Goal: Information Seeking & Learning: Learn about a topic

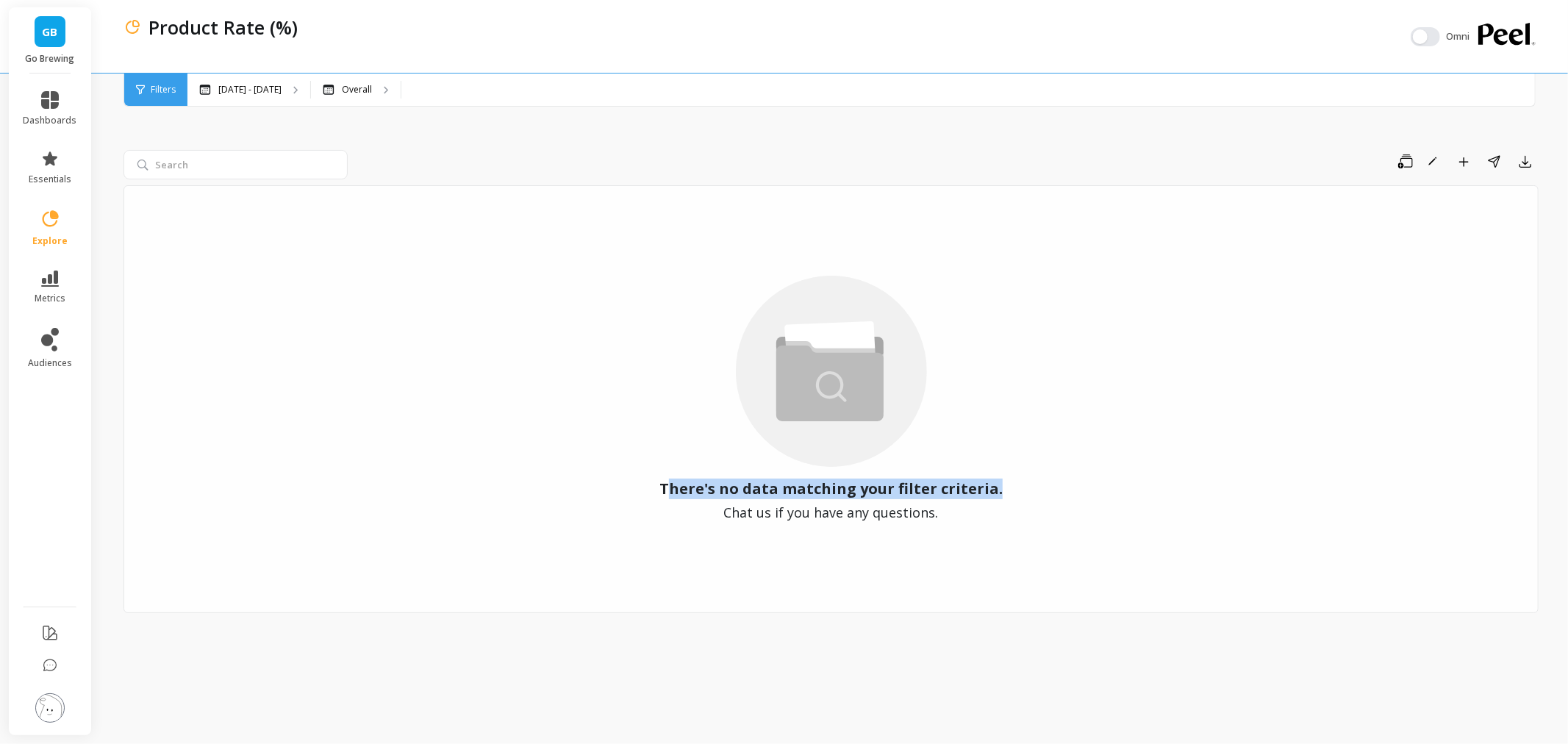
drag, startPoint x: 673, startPoint y: 487, endPoint x: 1007, endPoint y: 515, distance: 335.2
click at [1007, 515] on div "There's no data matching your filter criteria. Chat us if you have any question…" at bounding box center [830, 399] width 1416 height 428
click at [1424, 29] on button "button" at bounding box center [1425, 37] width 29 height 20
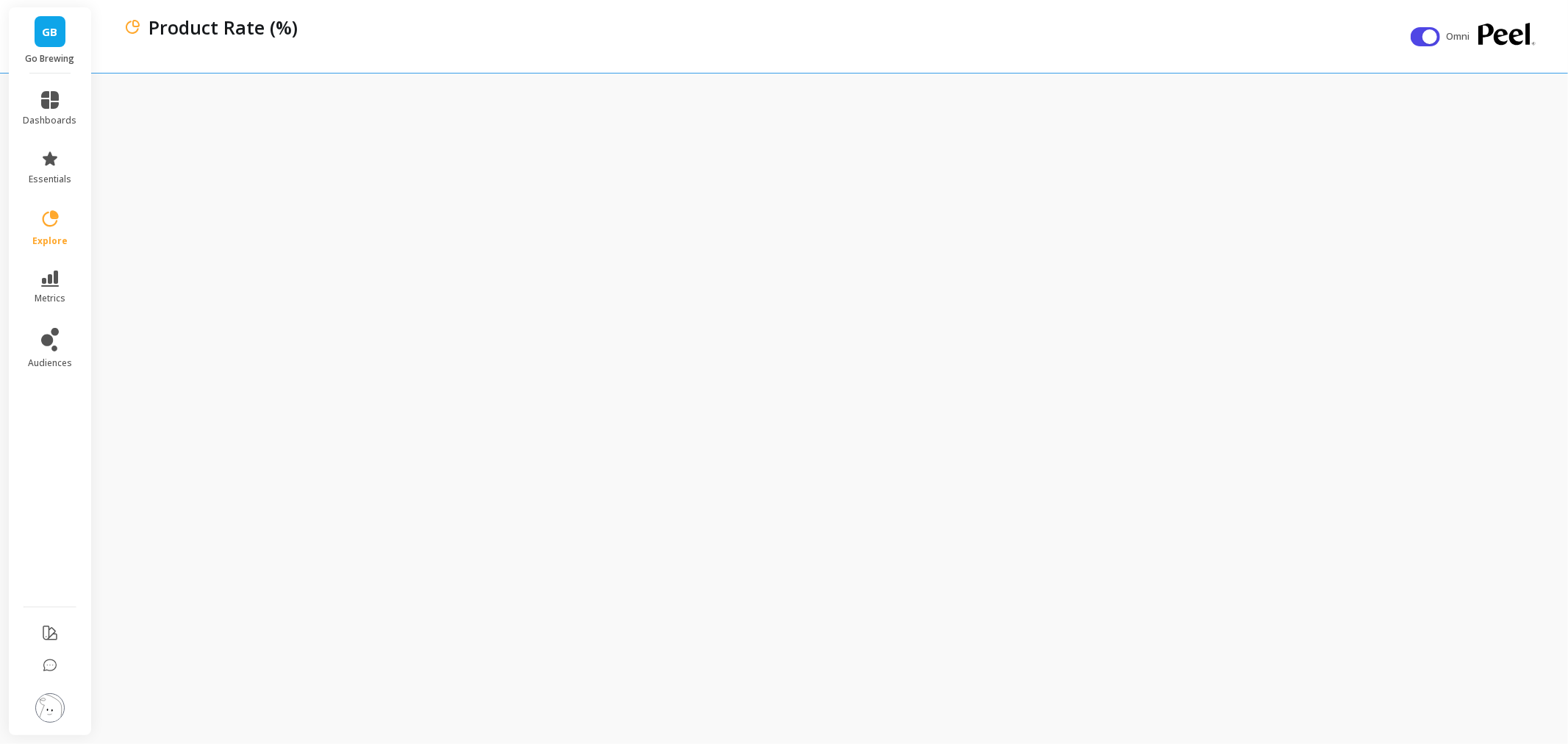
click at [995, 27] on div "Product Rate (%)" at bounding box center [776, 27] width 1270 height 25
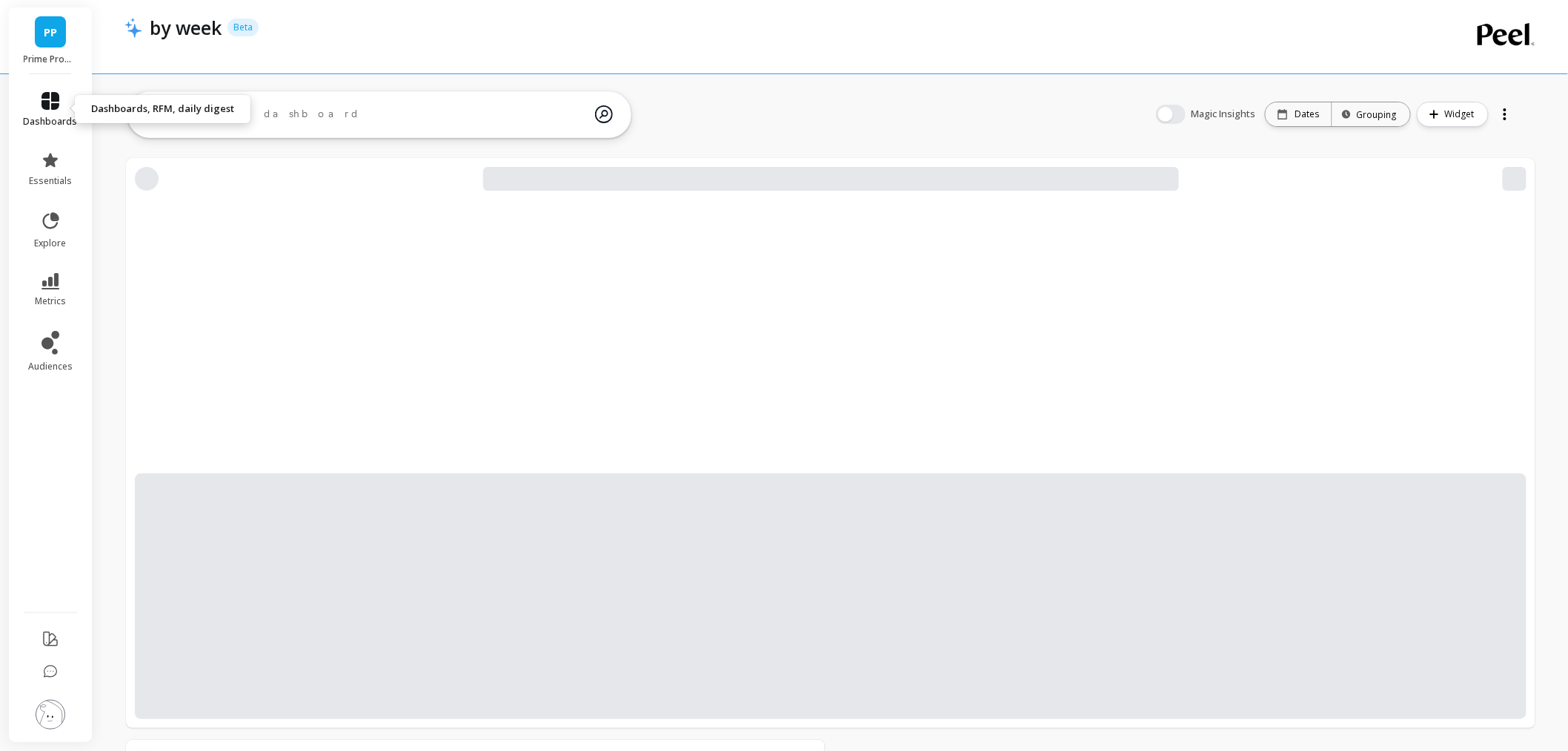
click at [37, 107] on link "dashboards" at bounding box center [50, 109] width 54 height 35
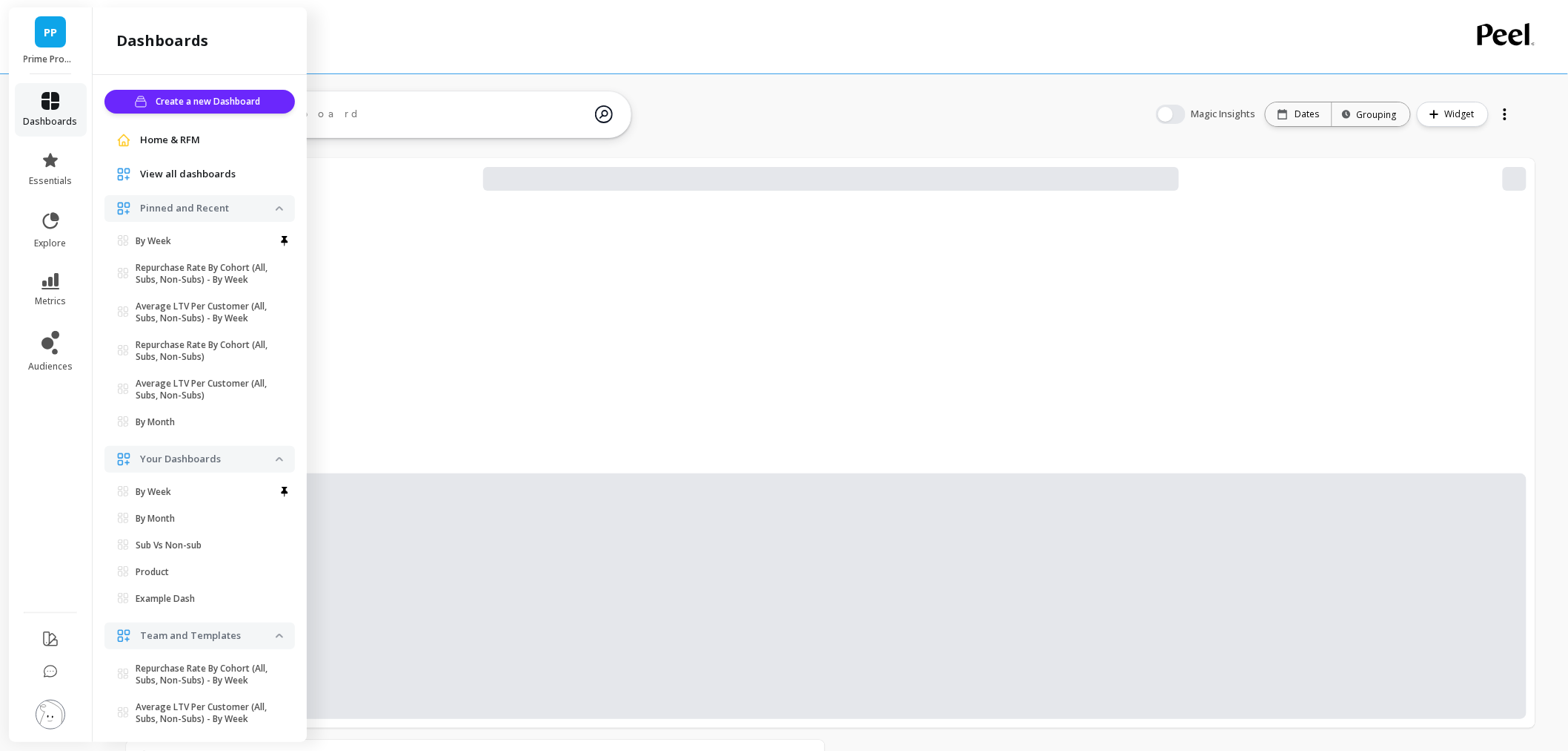
scroll to position [5, 0]
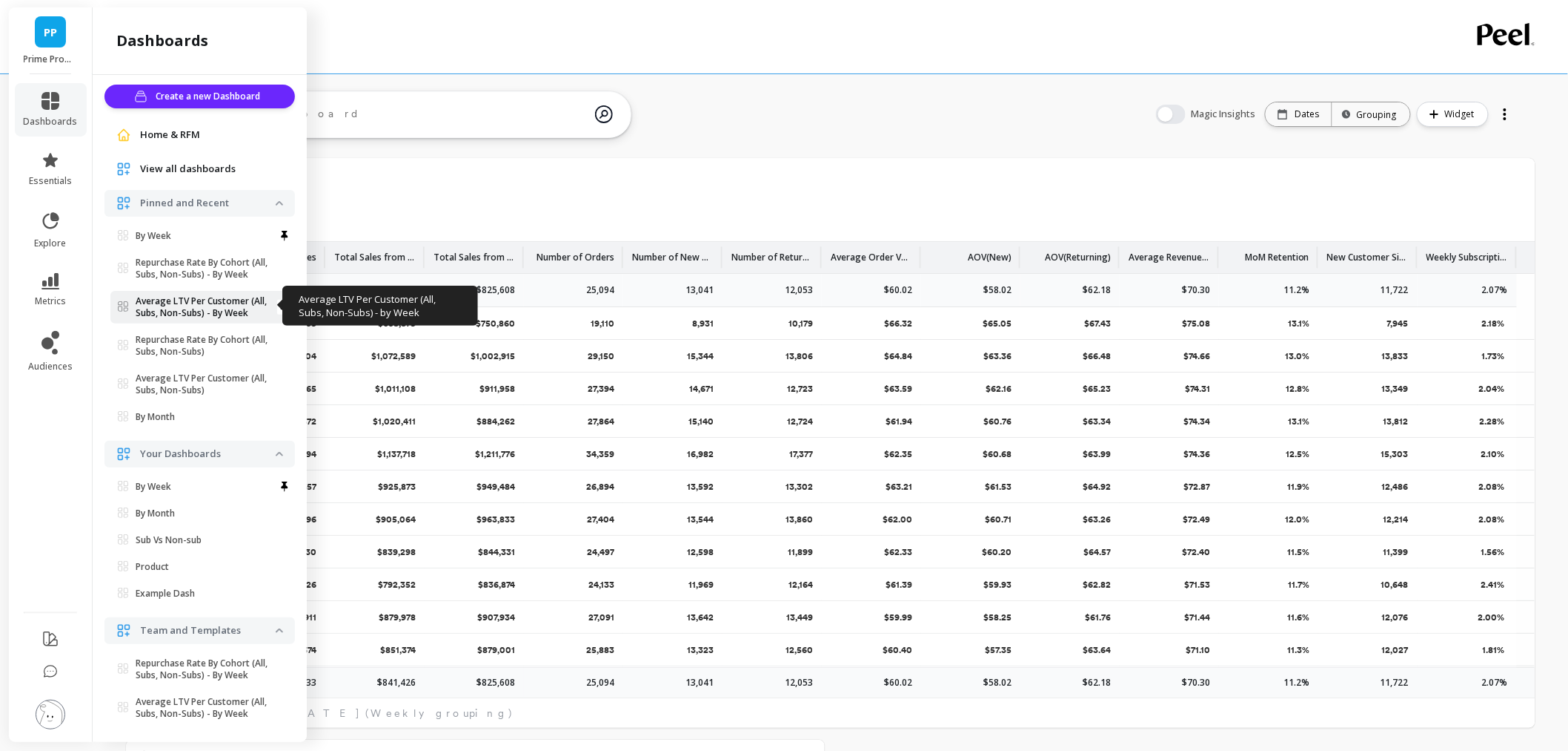
click at [175, 315] on p "Average LTV Per Customer (All, Subs, Non-Subs) - By Week" at bounding box center [206, 307] width 140 height 24
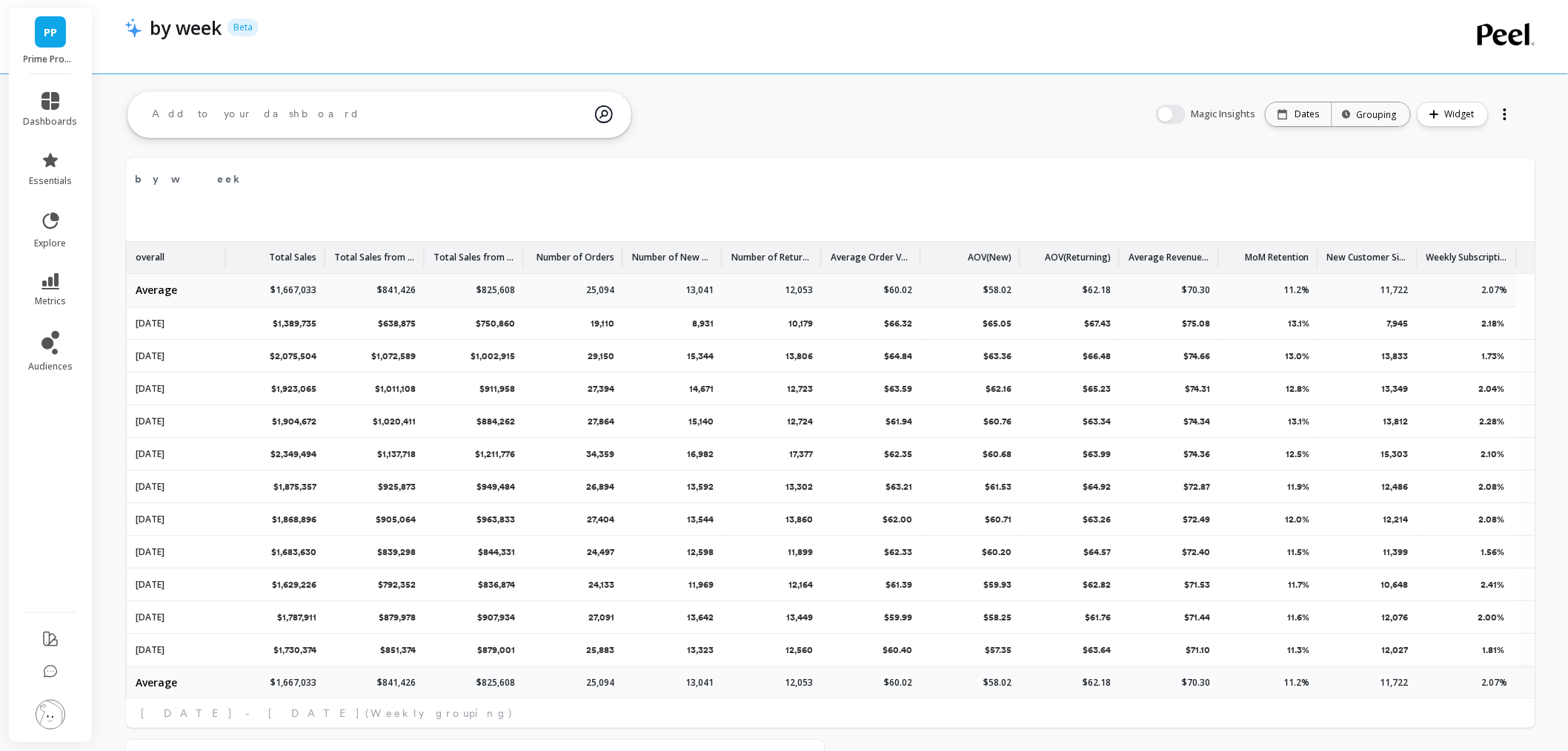
scroll to position [0, 0]
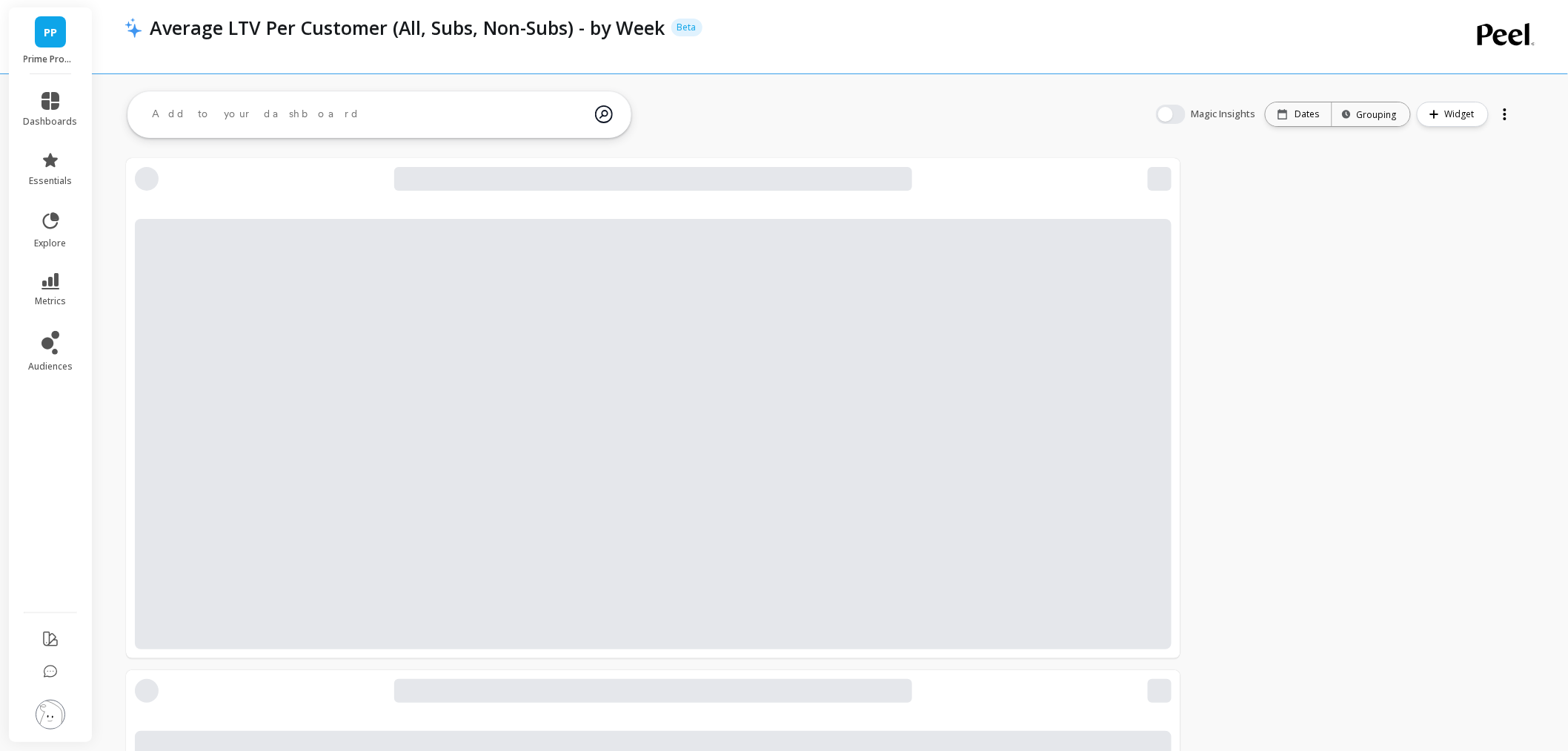
click at [43, 328] on li "audiences" at bounding box center [50, 352] width 72 height 59
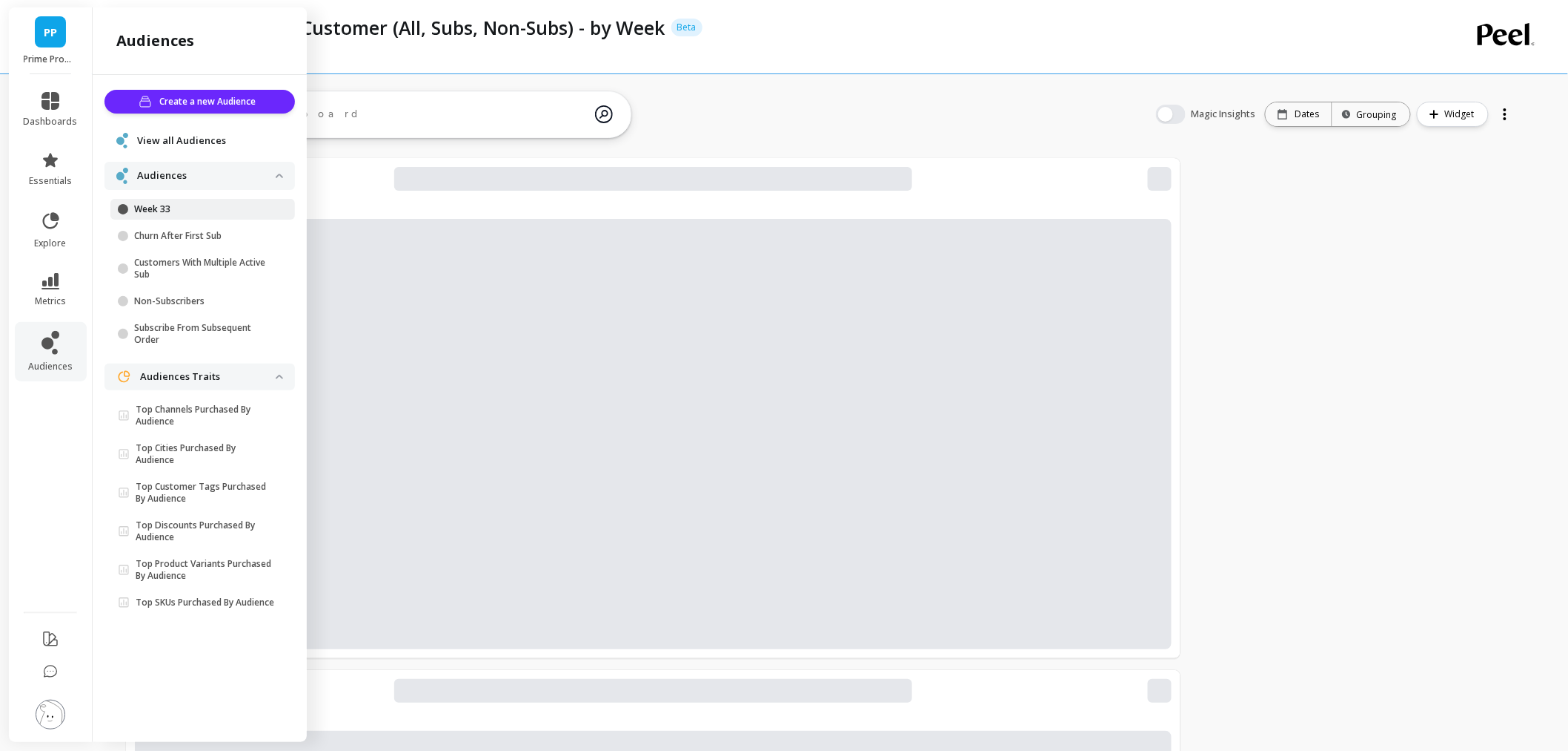
click at [174, 203] on p "Week 33" at bounding box center [205, 209] width 142 height 12
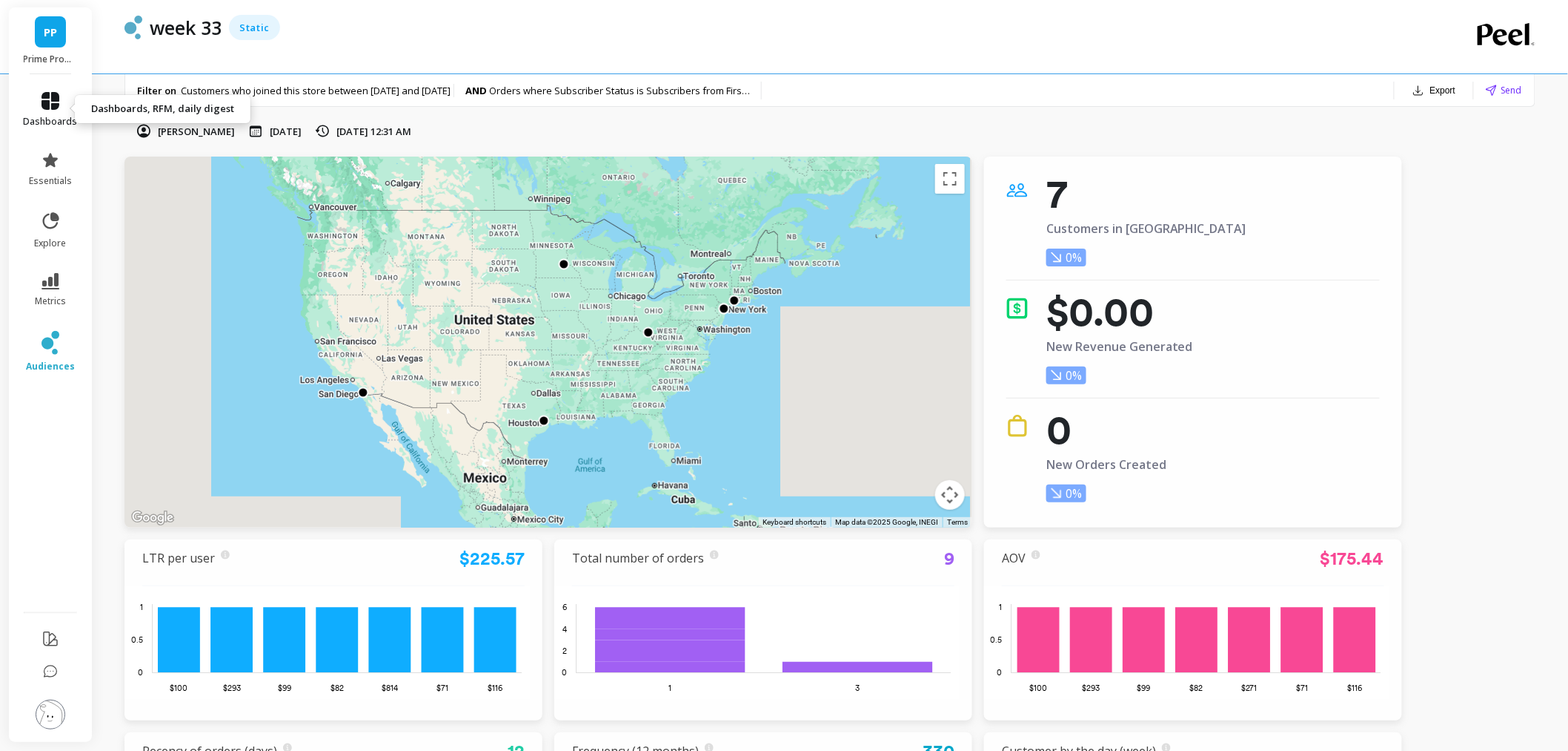
click at [58, 115] on span "dashboards" at bounding box center [50, 121] width 54 height 12
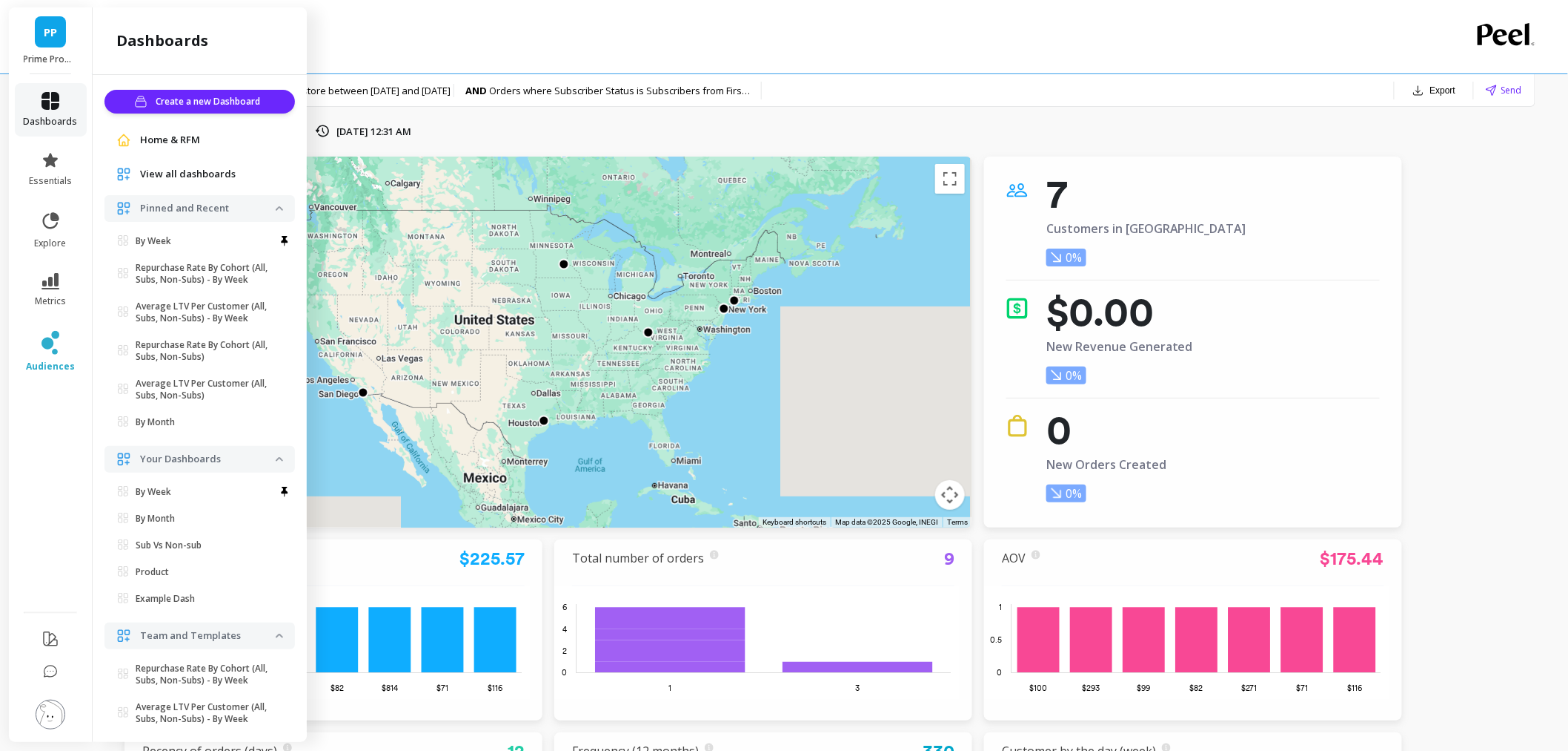
scroll to position [5, 0]
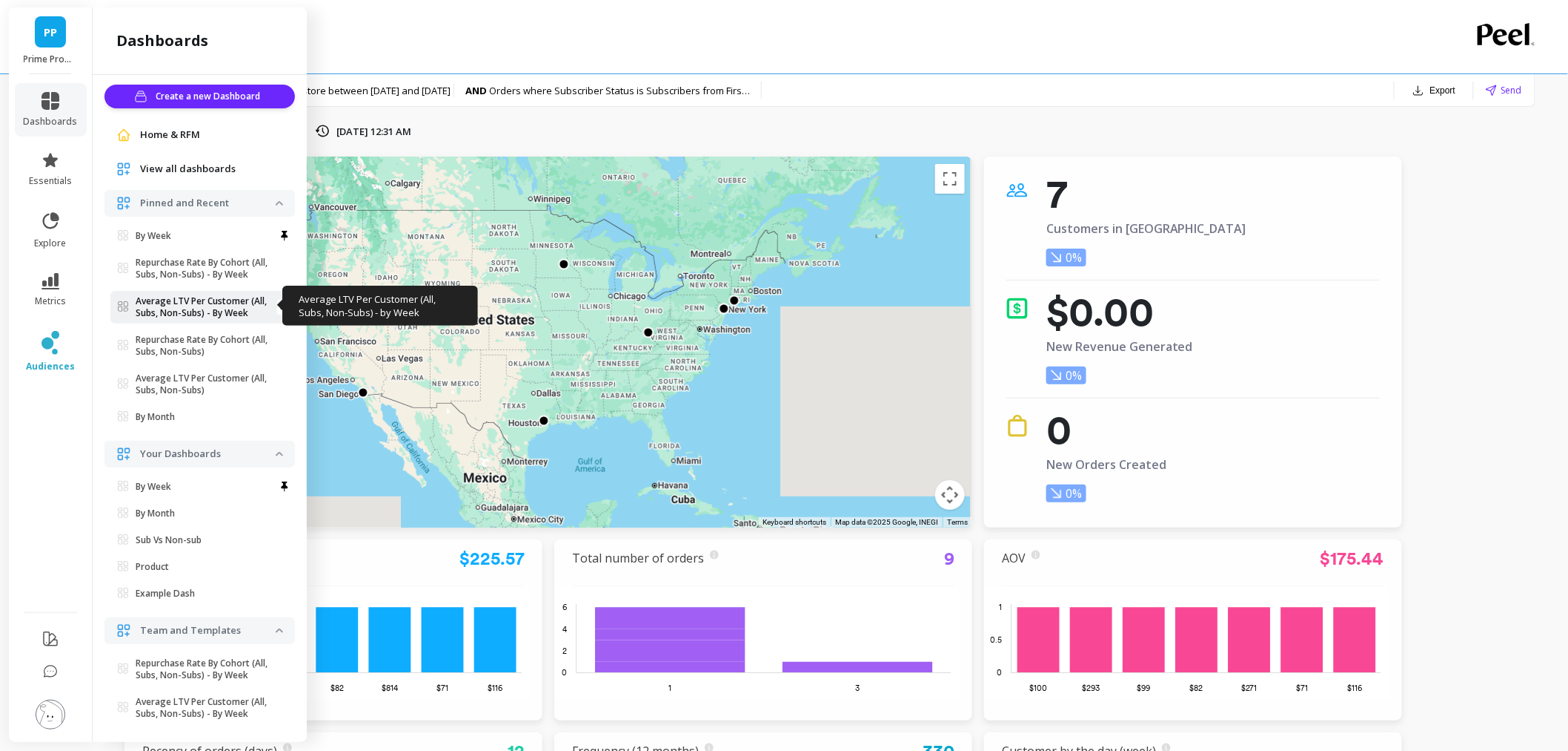
click at [175, 299] on p "Average LTV Per Customer (All, Subs, Non-Subs) - By Week" at bounding box center [206, 307] width 140 height 24
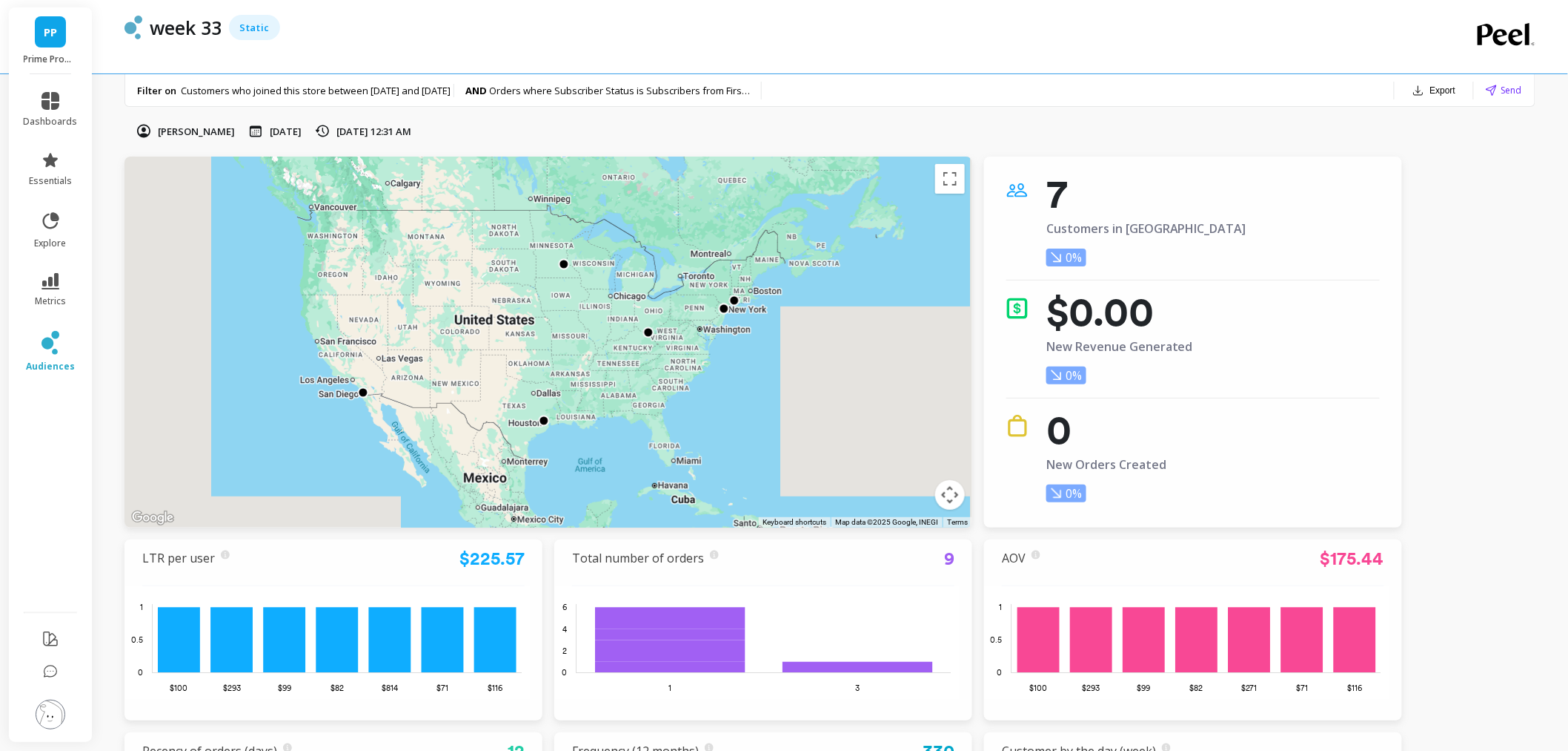
scroll to position [0, 0]
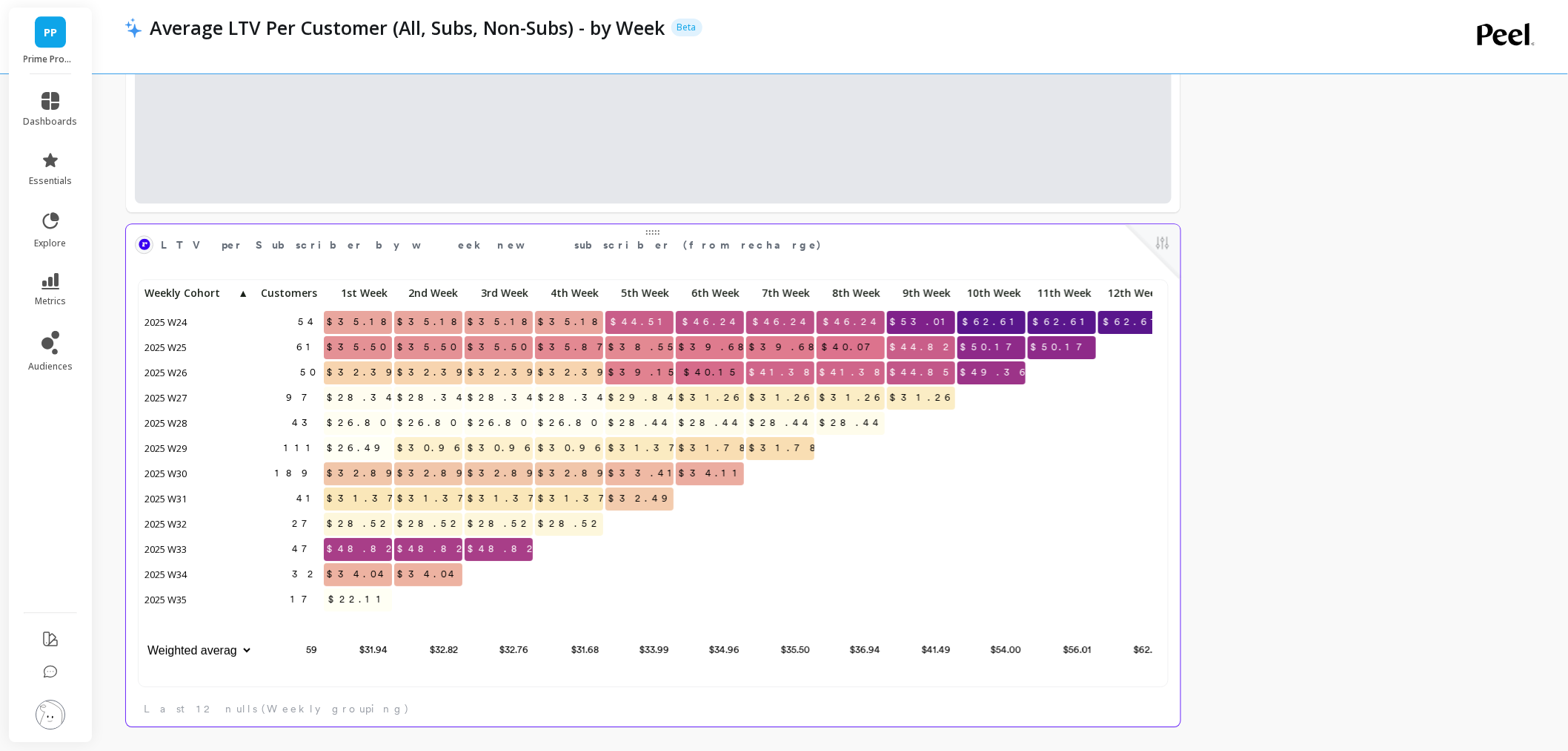
scroll to position [395, 1011]
drag, startPoint x: 349, startPoint y: 577, endPoint x: 463, endPoint y: 574, distance: 114.0
click at [463, 574] on div "54 $35.18 $35.18 $35.18 $35.18 $44.51 $46.24 $46.24 $46.24 $53.01 $62.61 $62.61…" at bounding box center [655, 473] width 1026 height 381
drag, startPoint x: 351, startPoint y: 552, endPoint x: 531, endPoint y: 546, distance: 180.1
click at [531, 546] on div "54 $35.18 $35.18 $35.18 $35.18 $44.51 $46.24 $46.24 $46.24 $53.01 $62.61 $62.61…" at bounding box center [655, 473] width 1026 height 381
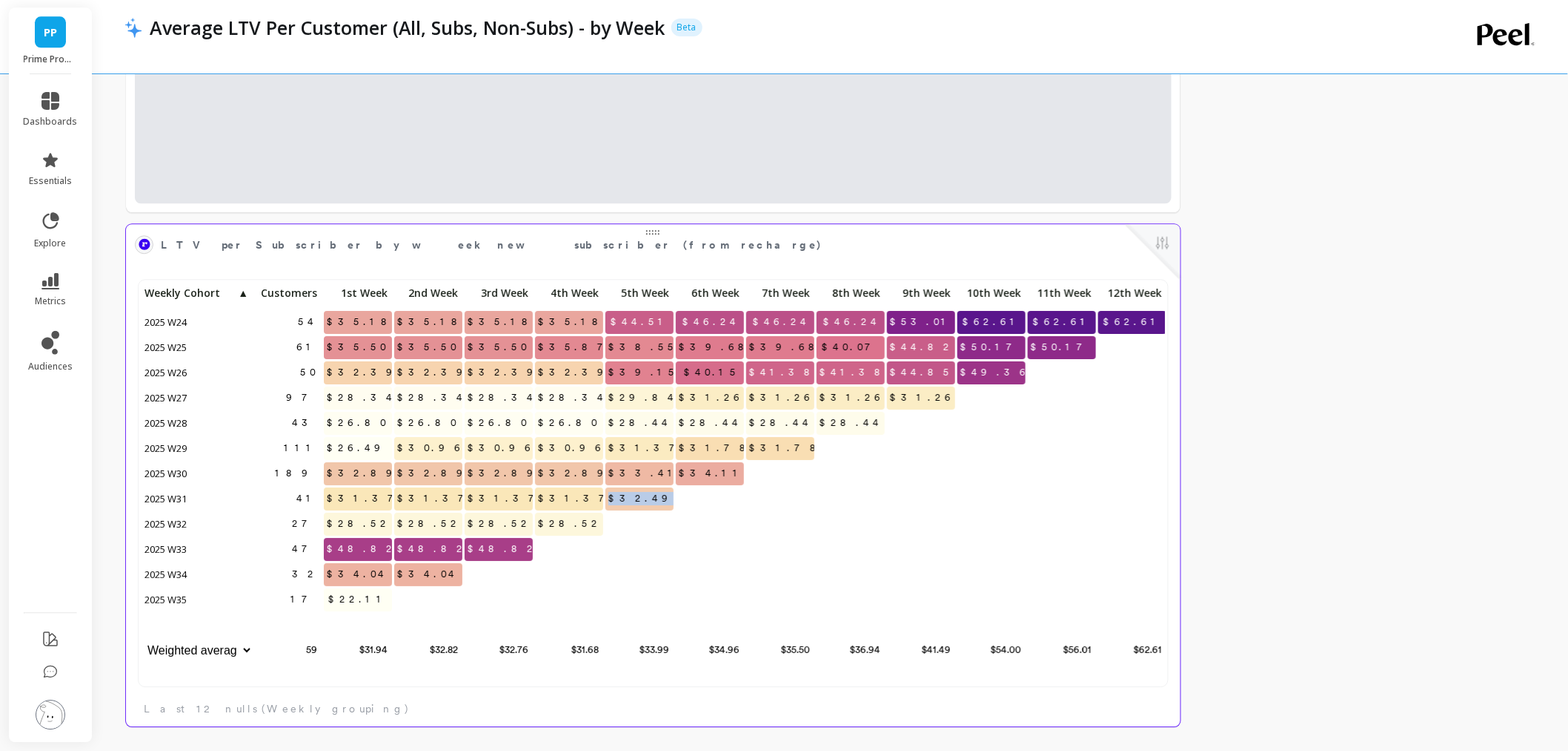
drag, startPoint x: 635, startPoint y: 502, endPoint x: 670, endPoint y: 508, distance: 35.5
click at [670, 508] on span "$32.49" at bounding box center [644, 498] width 77 height 23
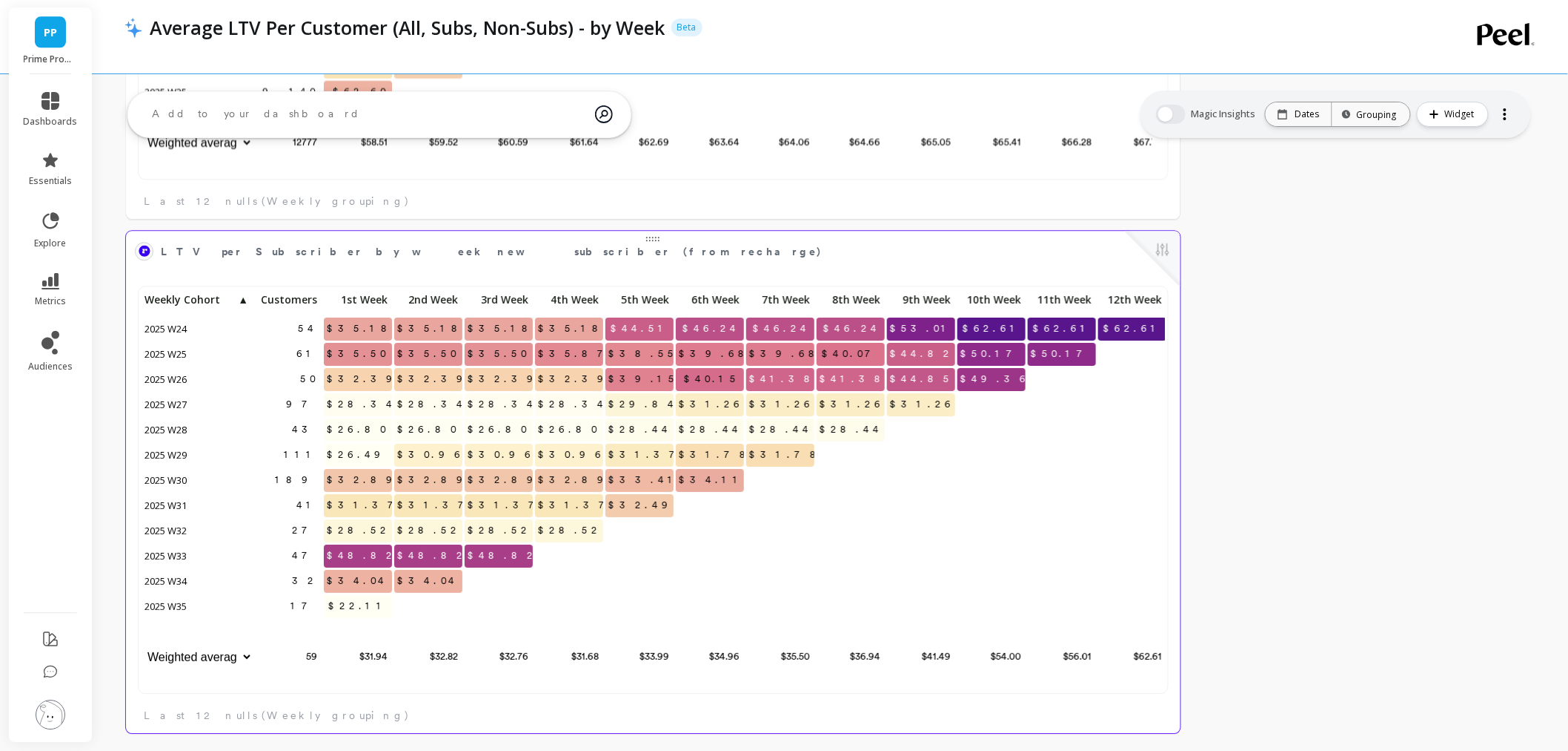
scroll to position [395, 998]
click at [40, 713] on img at bounding box center [50, 715] width 30 height 30
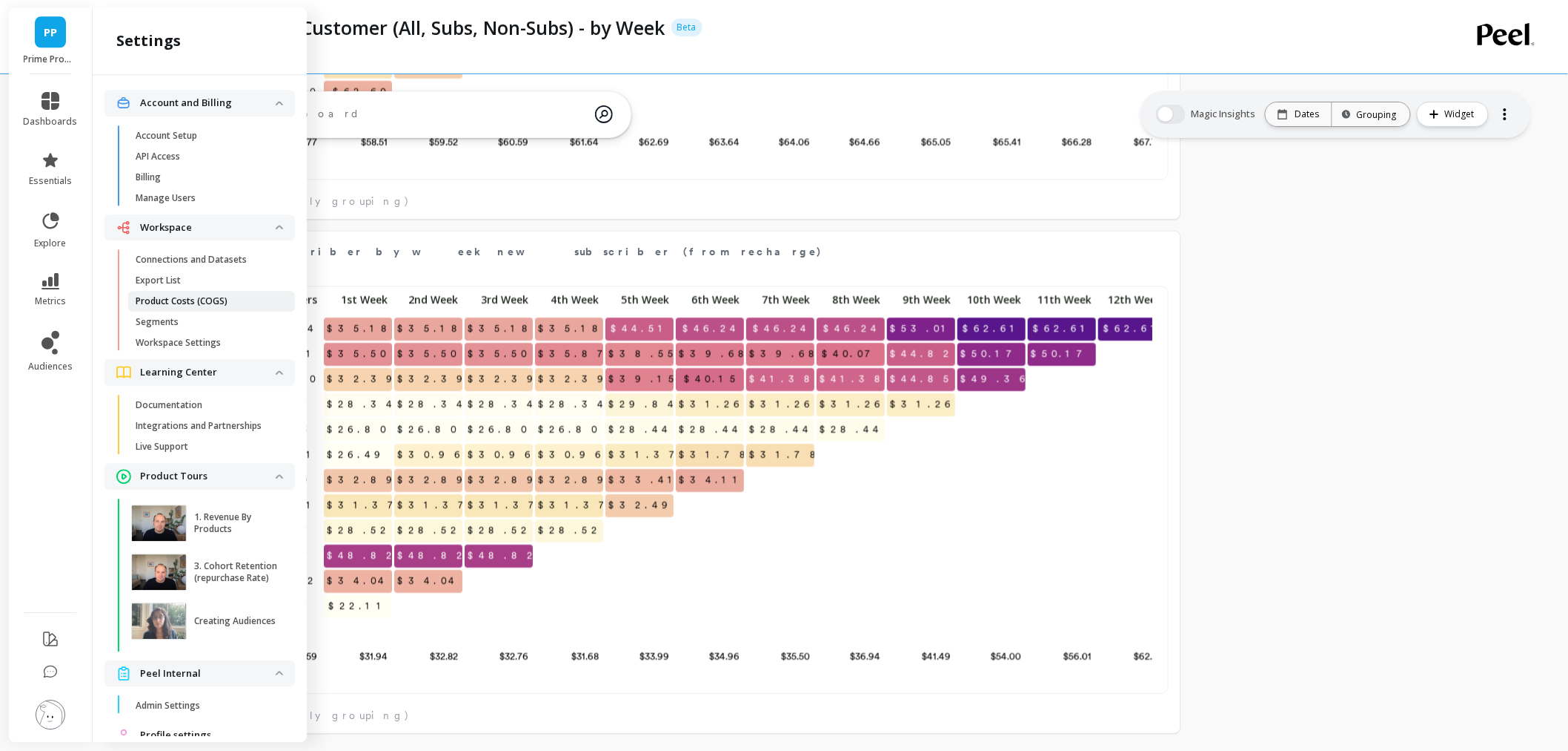
click at [227, 293] on link "Product Costs (COGS)" at bounding box center [211, 301] width 166 height 21
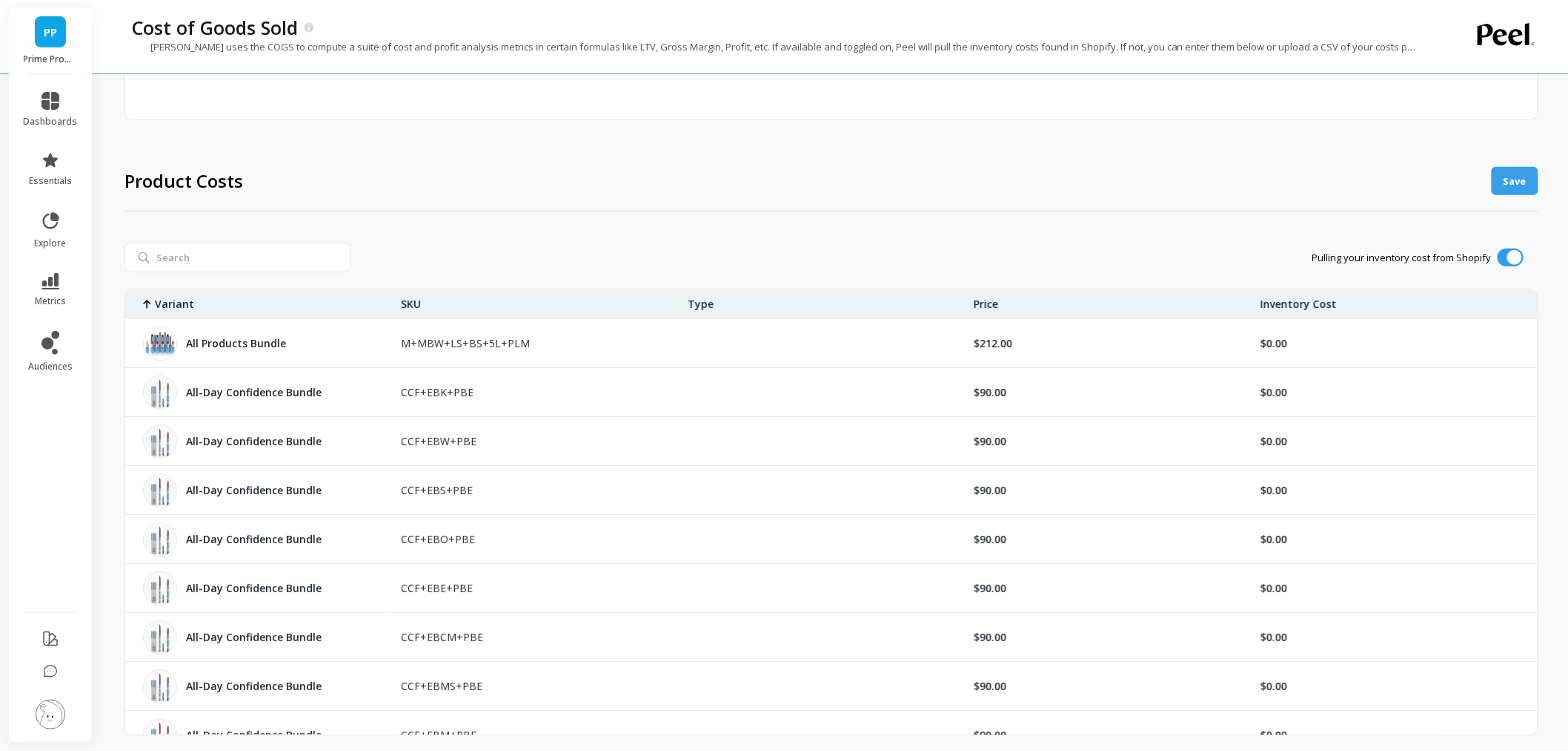
scroll to position [259, 0]
click at [57, 296] on span "metrics" at bounding box center [50, 302] width 32 height 12
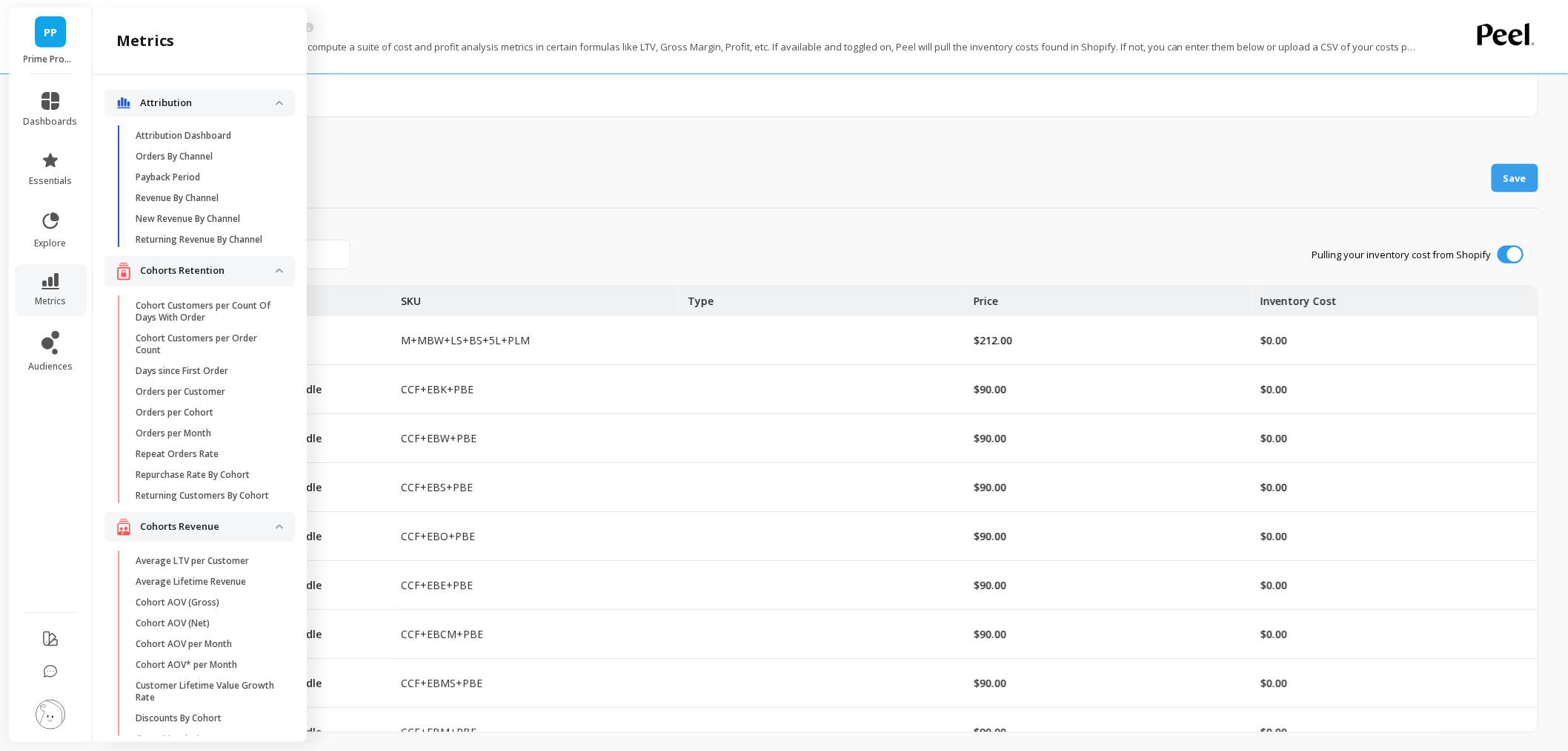
scroll to position [144, 0]
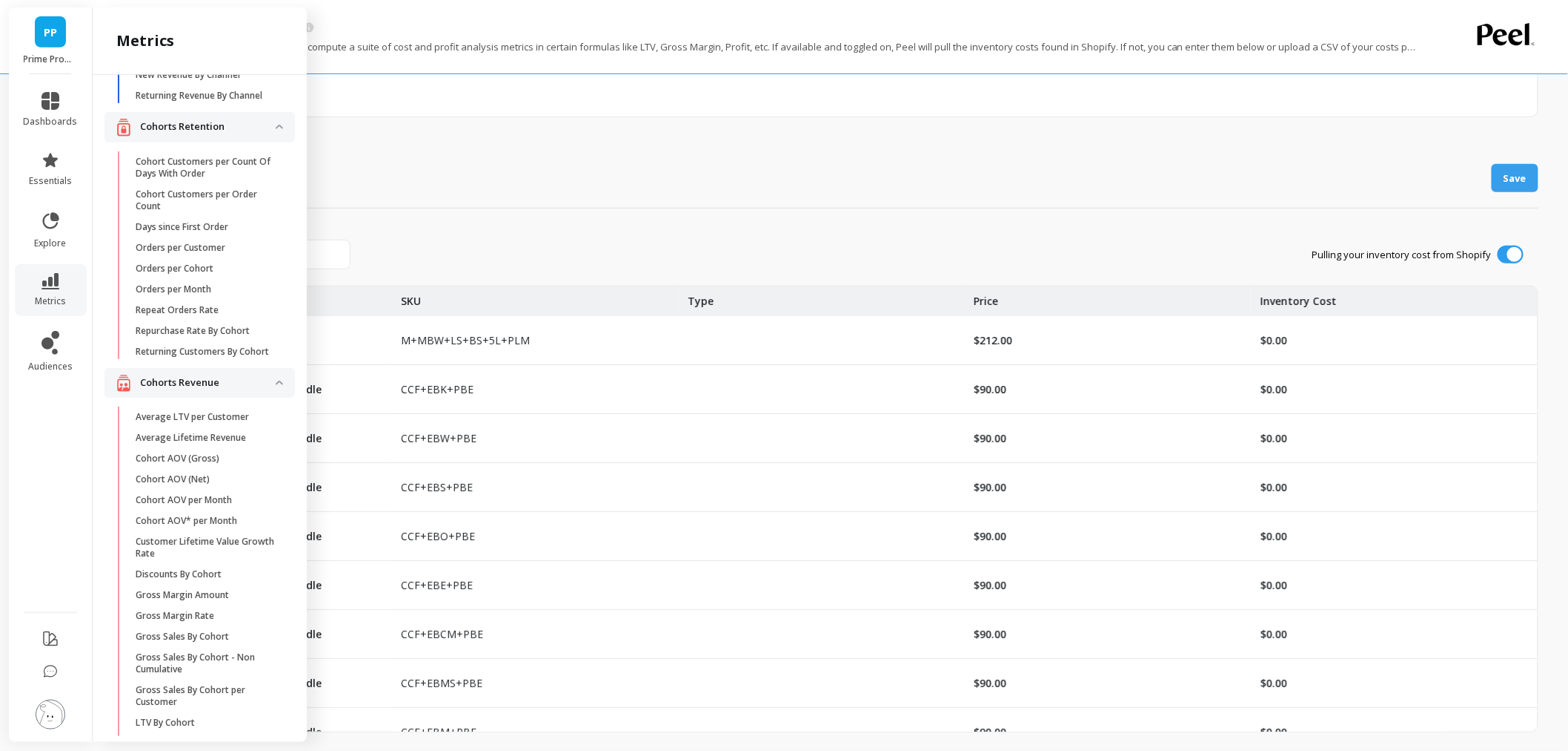
click at [544, 188] on div "Product Costs Save" at bounding box center [831, 178] width 1414 height 60
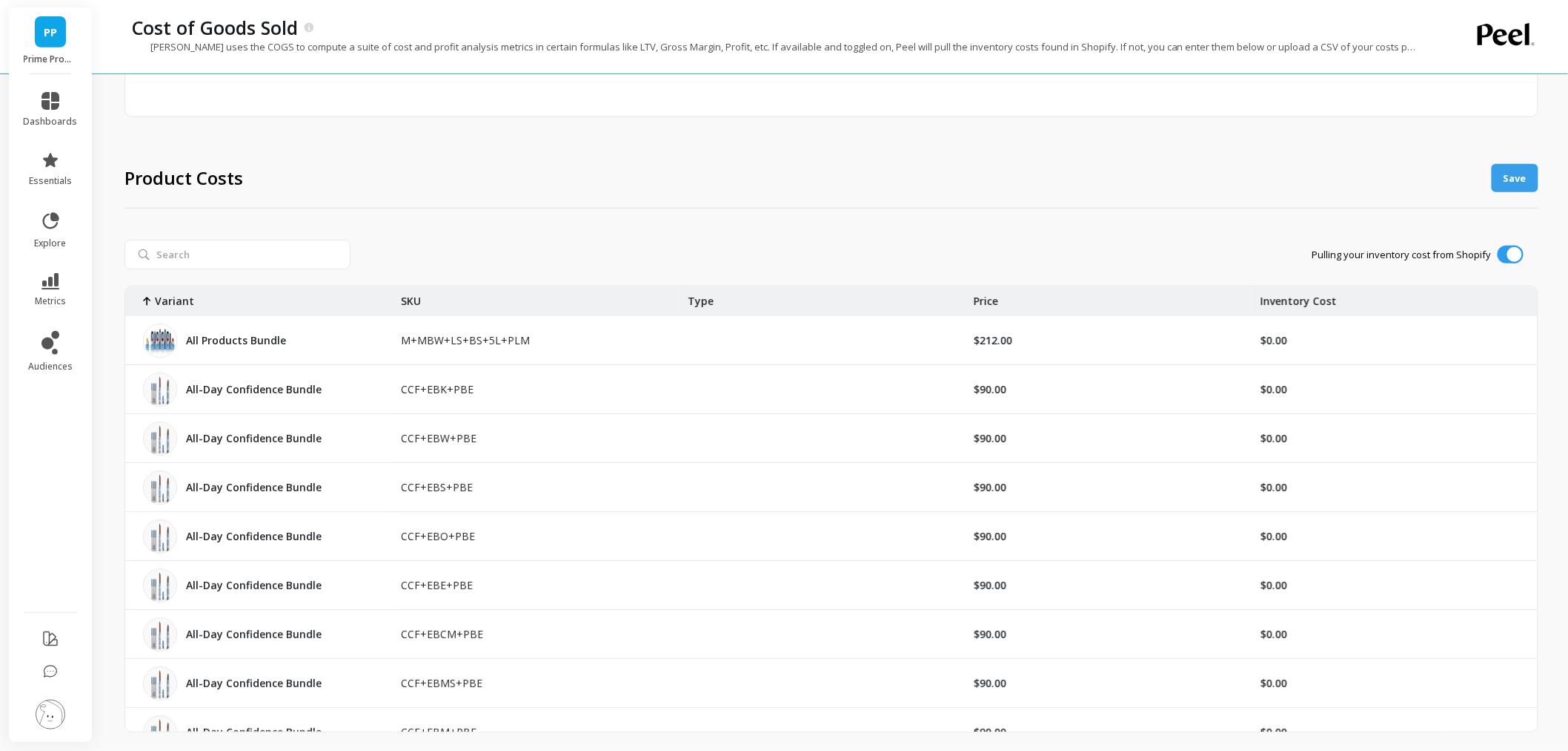
click at [52, 89] on li "dashboards" at bounding box center [50, 109] width 72 height 53
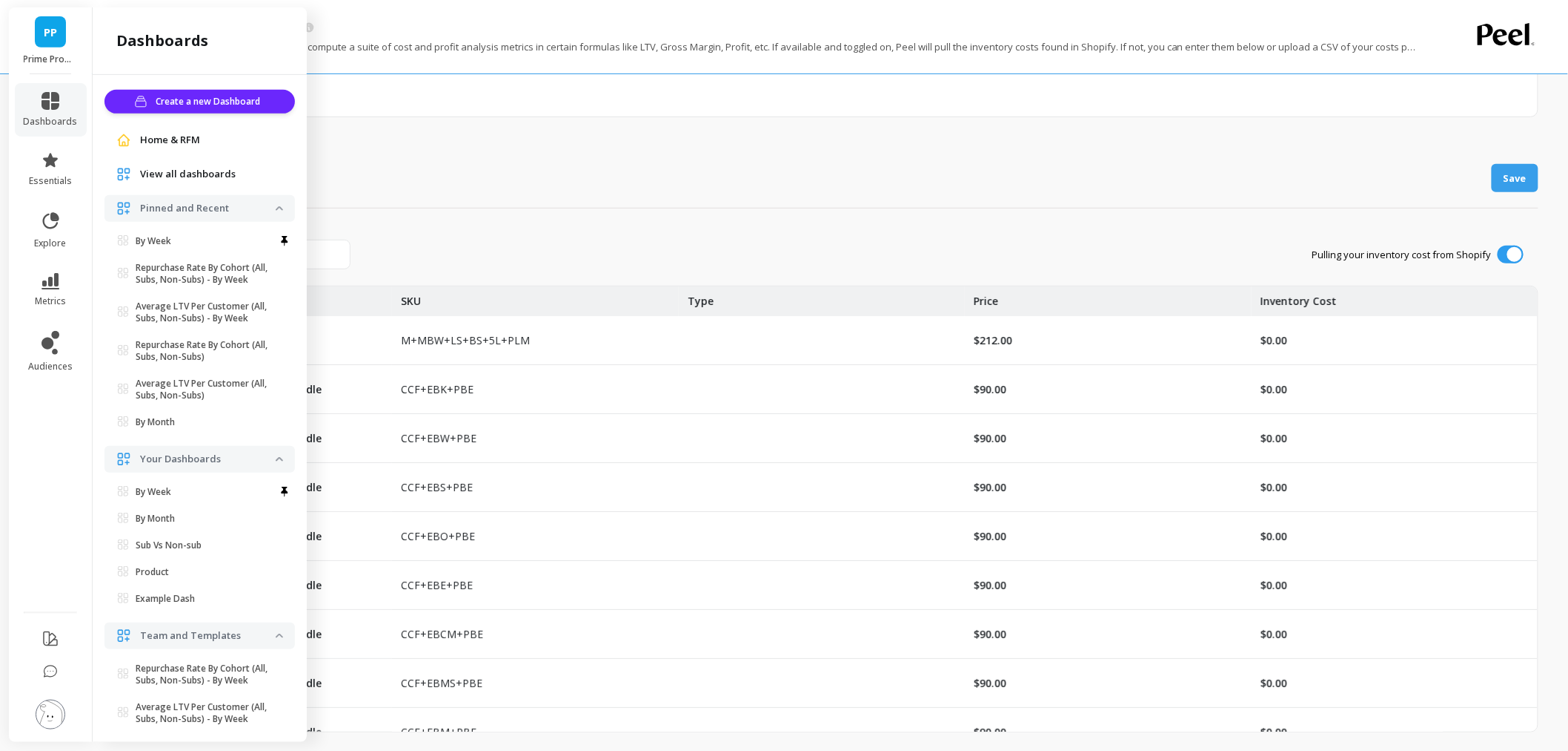
scroll to position [5, 0]
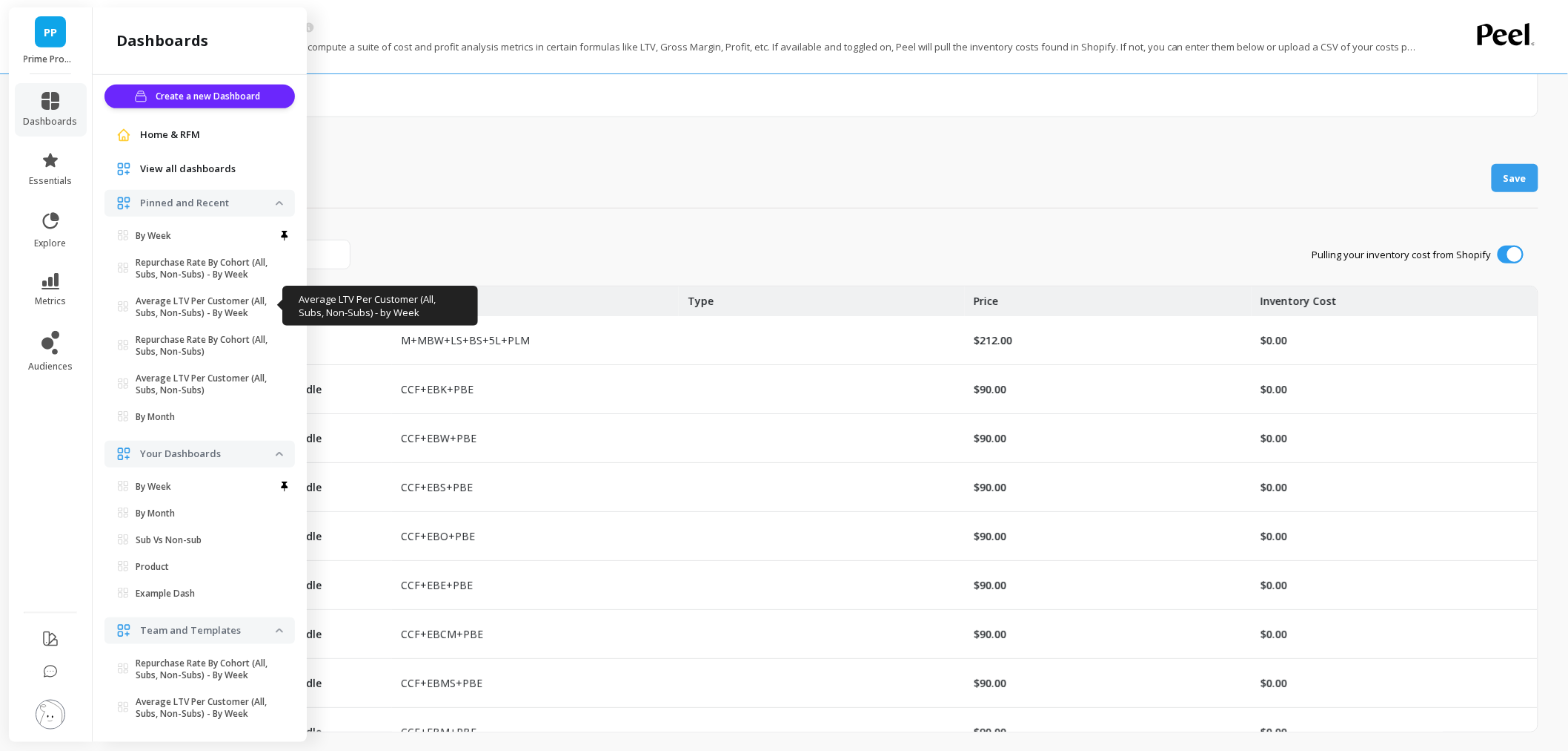
drag, startPoint x: 203, startPoint y: 316, endPoint x: 165, endPoint y: 326, distance: 39.3
click at [203, 316] on p "Average LTV Per Customer (All, Subs, Non-Subs) - By Week" at bounding box center [206, 307] width 140 height 24
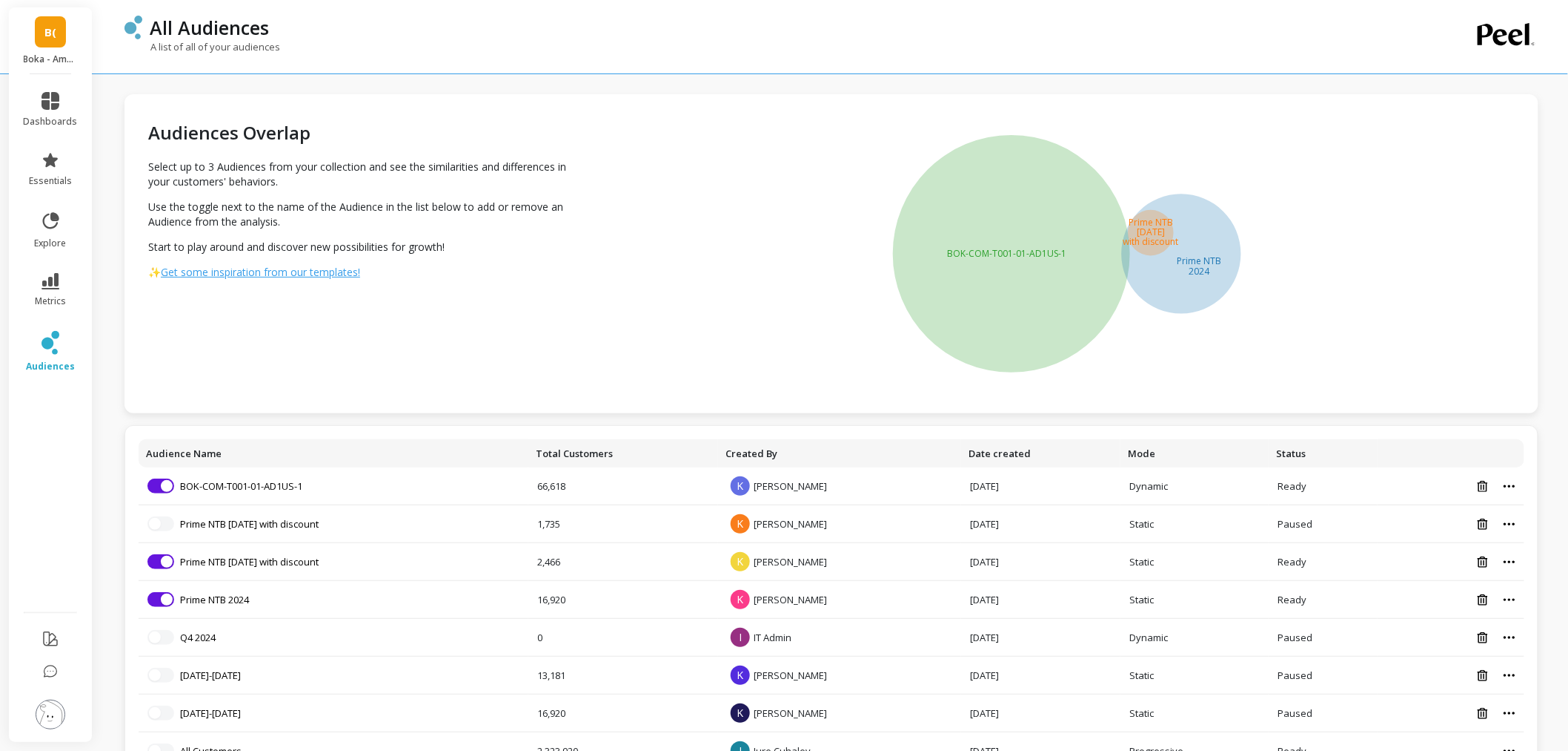
click at [63, 87] on li "dashboards" at bounding box center [50, 109] width 72 height 53
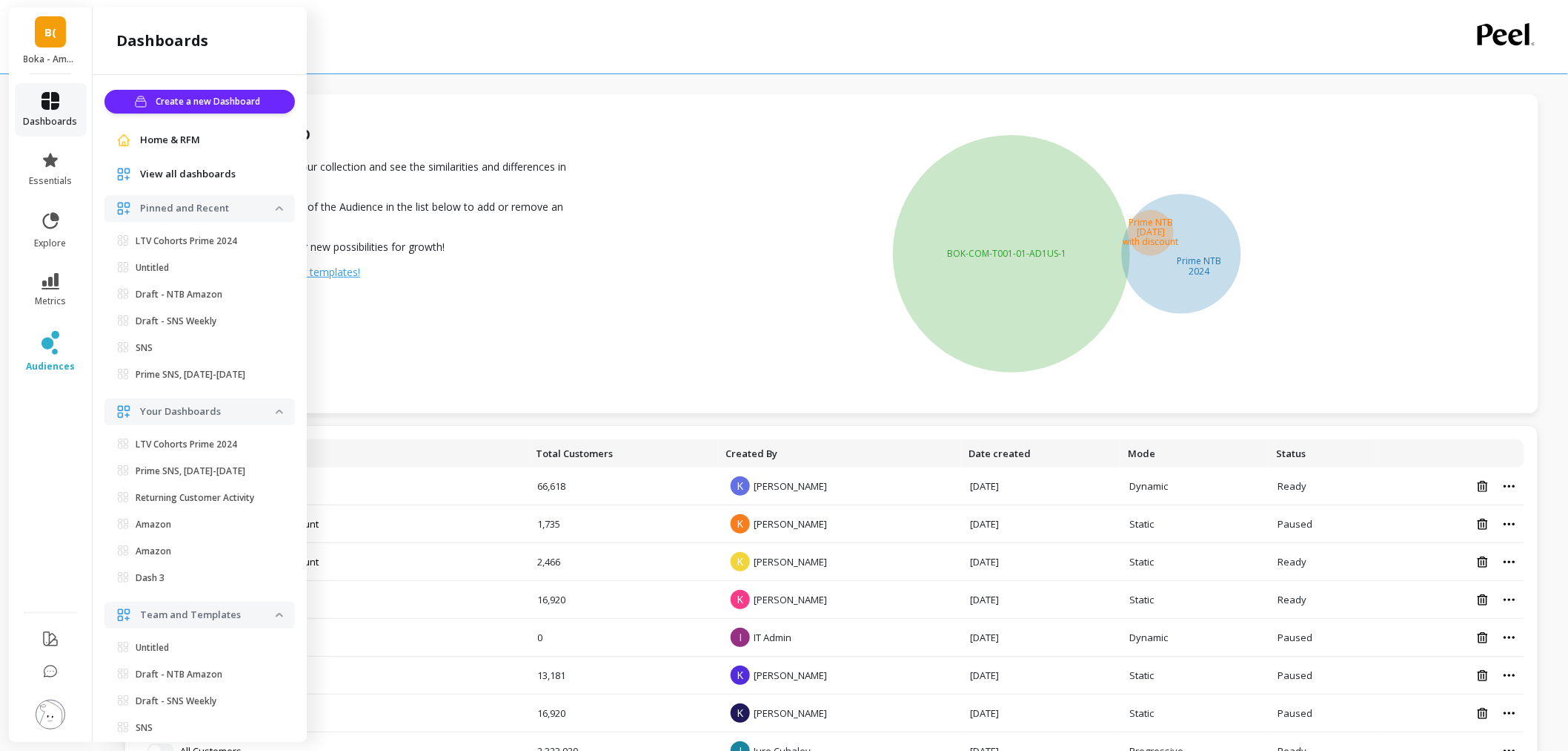
scroll to position [5, 0]
click at [172, 139] on span "Home & RFM" at bounding box center [169, 134] width 60 height 15
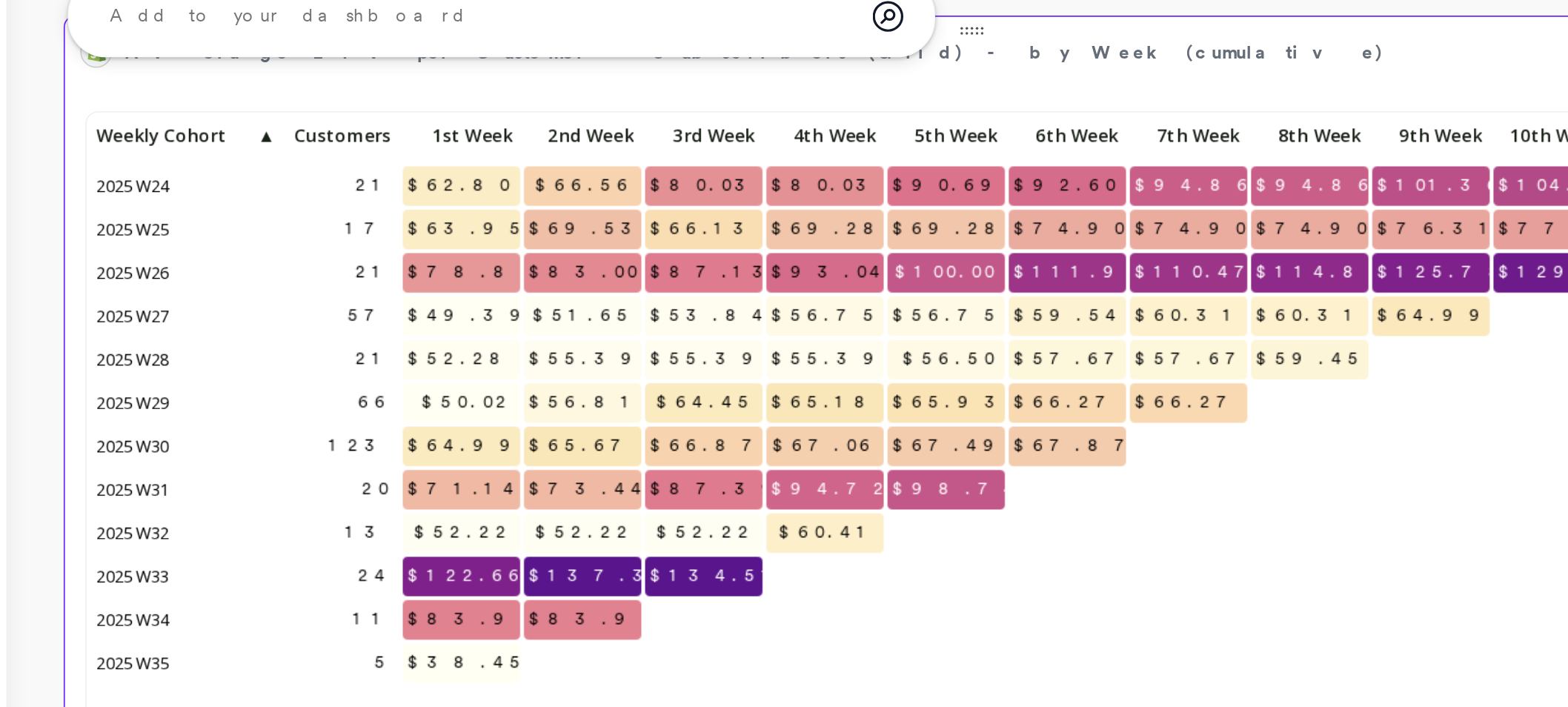
scroll to position [0, 3]
drag, startPoint x: 352, startPoint y: 436, endPoint x: 387, endPoint y: 438, distance: 35.1
click at [387, 438] on span "$122.66" at bounding box center [359, 438] width 76 height 23
drag, startPoint x: 424, startPoint y: 439, endPoint x: 463, endPoint y: 442, distance: 39.1
click at [463, 442] on div "21 $62.80 $66.56 $80.03 $80.03 $90.69 $92.60 $94.86 $94.86 $101.36 $104.89 $106…" at bounding box center [652, 362] width 1026 height 381
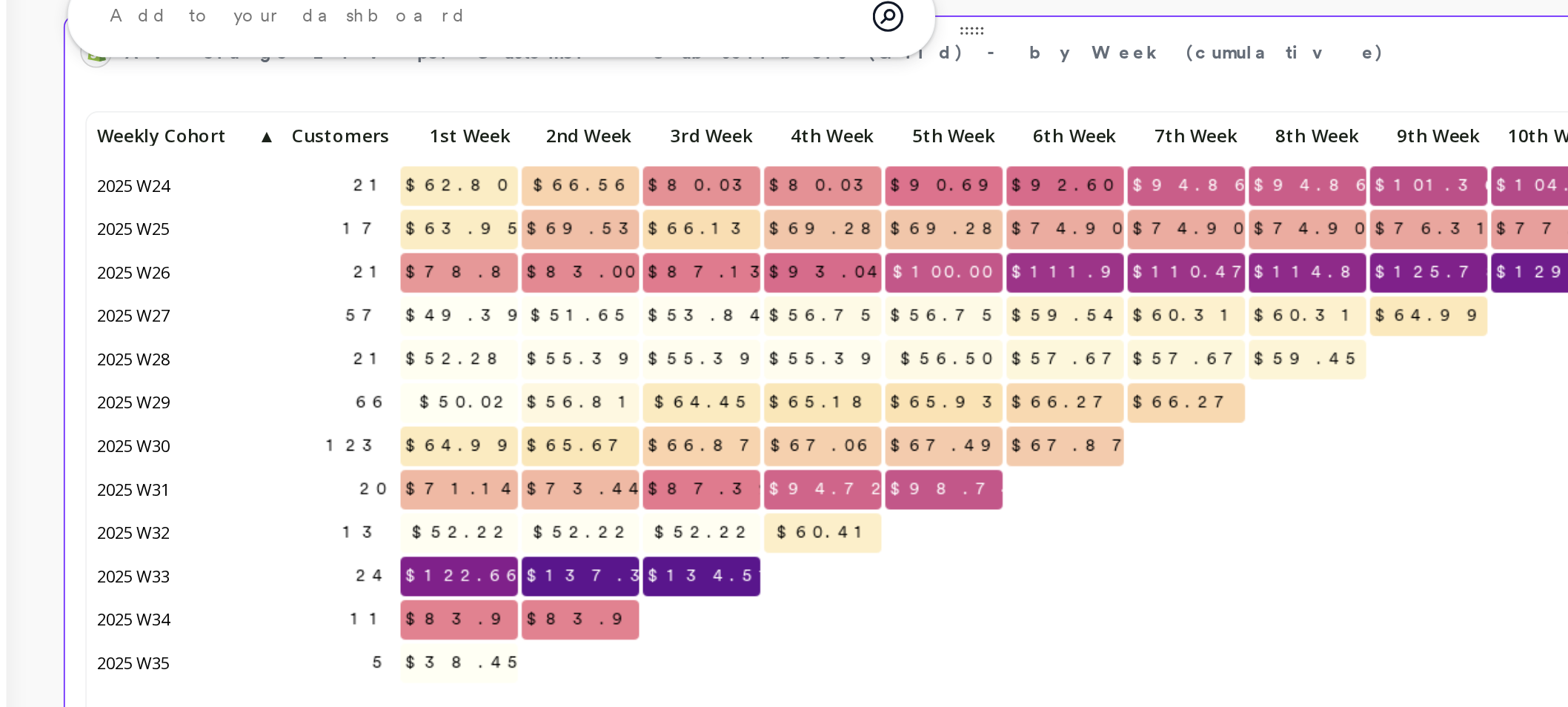
scroll to position [0, 0]
drag, startPoint x: 499, startPoint y: 438, endPoint x: 528, endPoint y: 435, distance: 29.2
click at [528, 435] on span "$134.51" at bounding box center [503, 438] width 83 height 23
drag, startPoint x: 355, startPoint y: 485, endPoint x: 382, endPoint y: 488, distance: 27.2
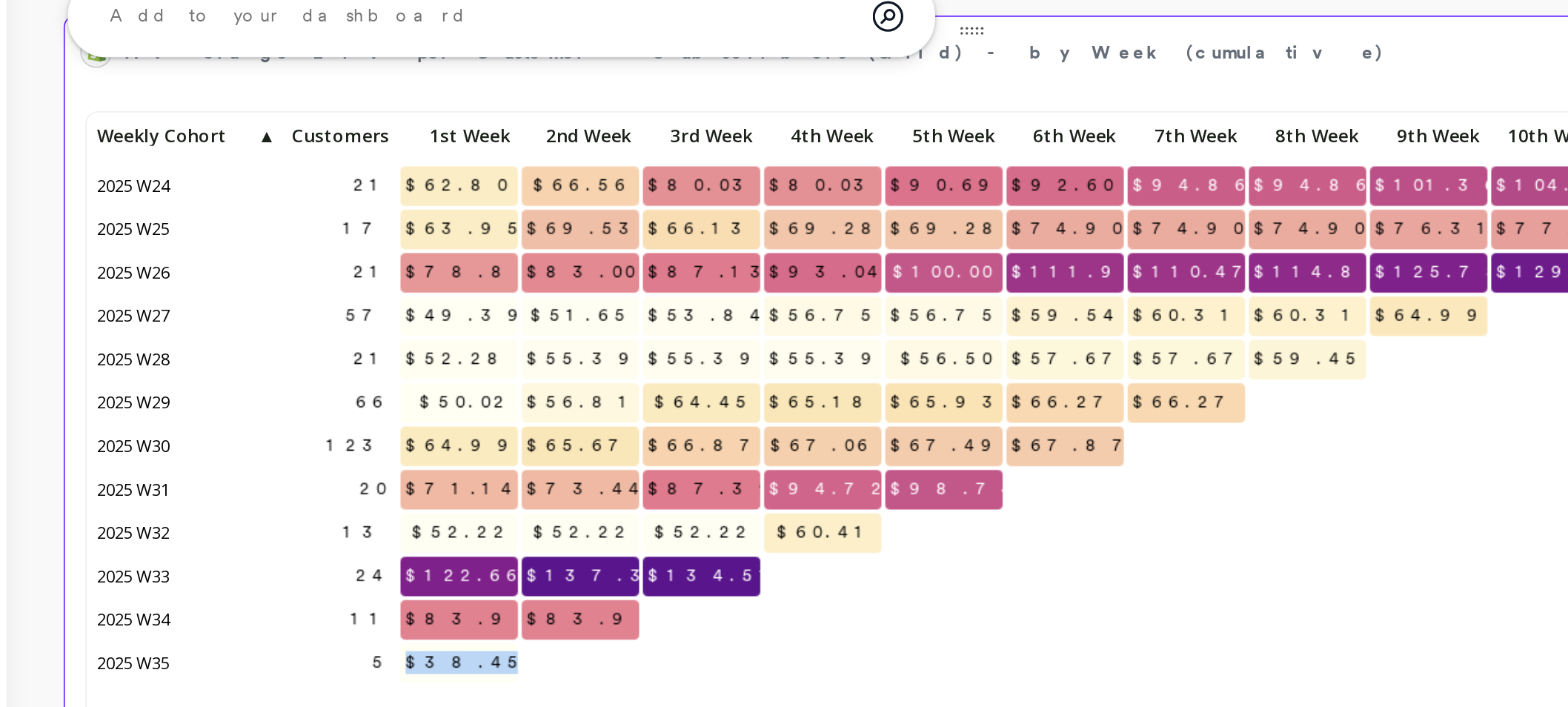
click at [382, 488] on span "$38.45" at bounding box center [359, 488] width 77 height 23
click at [366, 429] on span "$122.66" at bounding box center [359, 438] width 76 height 23
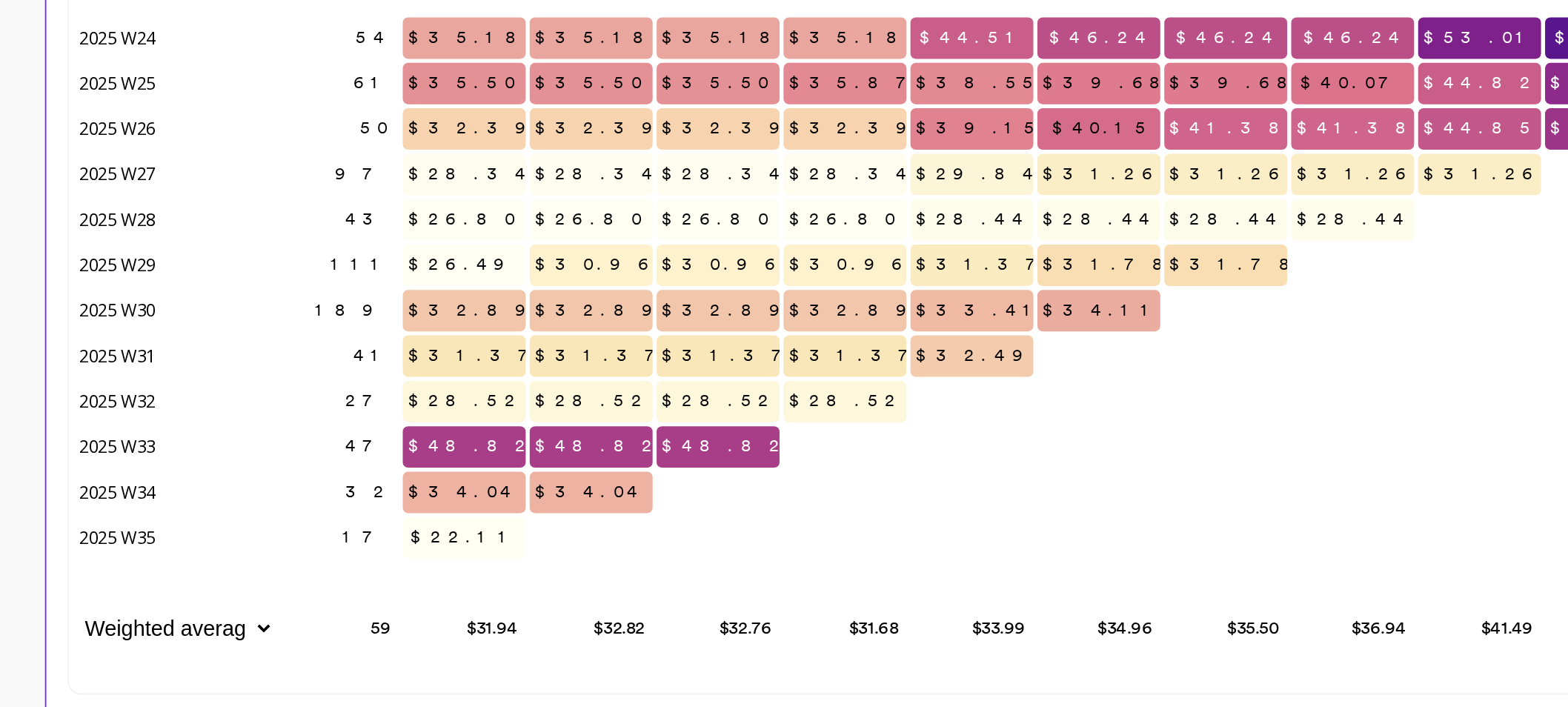
scroll to position [1462, 0]
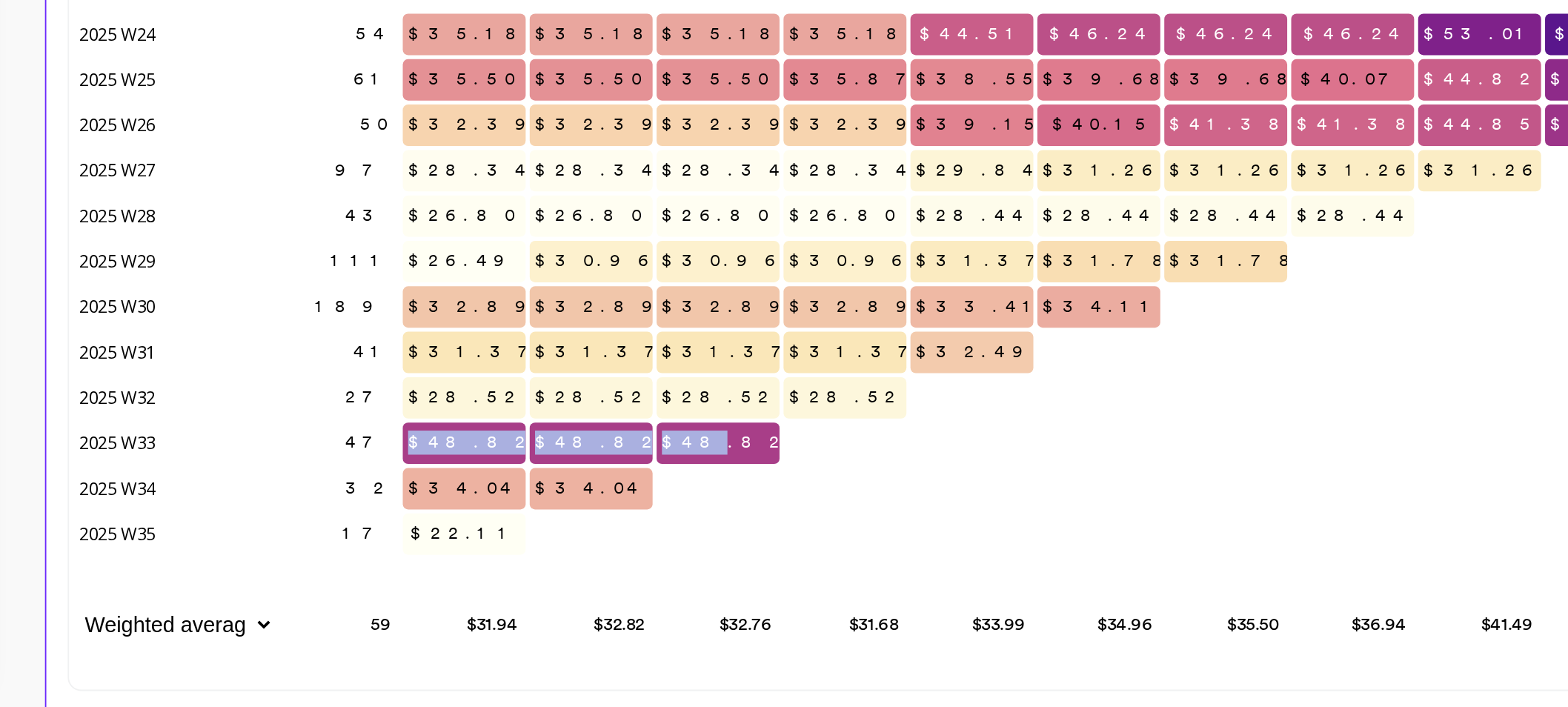
drag, startPoint x: 358, startPoint y: 561, endPoint x: 513, endPoint y: 559, distance: 155.0
click at [513, 559] on div "54 $35.18 $35.18 $35.18 $35.18 $44.51 $46.24 $46.24 $46.24 $53.01 $62.61 $62.61…" at bounding box center [655, 484] width 1026 height 381
click at [573, 579] on p at bounding box center [568, 579] width 68 height 11
drag, startPoint x: 355, startPoint y: 560, endPoint x: 530, endPoint y: 559, distance: 175.0
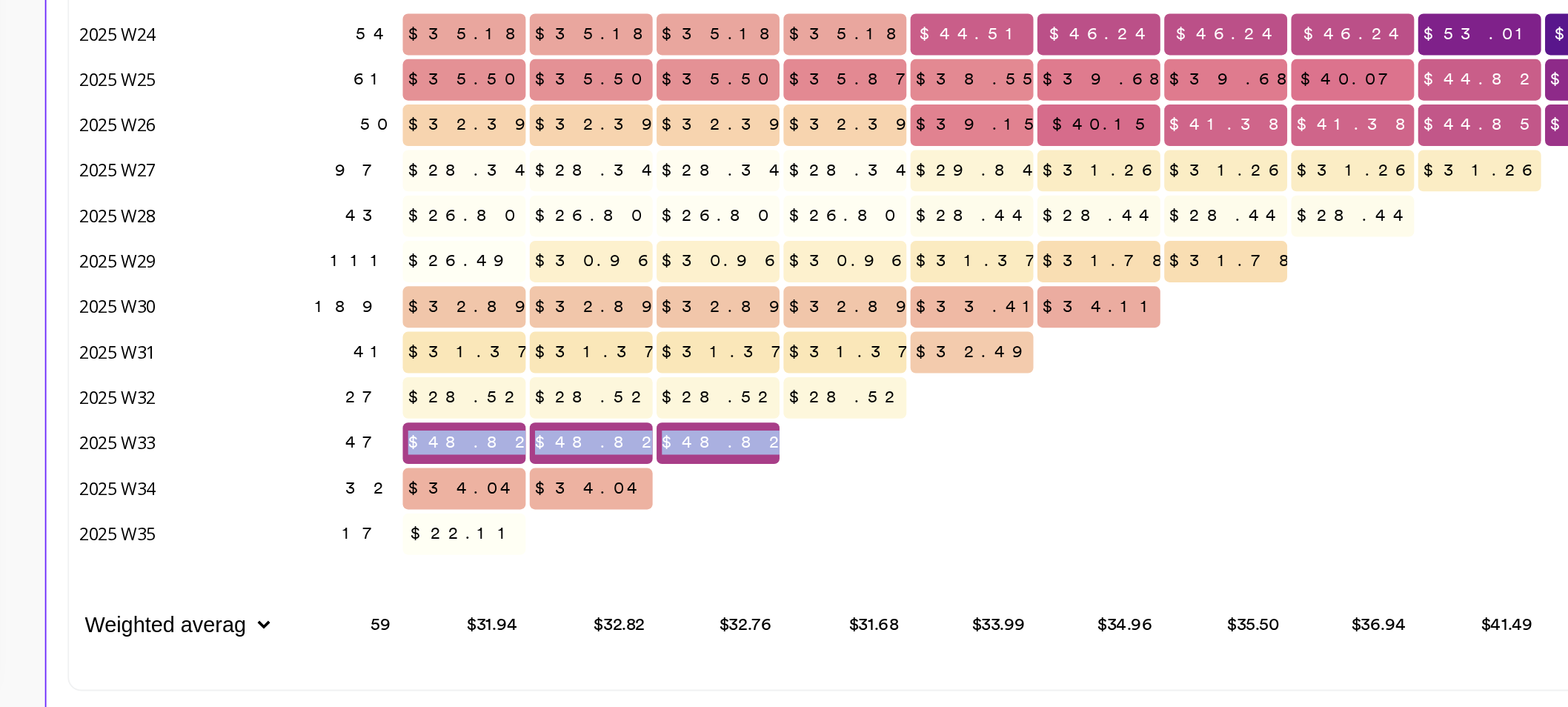
click at [530, 559] on div "54 $35.18 $35.18 $35.18 $35.18 $44.51 $46.24 $46.24 $46.24 $53.01 $62.61 $62.61…" at bounding box center [655, 484] width 1026 height 381
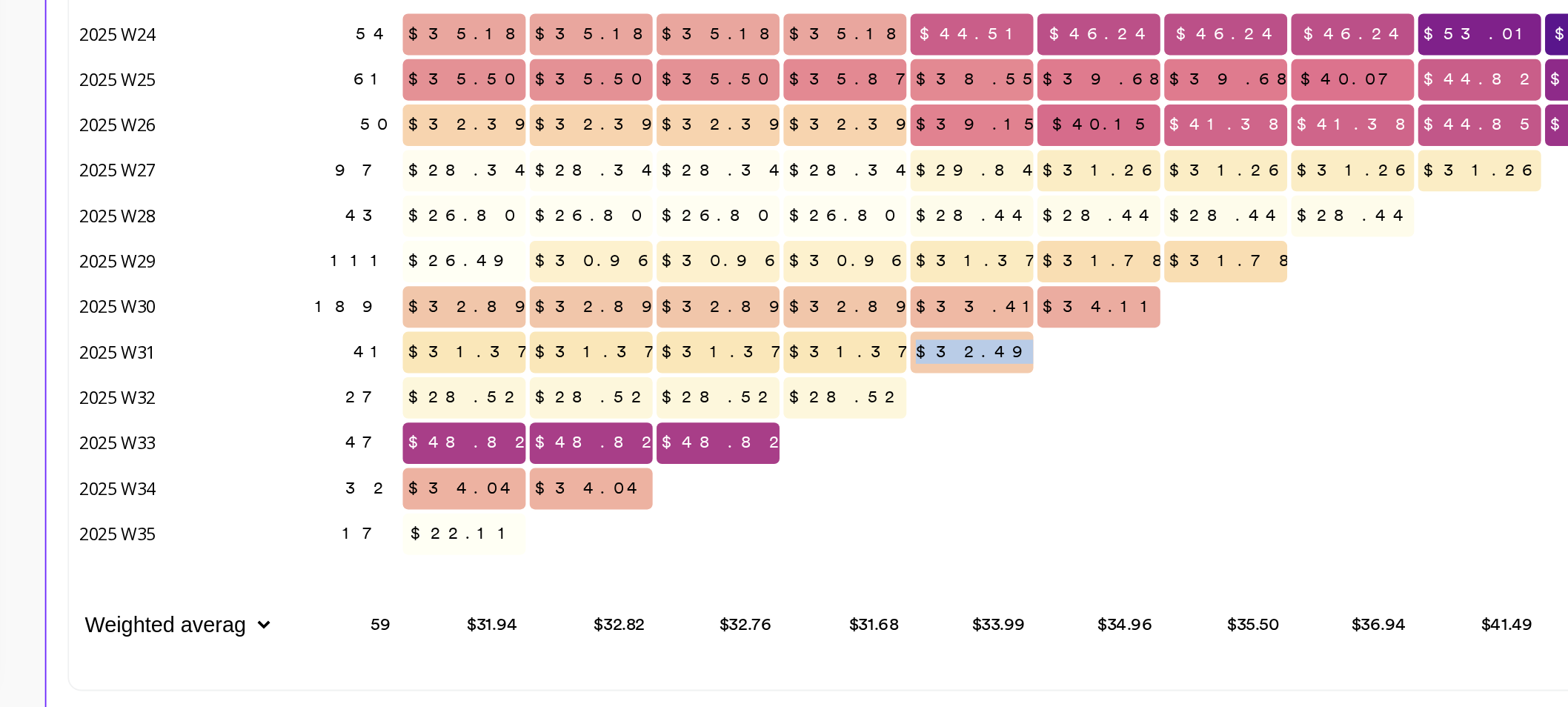
drag, startPoint x: 637, startPoint y: 507, endPoint x: 670, endPoint y: 509, distance: 33.1
click at [670, 509] on span "$32.49" at bounding box center [644, 509] width 77 height 23
drag, startPoint x: 640, startPoint y: 483, endPoint x: 676, endPoint y: 483, distance: 36.0
click at [676, 483] on div "54 $35.18 $35.18 $35.18 $35.18 $44.51 $46.24 $46.24 $46.24 $53.01 $62.61 $62.61…" at bounding box center [655, 484] width 1026 height 381
drag, startPoint x: 638, startPoint y: 433, endPoint x: 673, endPoint y: 426, distance: 35.7
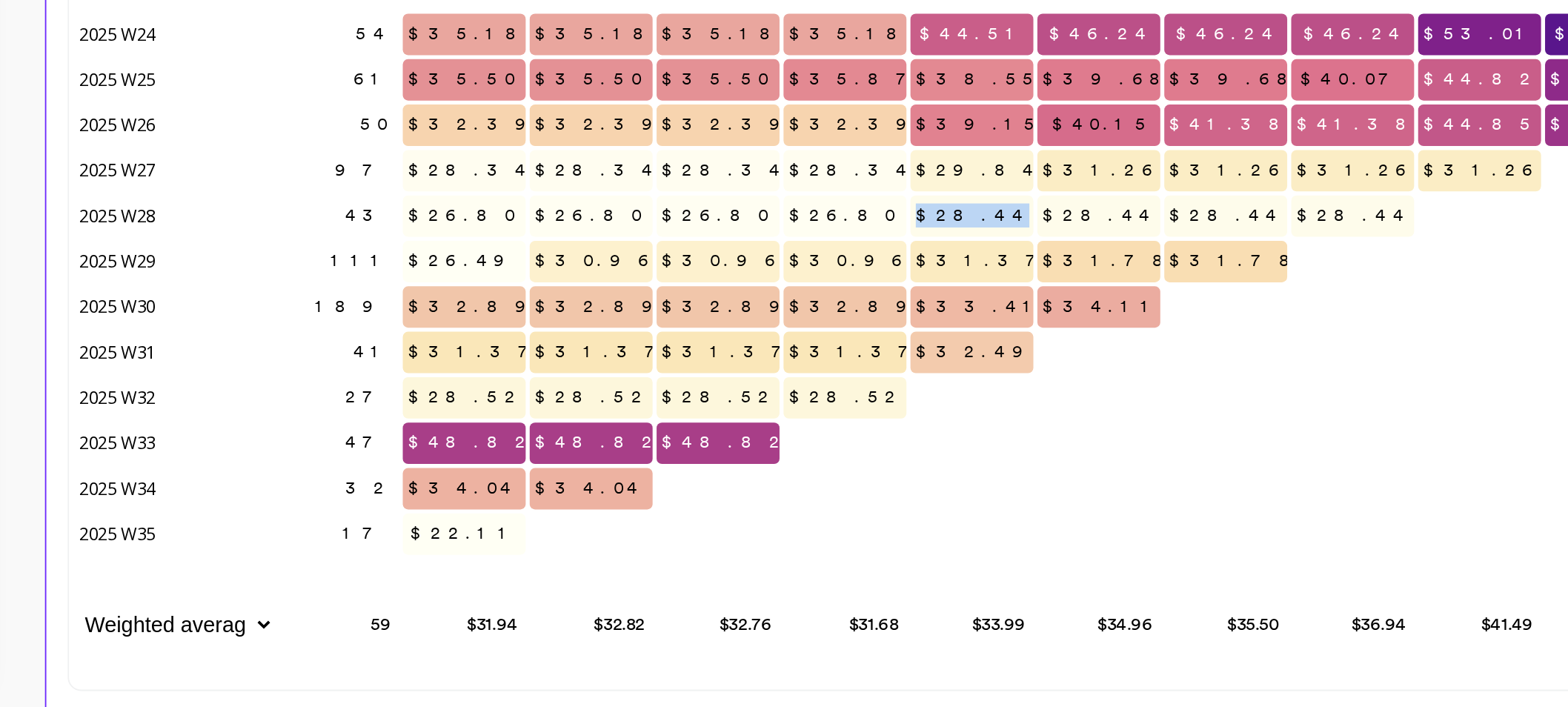
click at [673, 426] on div "$28.44" at bounding box center [639, 436] width 70 height 26
drag, startPoint x: 355, startPoint y: 565, endPoint x: 536, endPoint y: 562, distance: 181.0
click at [536, 562] on div "54 $35.18 $35.18 $35.18 $35.18 $44.51 $46.24 $46.24 $46.24 $53.01 $62.61 $62.61…" at bounding box center [655, 484] width 1026 height 381
click at [587, 567] on div at bounding box center [568, 560] width 68 height 23
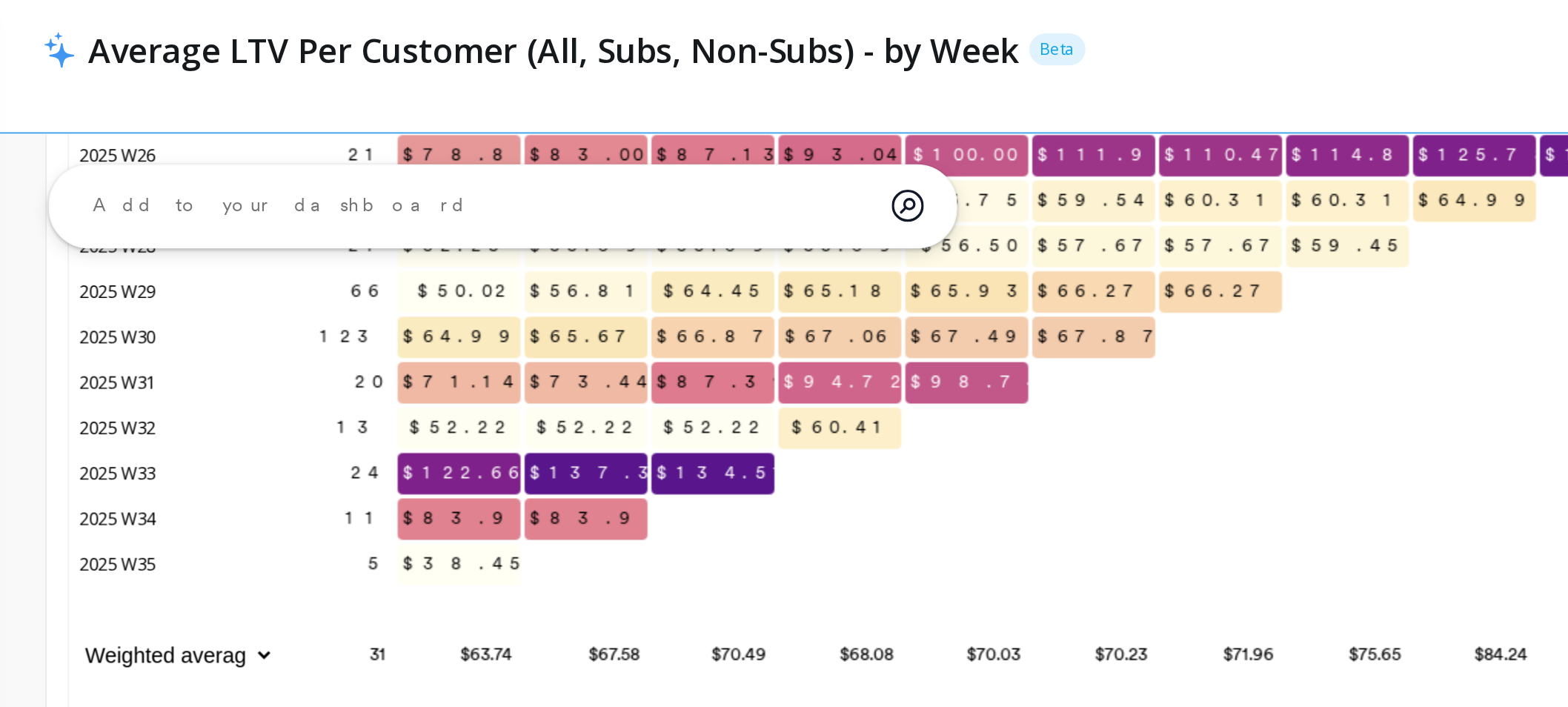
scroll to position [395, 1011]
drag, startPoint x: 424, startPoint y: 265, endPoint x: 524, endPoint y: 264, distance: 100.0
click at [524, 264] on div "21 $62.80 $66.56 $80.03 $80.03 $90.69 $92.60 $94.86 $94.86 $101.36 $104.89 $106…" at bounding box center [652, 186] width 1026 height 381
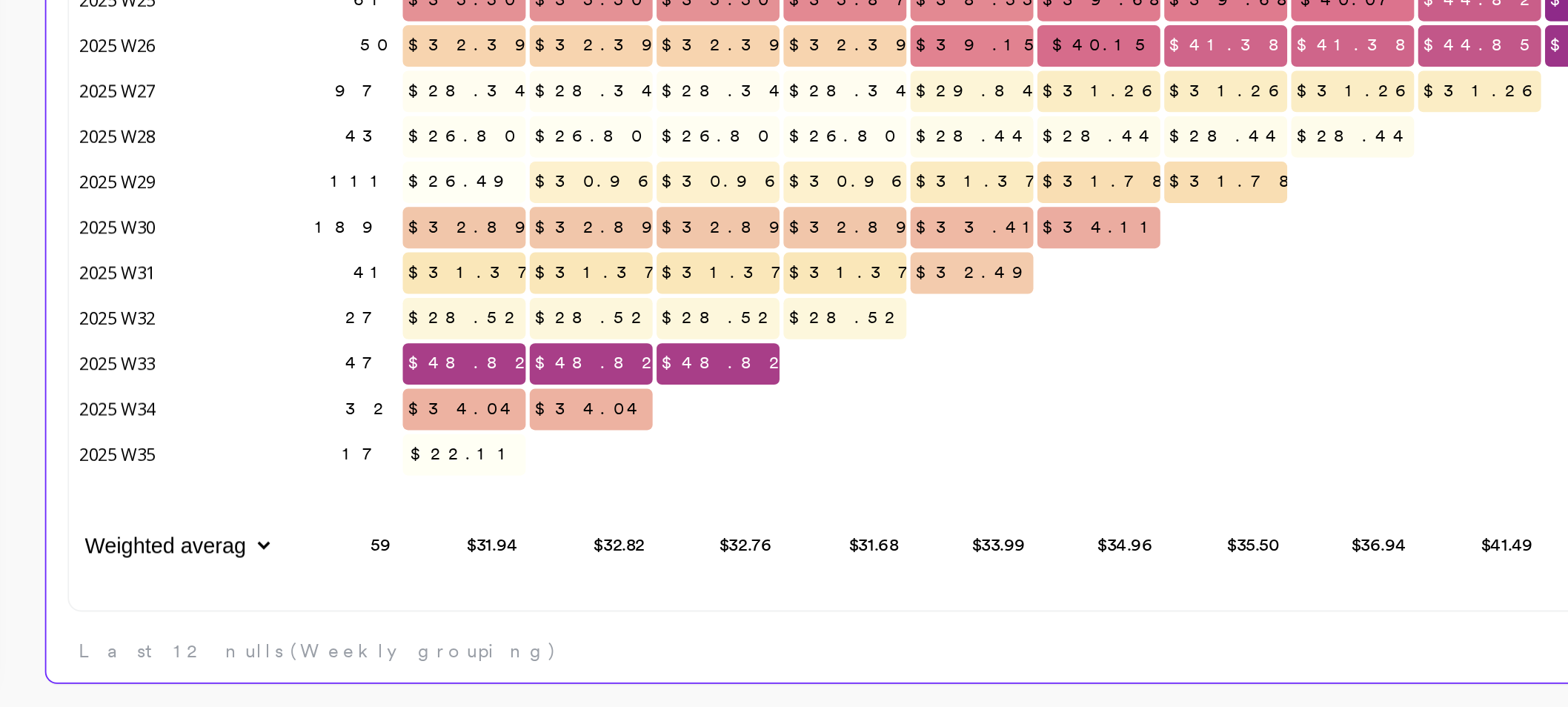
scroll to position [1517, 0]
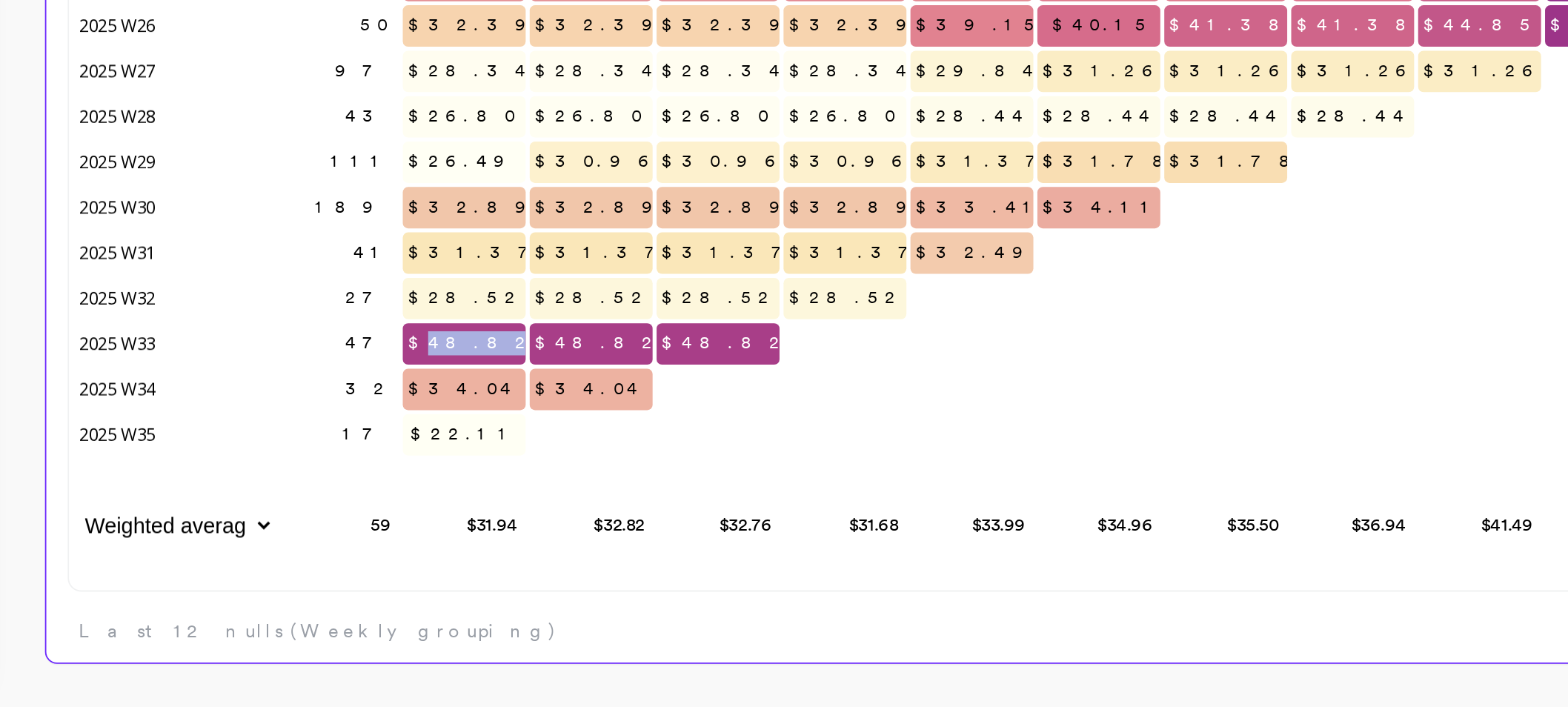
drag, startPoint x: 360, startPoint y: 502, endPoint x: 391, endPoint y: 506, distance: 31.3
click at [391, 506] on span "$48.82" at bounding box center [362, 505] width 77 height 23
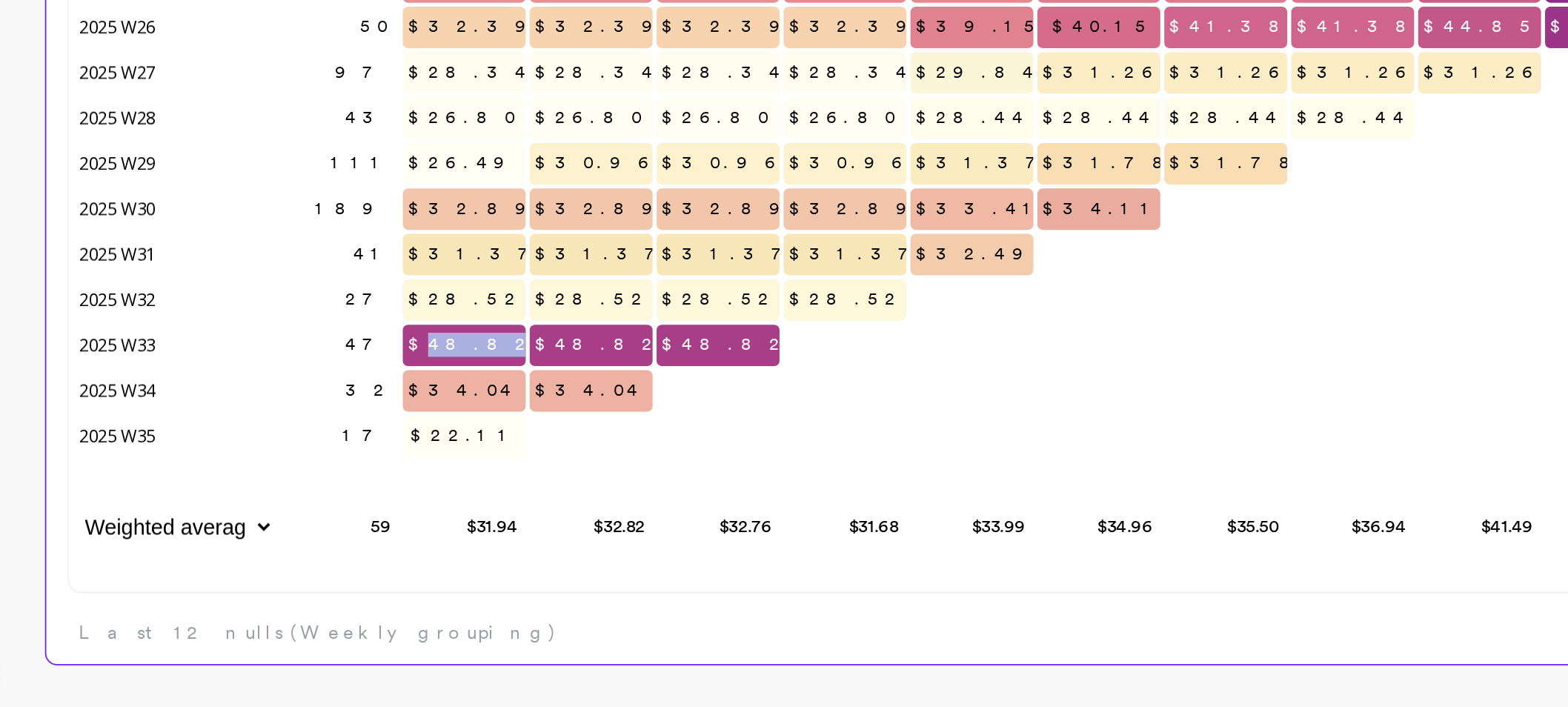
click at [366, 511] on span "$48.82" at bounding box center [362, 506] width 77 height 23
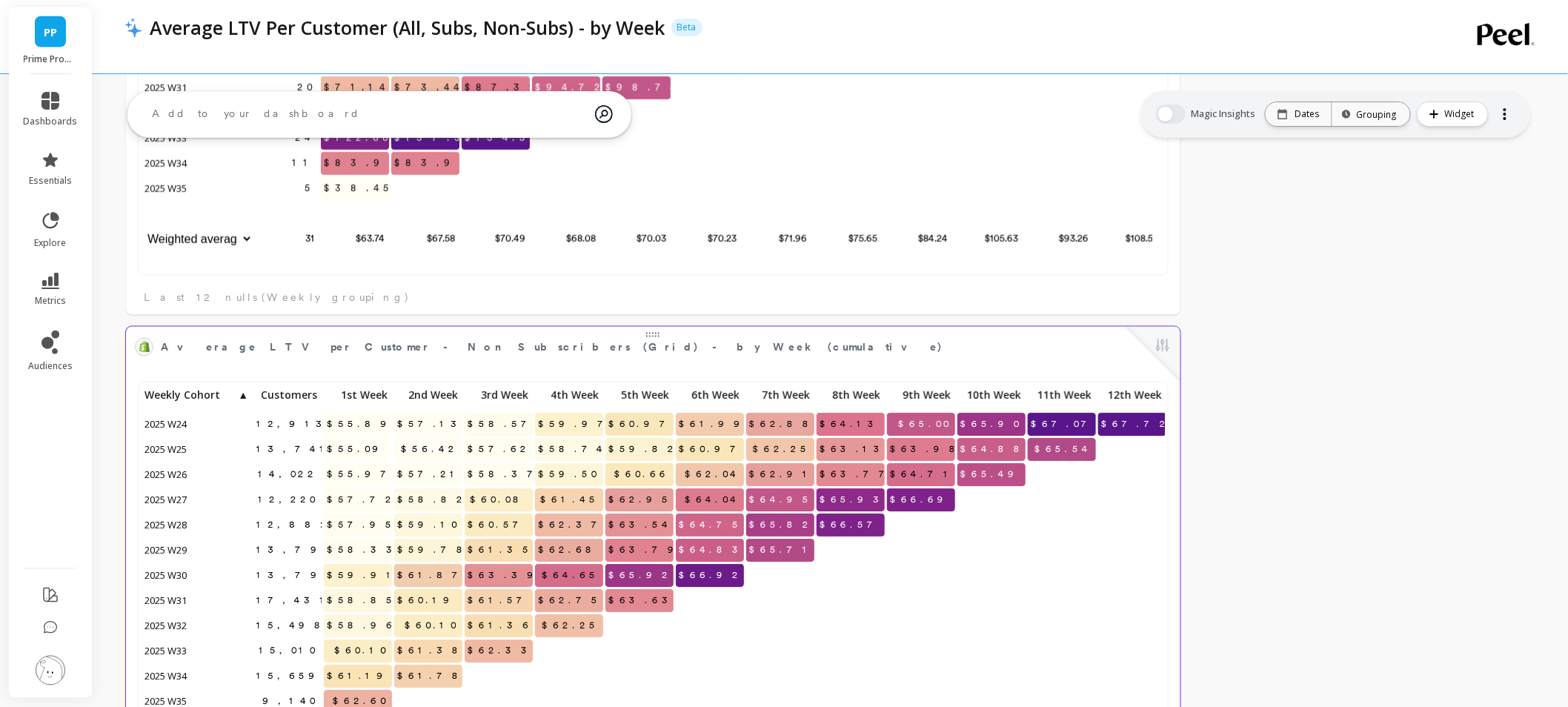
scroll to position [13, 13]
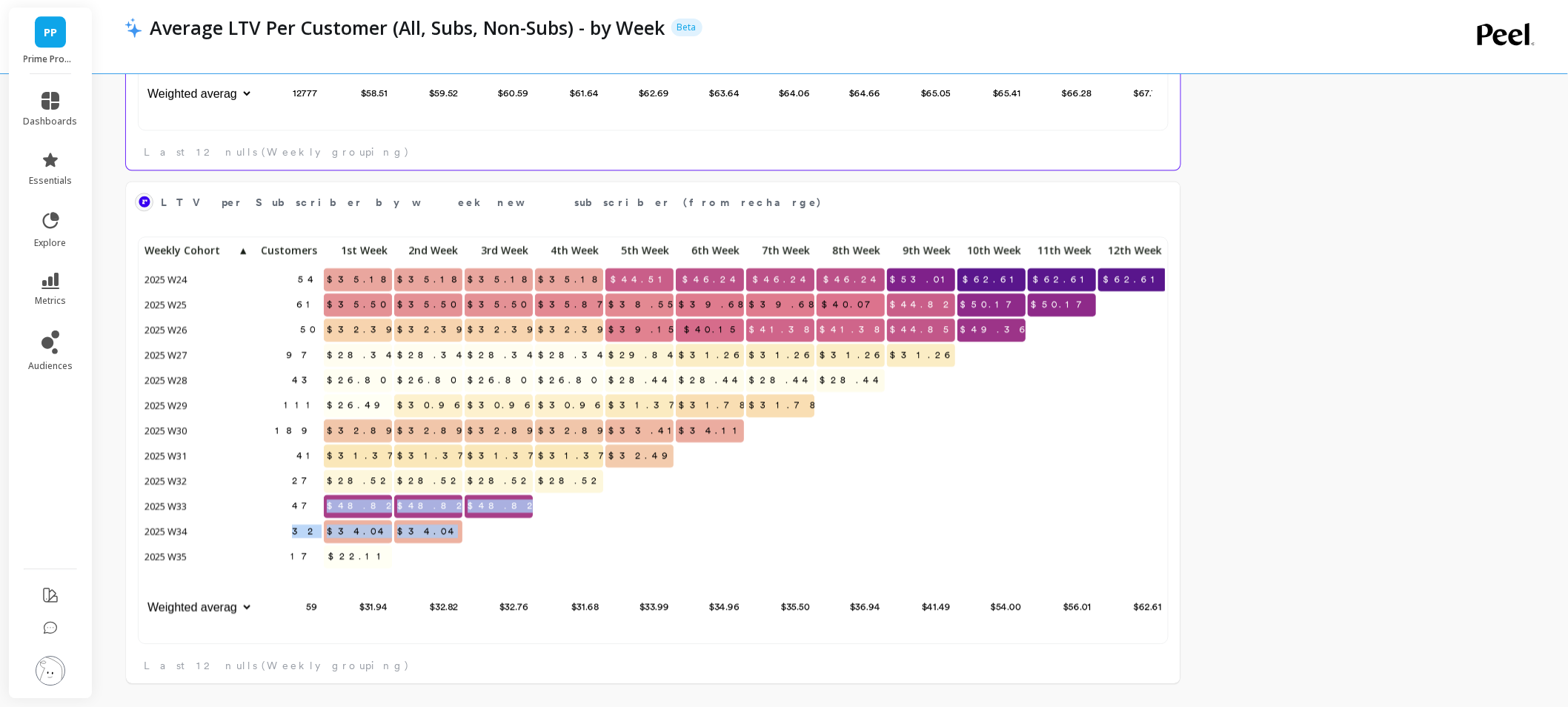
drag, startPoint x: 350, startPoint y: 512, endPoint x: 502, endPoint y: 531, distance: 153.2
click at [502, 531] on div "54 $35.18 $35.18 $35.18 $35.18 $44.51 $46.24 $46.24 $46.24 $53.01 $62.61 $62.61…" at bounding box center [655, 430] width 1026 height 381
click at [602, 544] on div at bounding box center [569, 533] width 70 height 26
click at [65, 289] on link "metrics" at bounding box center [50, 289] width 54 height 34
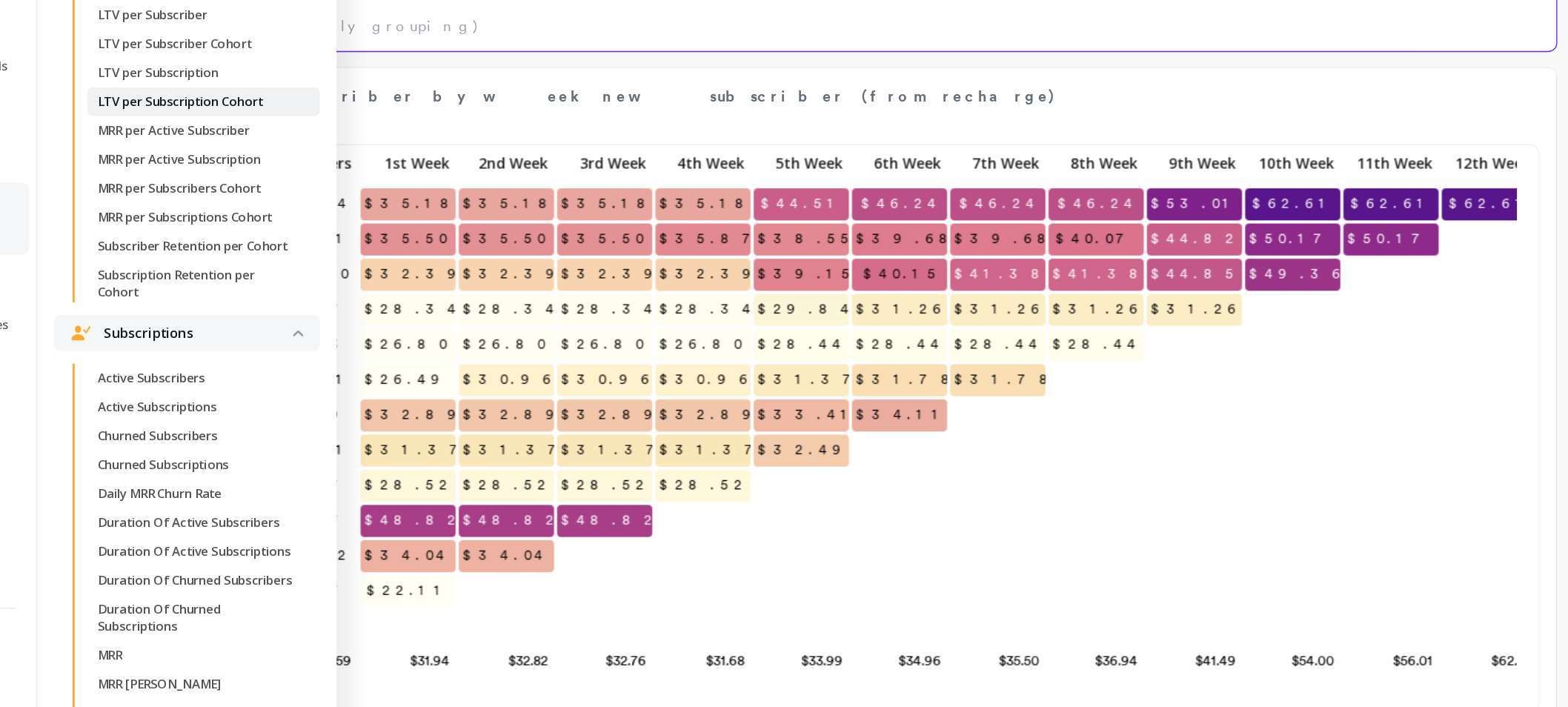
scroll to position [3765, 0]
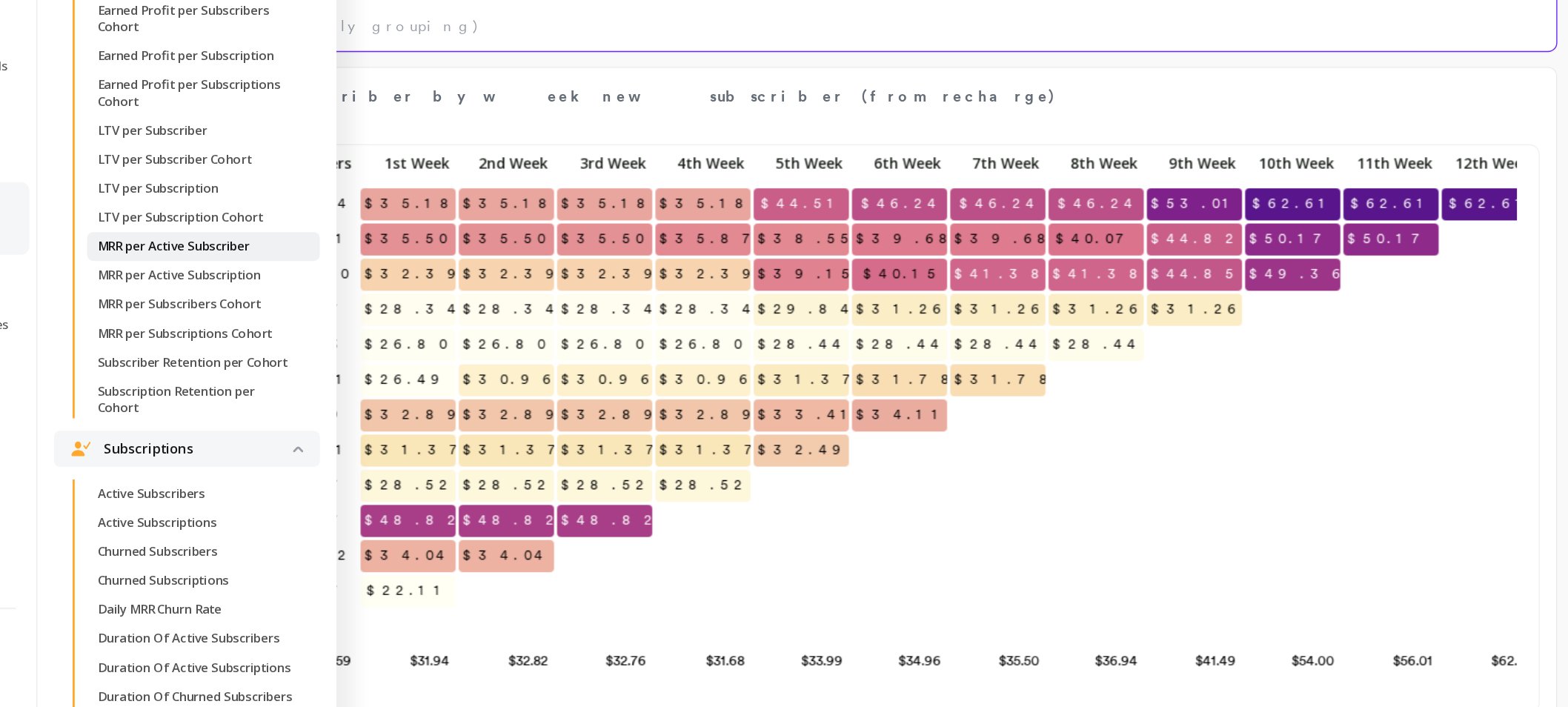
click at [208, 316] on p "MRR per Active Subscriber" at bounding box center [190, 310] width 109 height 12
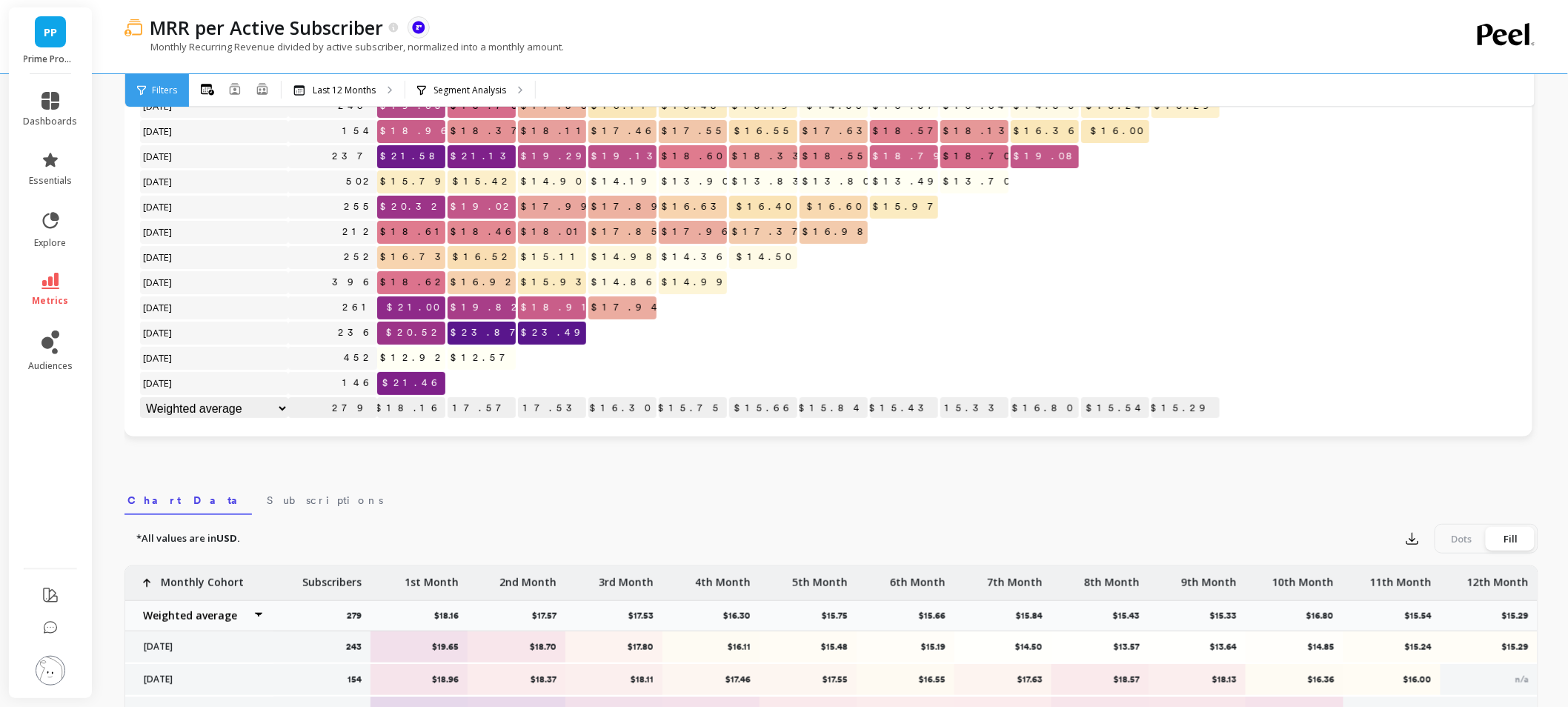
scroll to position [48, 0]
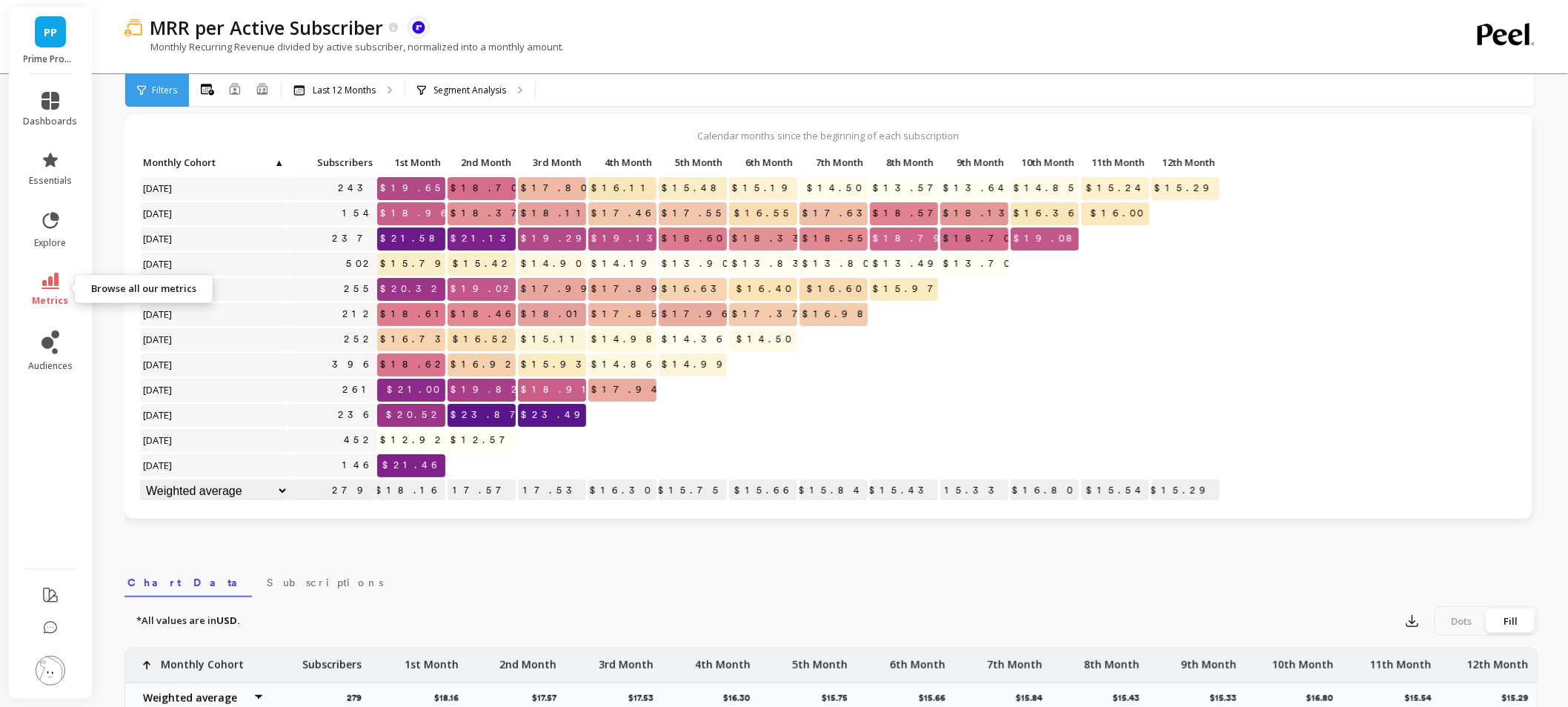
click at [57, 273] on icon at bounding box center [50, 281] width 18 height 17
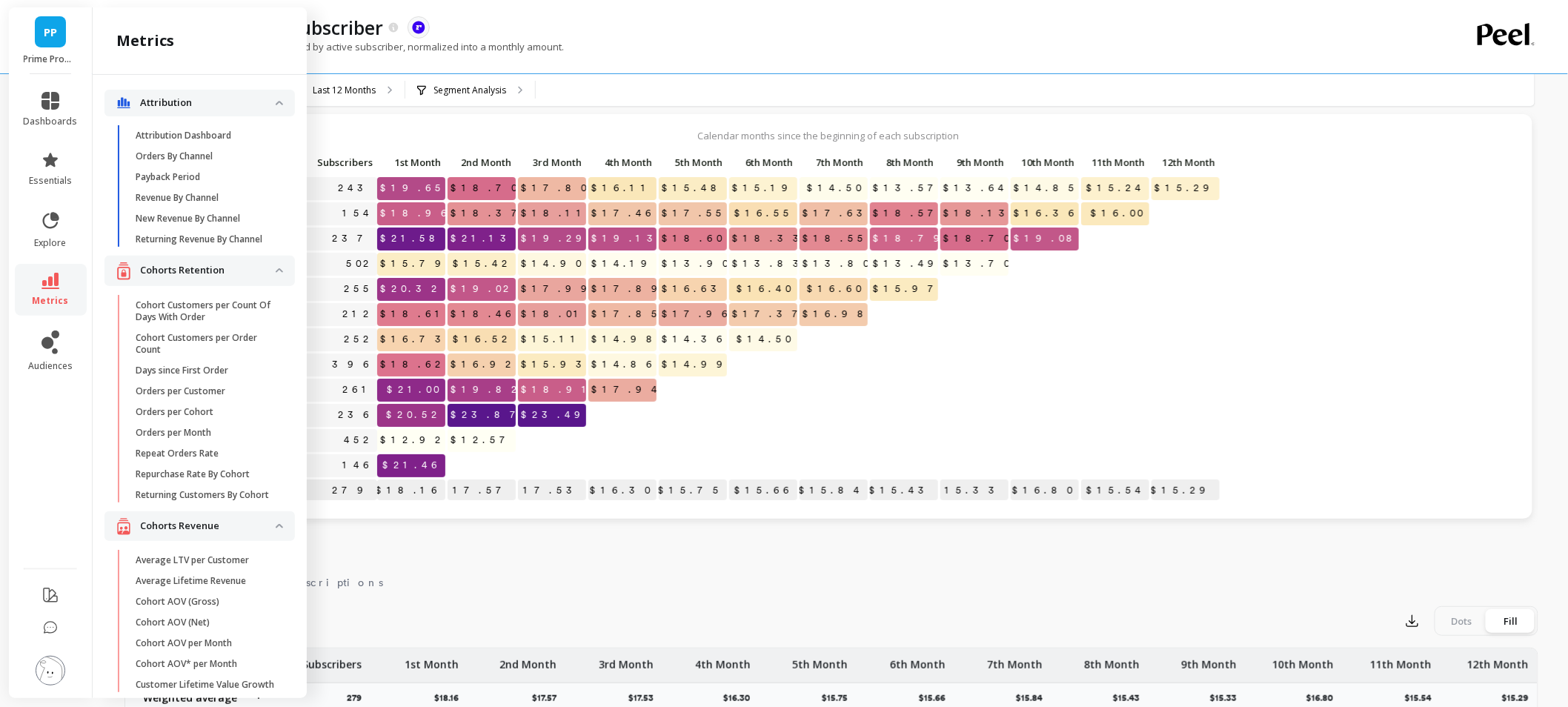
scroll to position [3765, 0]
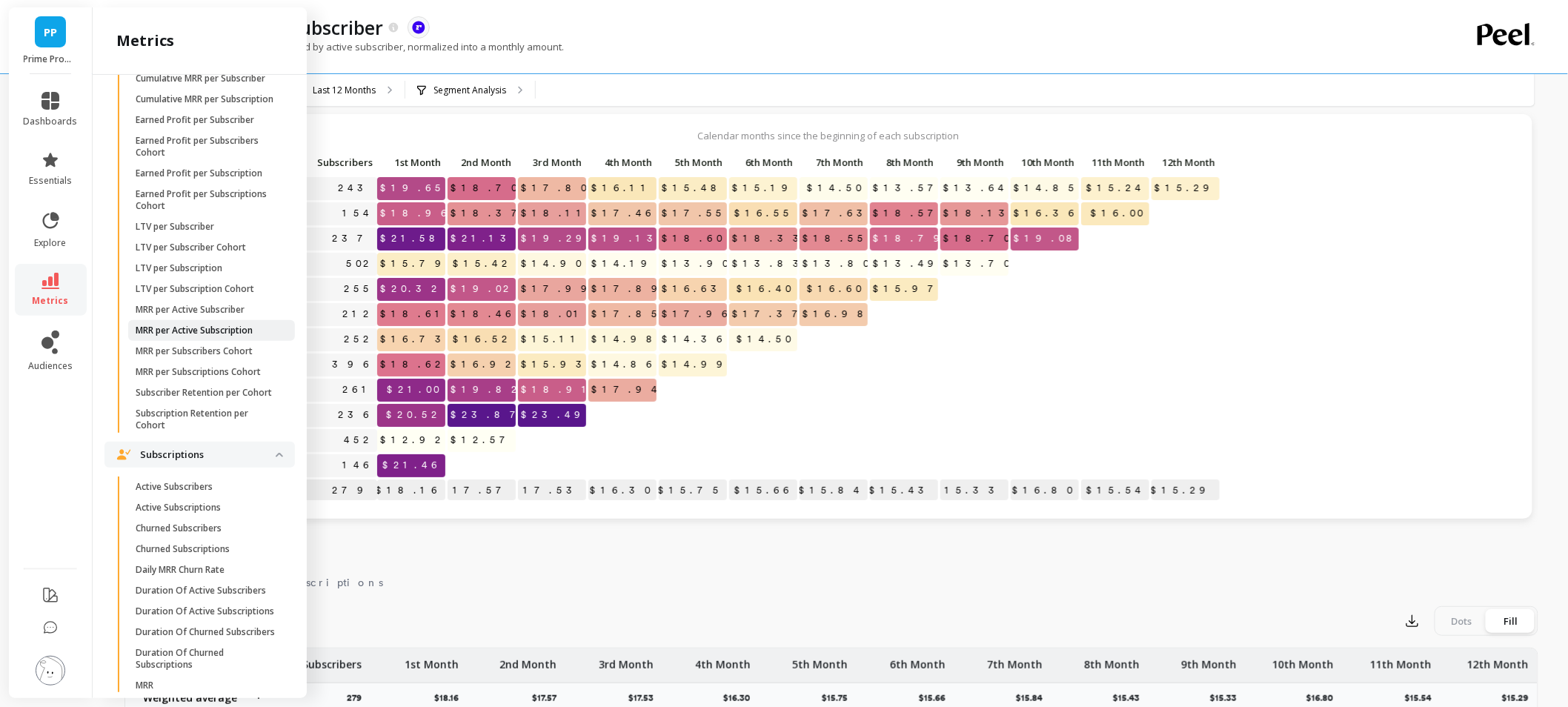
click at [253, 337] on p "MRR per Active Subscription" at bounding box center [194, 331] width 117 height 12
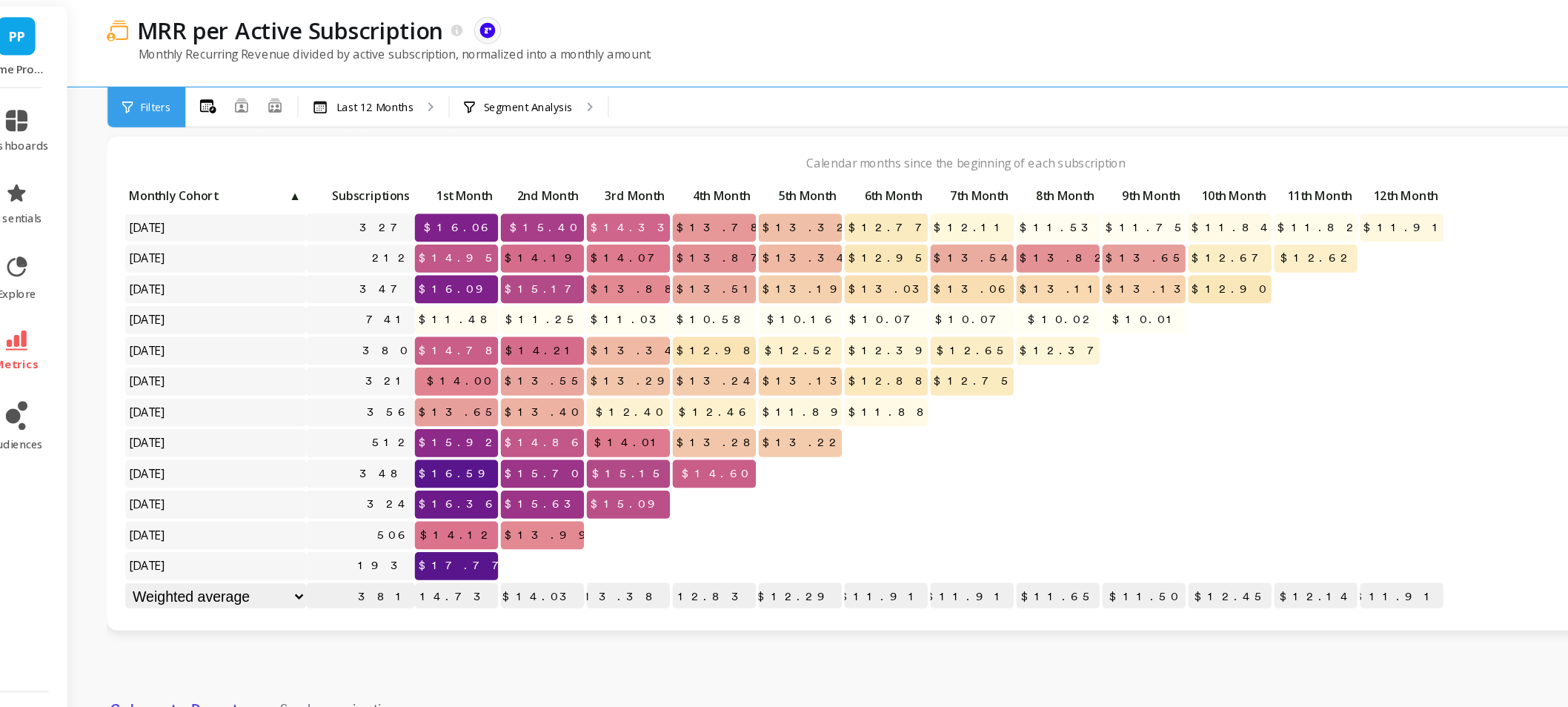
scroll to position [48, 0]
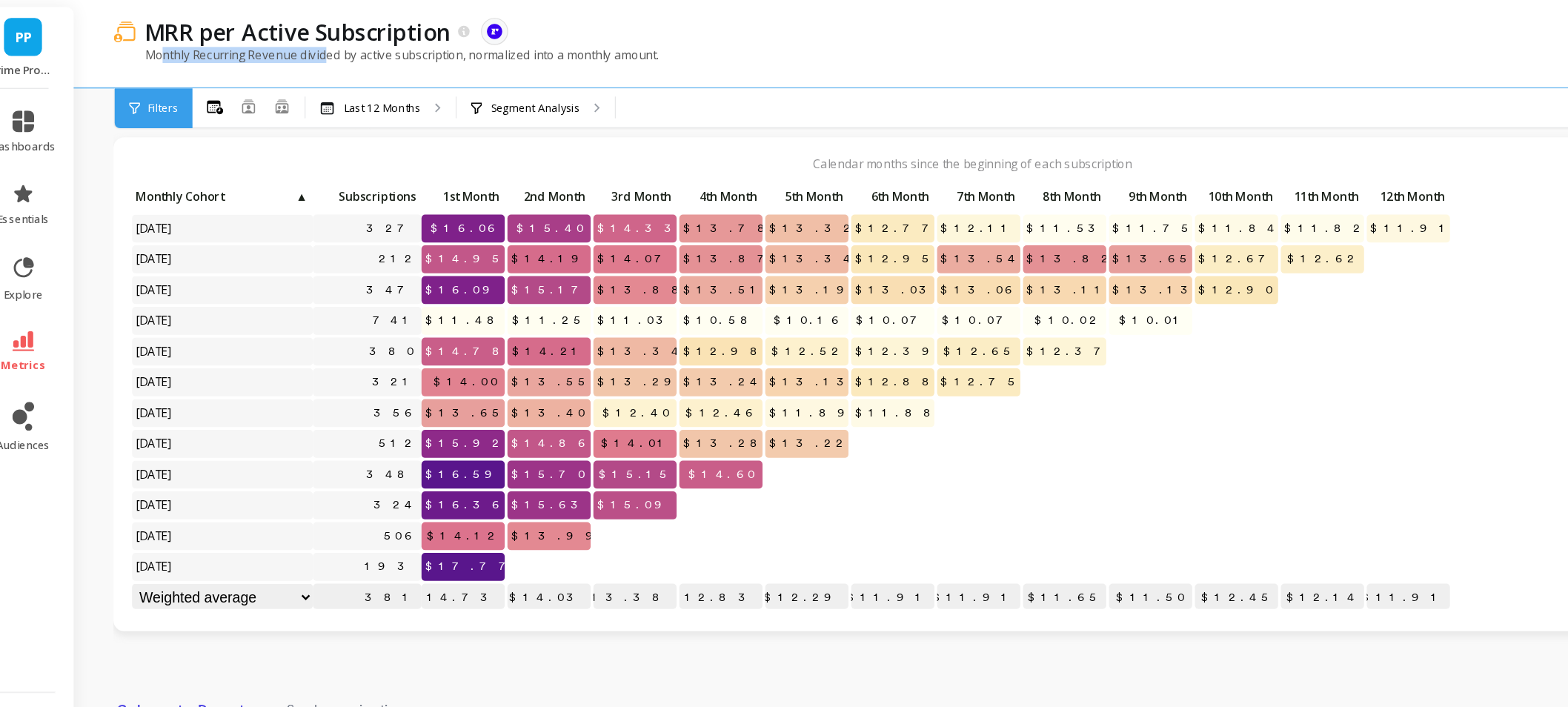
drag, startPoint x: 164, startPoint y: 43, endPoint x: 295, endPoint y: 48, distance: 131.1
click at [295, 48] on p "Monthly Recurring Revenue divided by active subscription, normalized into a mon…" at bounding box center [348, 47] width 447 height 14
click at [613, 46] on div "Monthly Recurring Revenue divided by active subscription, normalized into a mon…" at bounding box center [770, 54] width 1292 height 29
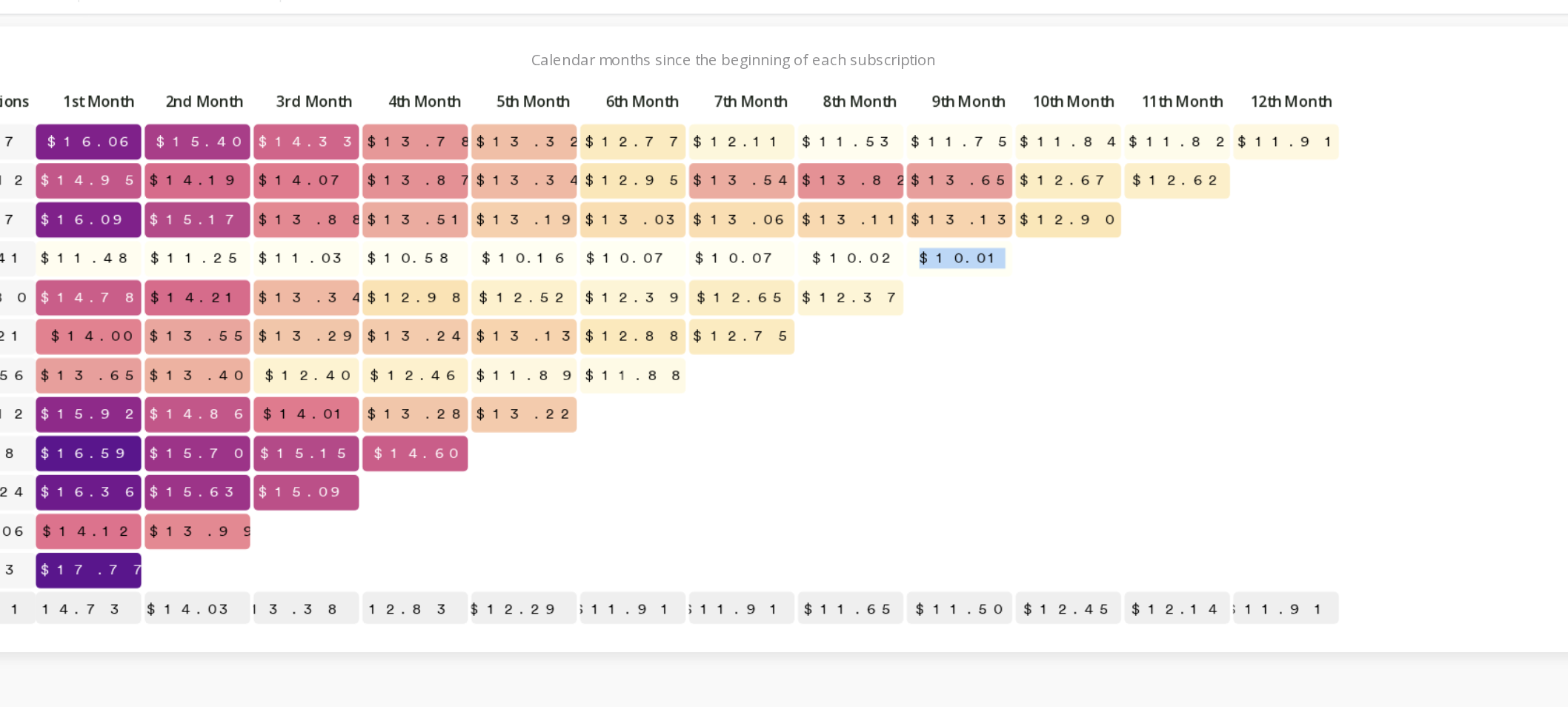
drag, startPoint x: 976, startPoint y: 263, endPoint x: 1008, endPoint y: 268, distance: 32.4
click at [1008, 268] on span "$10.01" at bounding box center [977, 264] width 63 height 23
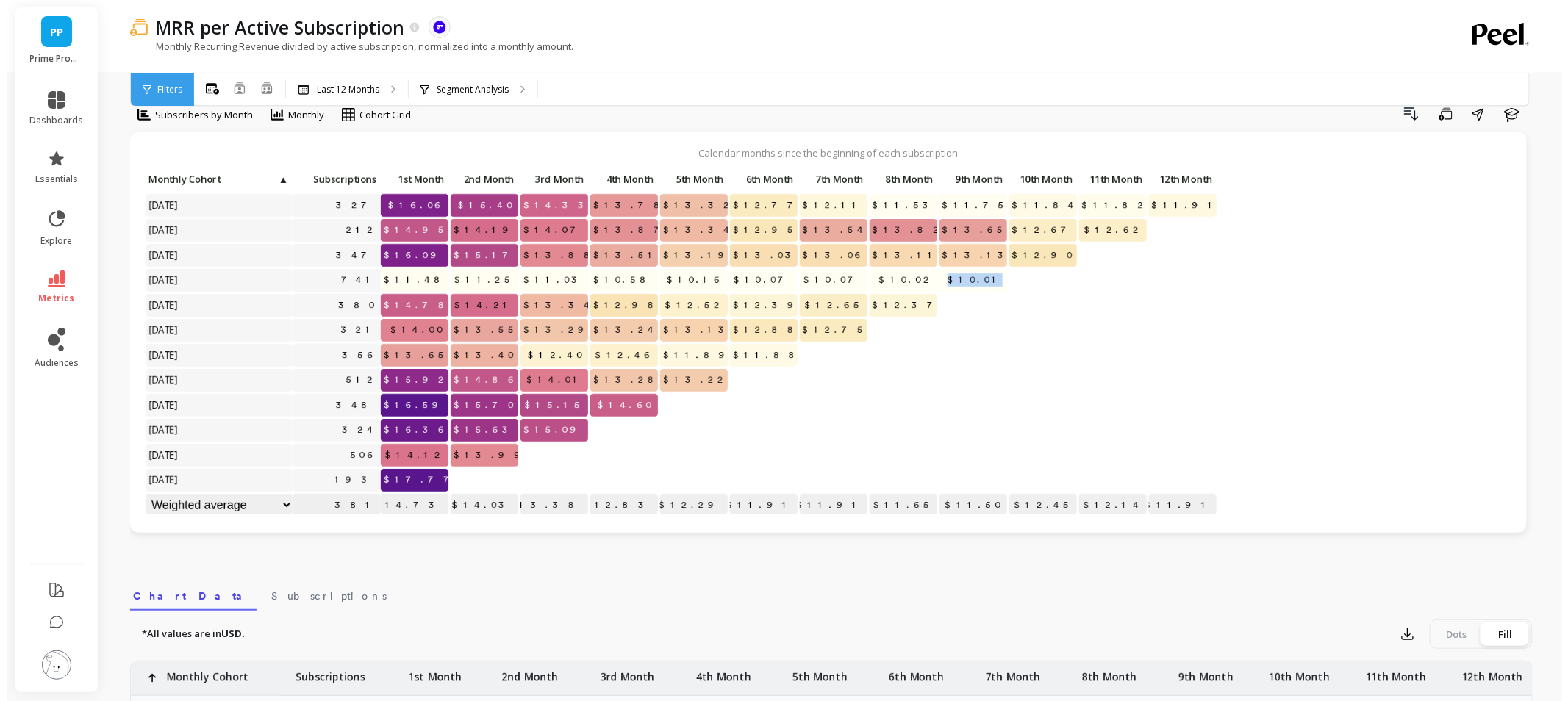
scroll to position [0, 0]
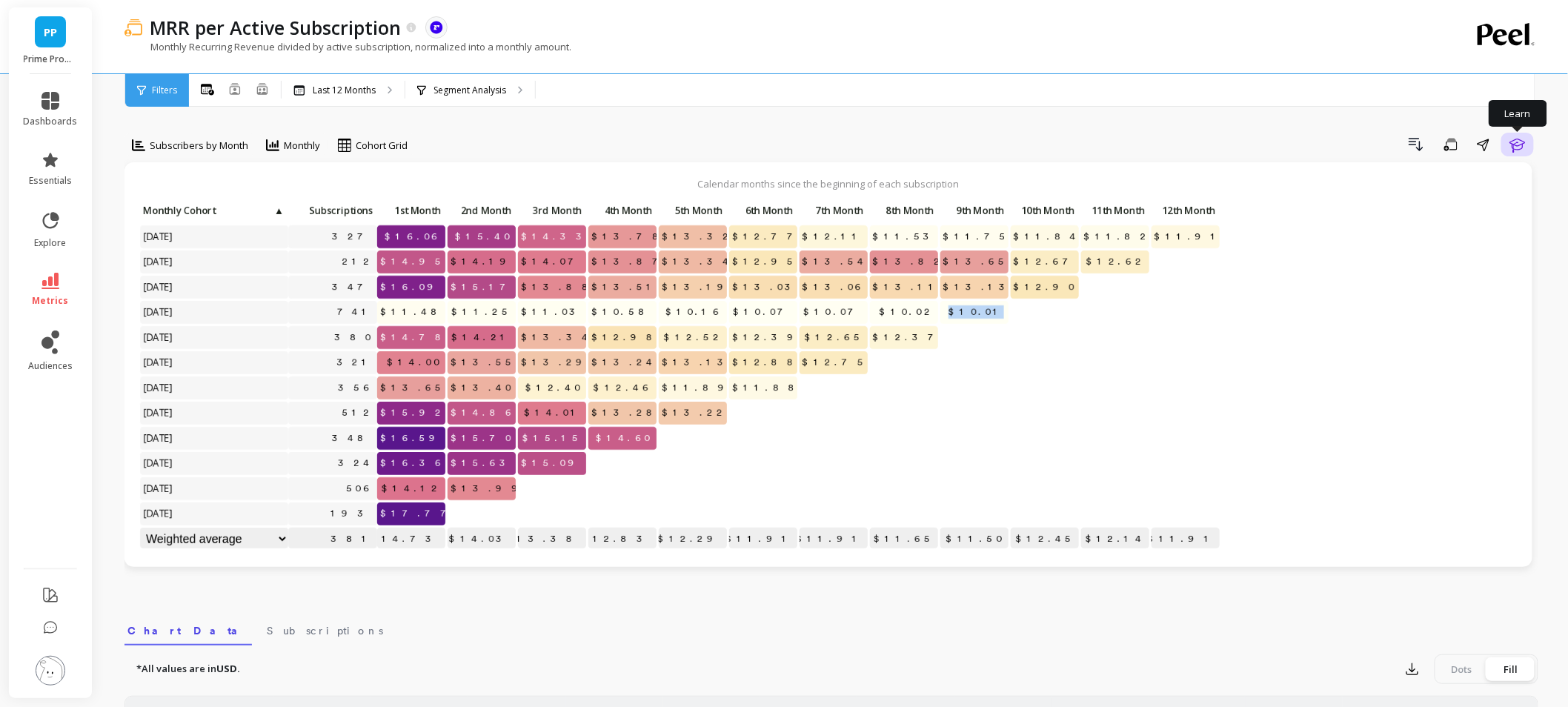
click at [1517, 143] on icon "button" at bounding box center [1518, 146] width 16 height 14
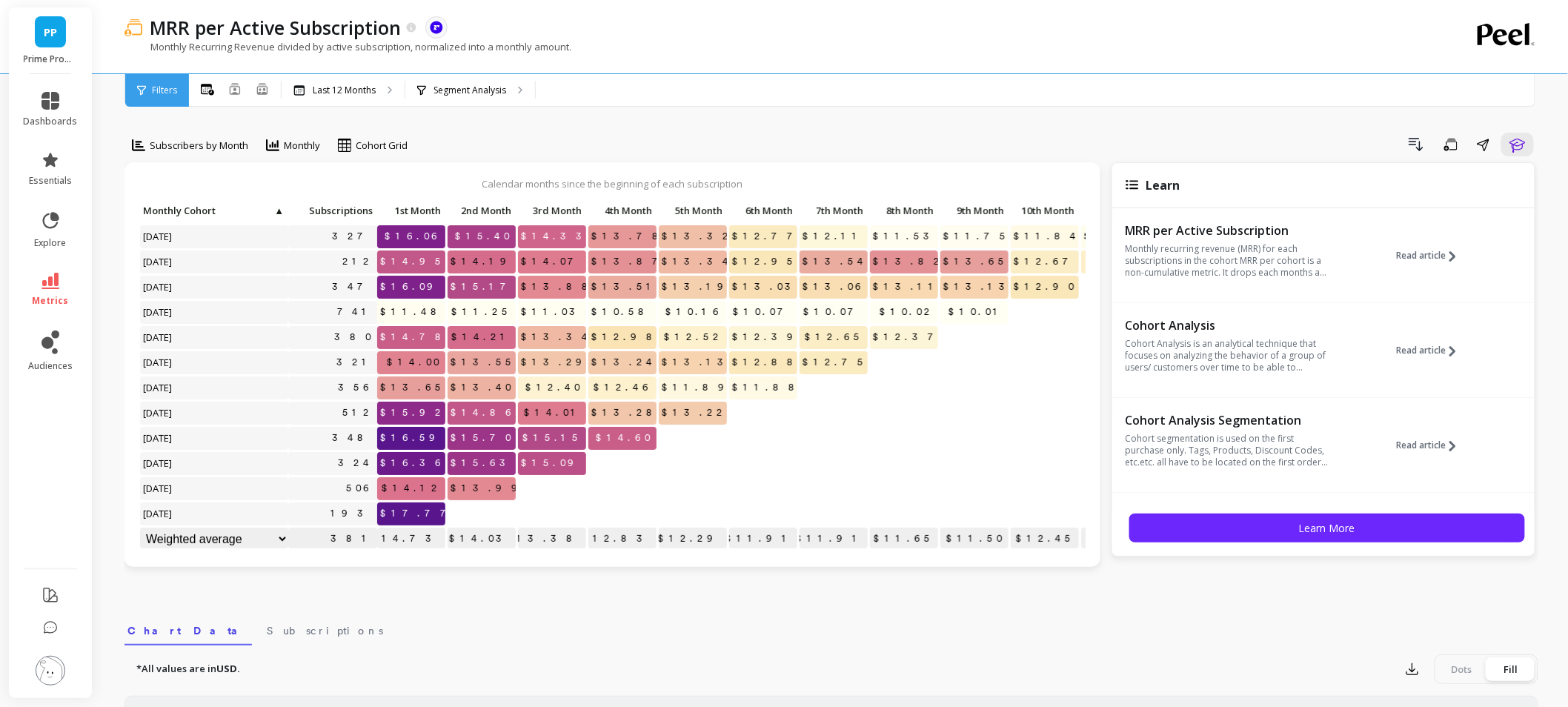
click at [1229, 269] on p "Monthly recurring revenue (MRR) for each subscriptions in the cohort MRR per co…" at bounding box center [1227, 261] width 204 height 35
click at [1431, 254] on span "Read article" at bounding box center [1421, 256] width 49 height 12
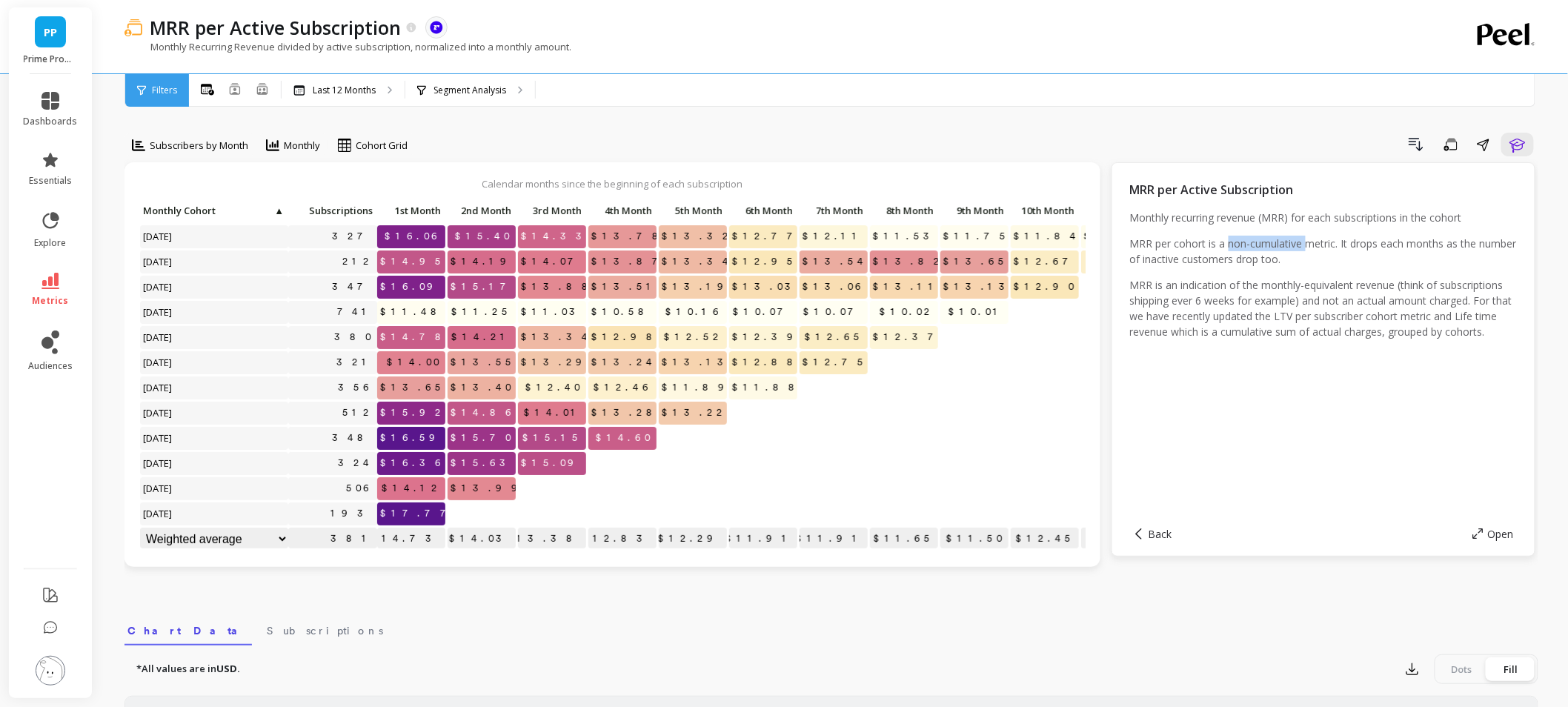
drag, startPoint x: 1226, startPoint y: 247, endPoint x: 1305, endPoint y: 245, distance: 79.0
click at [1305, 245] on p "MRR per cohort is a non-cumulative metric. It drops each months as the number o…" at bounding box center [1324, 251] width 387 height 32
click at [1324, 411] on div "MRR per Active Subscription Monthly recurring revenue (MRR) for each subscripti…" at bounding box center [1324, 347] width 387 height 331
drag, startPoint x: 406, startPoint y: 342, endPoint x: 443, endPoint y: 343, distance: 37.0
click at [443, 343] on p "$14.78" at bounding box center [411, 337] width 68 height 23
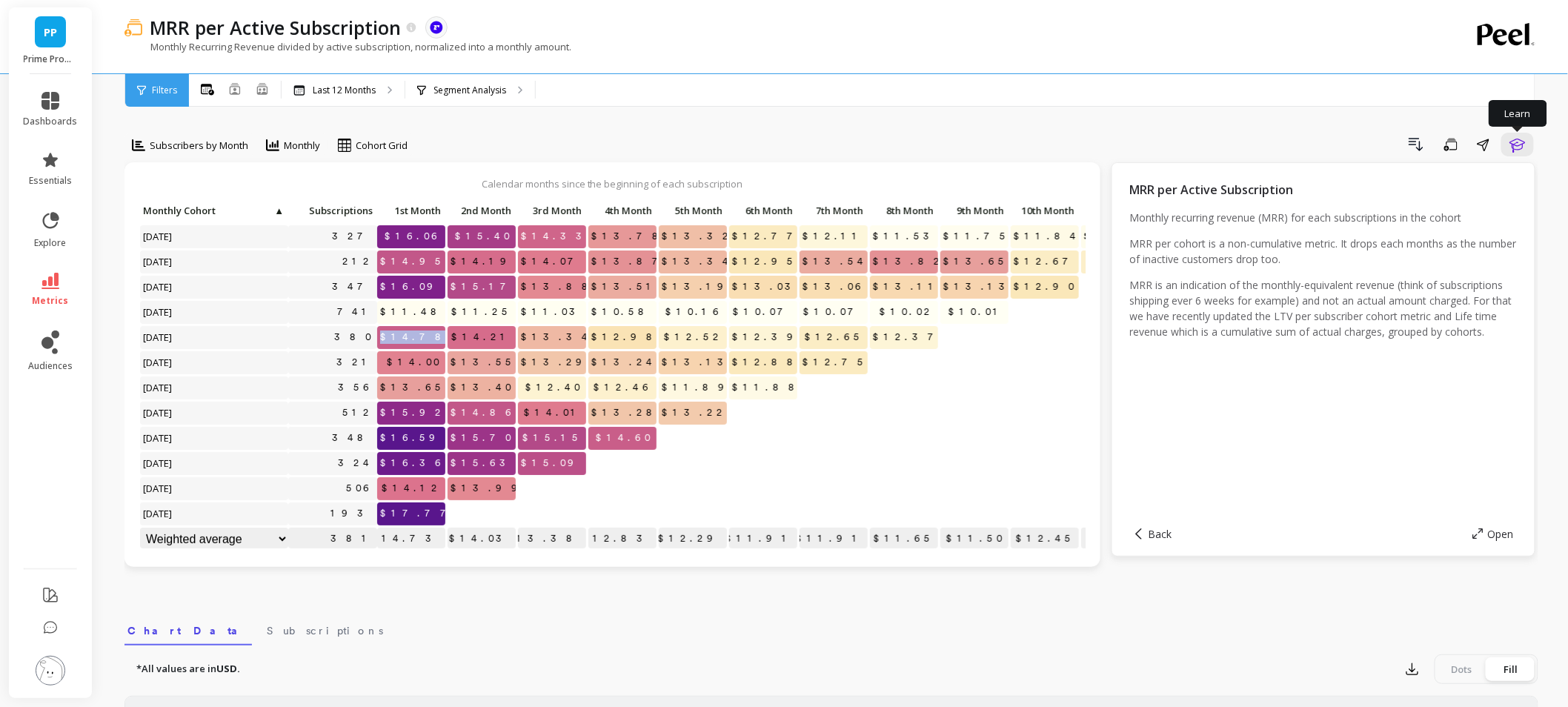
drag, startPoint x: 1527, startPoint y: 149, endPoint x: 871, endPoint y: 569, distance: 778.9
click at [1527, 149] on icon "button" at bounding box center [1518, 145] width 18 height 18
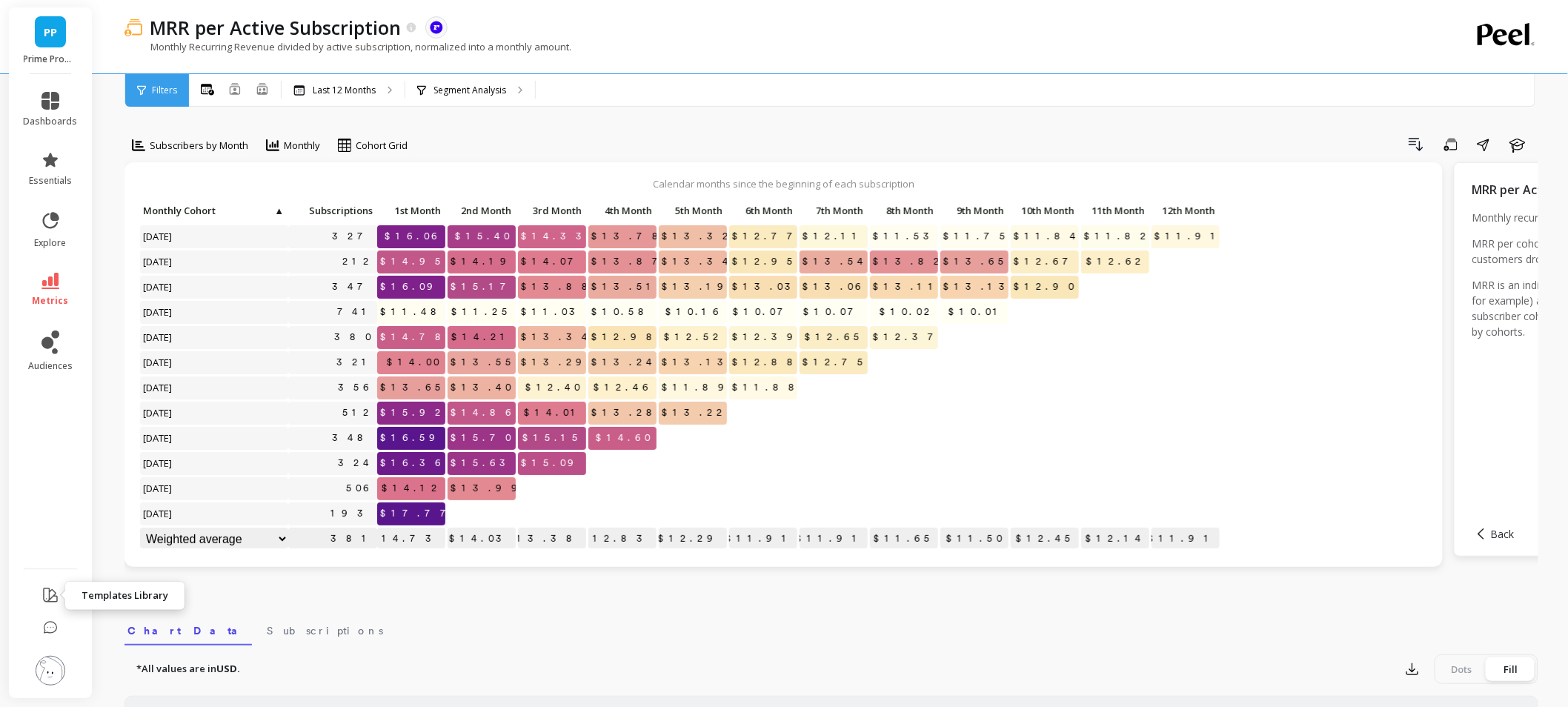
click at [52, 598] on icon at bounding box center [50, 595] width 18 height 18
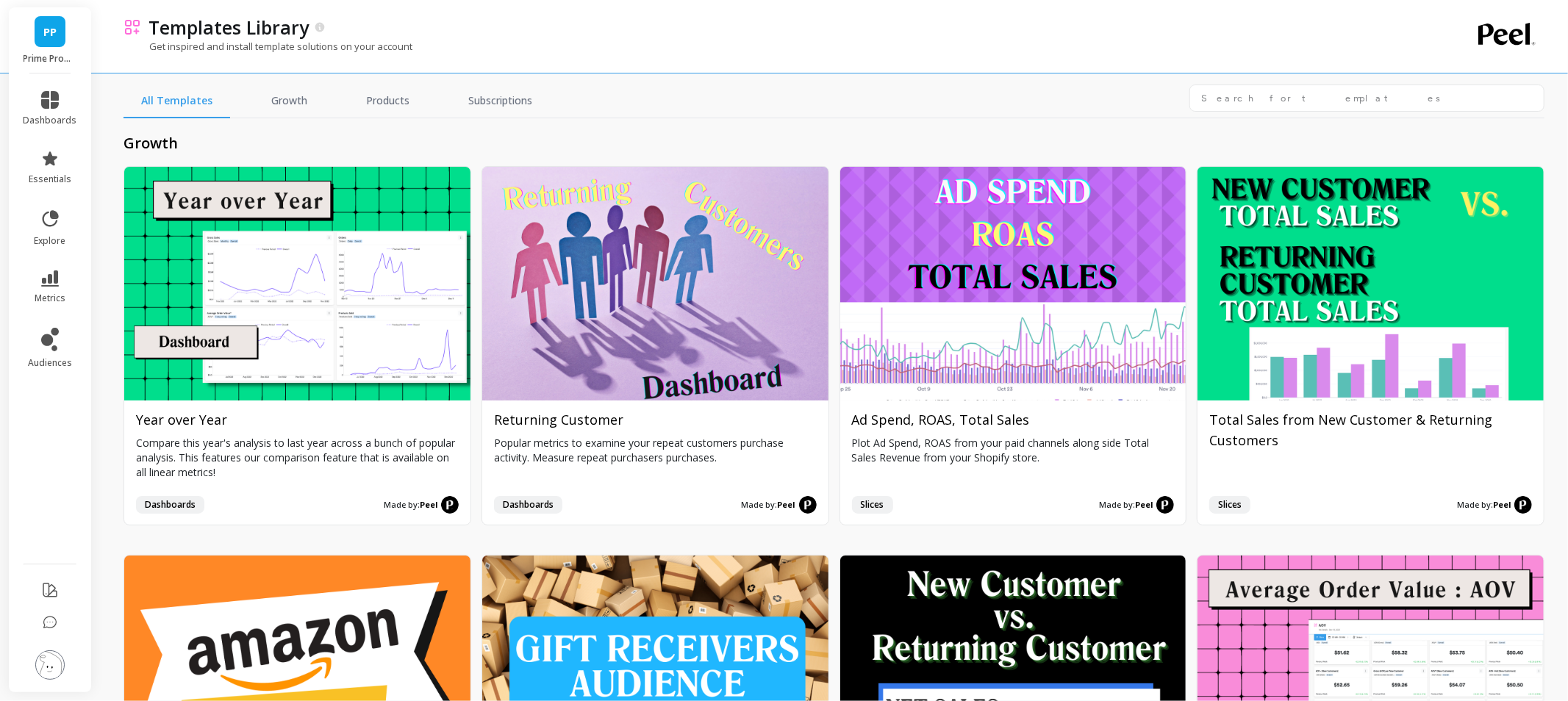
click at [1335, 82] on div "All Templates Growth Products Subscriptions growth Install Year over Year Compa…" at bounding box center [833, 356] width 1421 height 689
click at [1332, 93] on input "text" at bounding box center [1367, 99] width 355 height 27
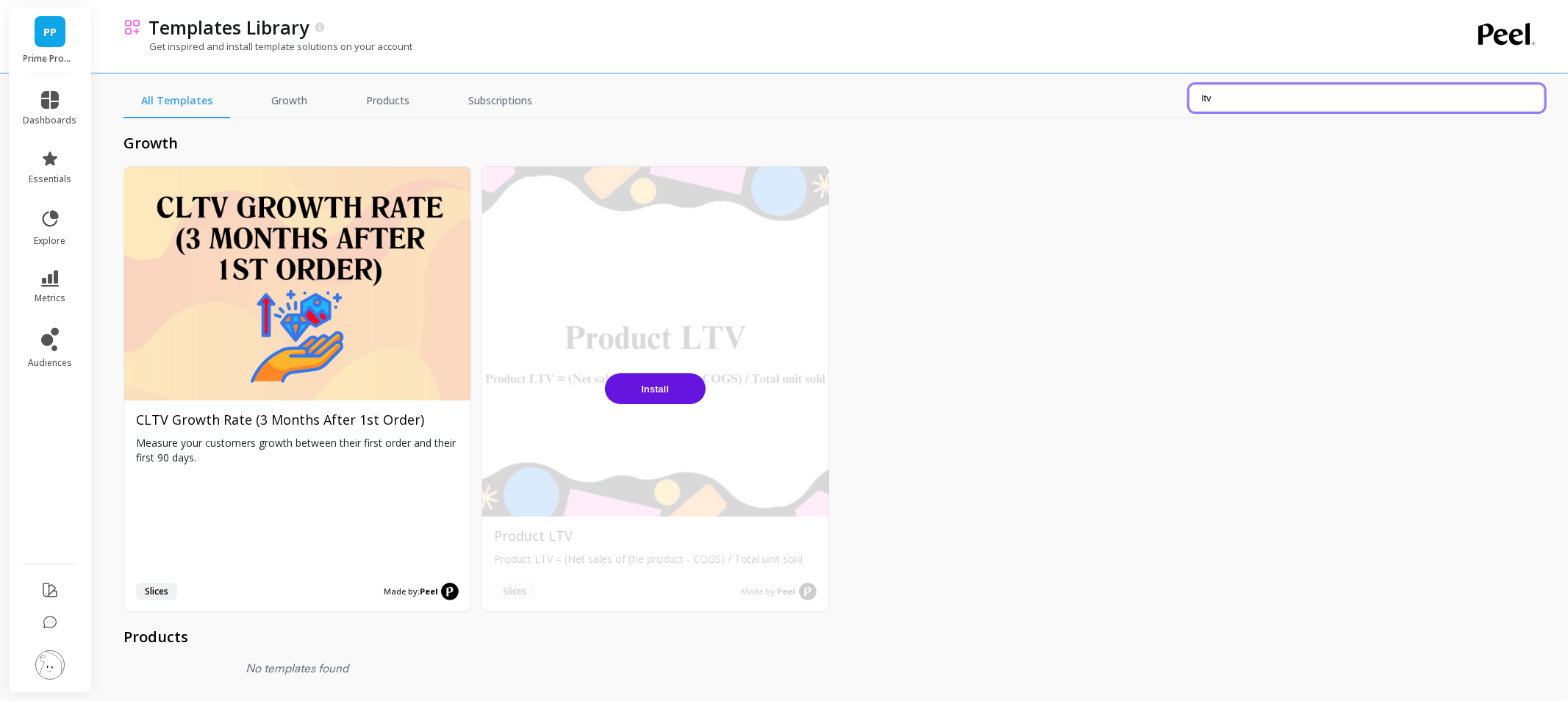
type input "ltv"
click at [652, 384] on span "Install" at bounding box center [655, 389] width 28 height 11
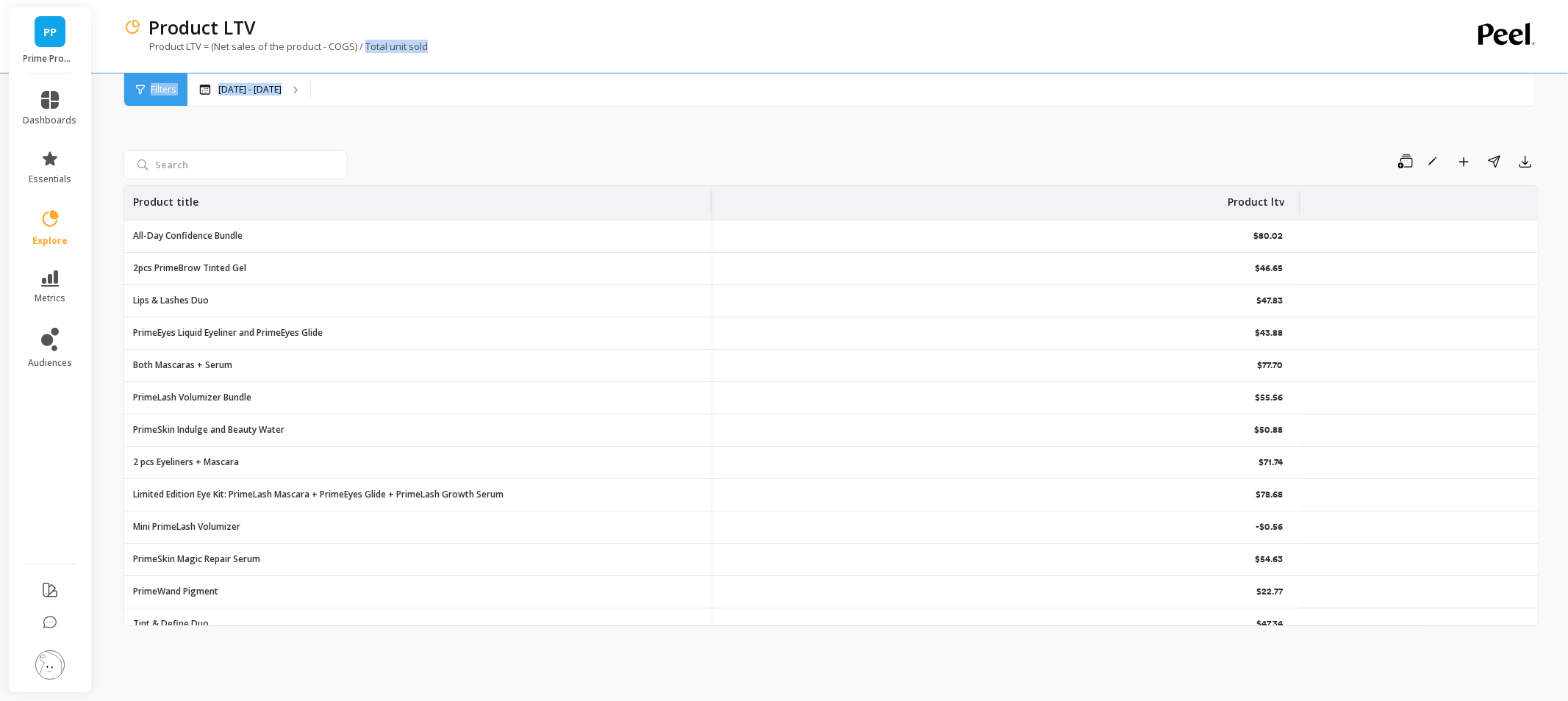
drag, startPoint x: 369, startPoint y: 45, endPoint x: 503, endPoint y: 76, distance: 137.5
click at [503, 76] on div "Product LTV Product LTV = (Net sales of the product - COGS) / Total unit sold F…" at bounding box center [832, 53] width 1465 height 106
click at [523, 56] on div "Product LTV = (Net sales of the product - COGS) / Total unit sold" at bounding box center [770, 54] width 1294 height 28
click at [64, 662] on img at bounding box center [50, 665] width 29 height 29
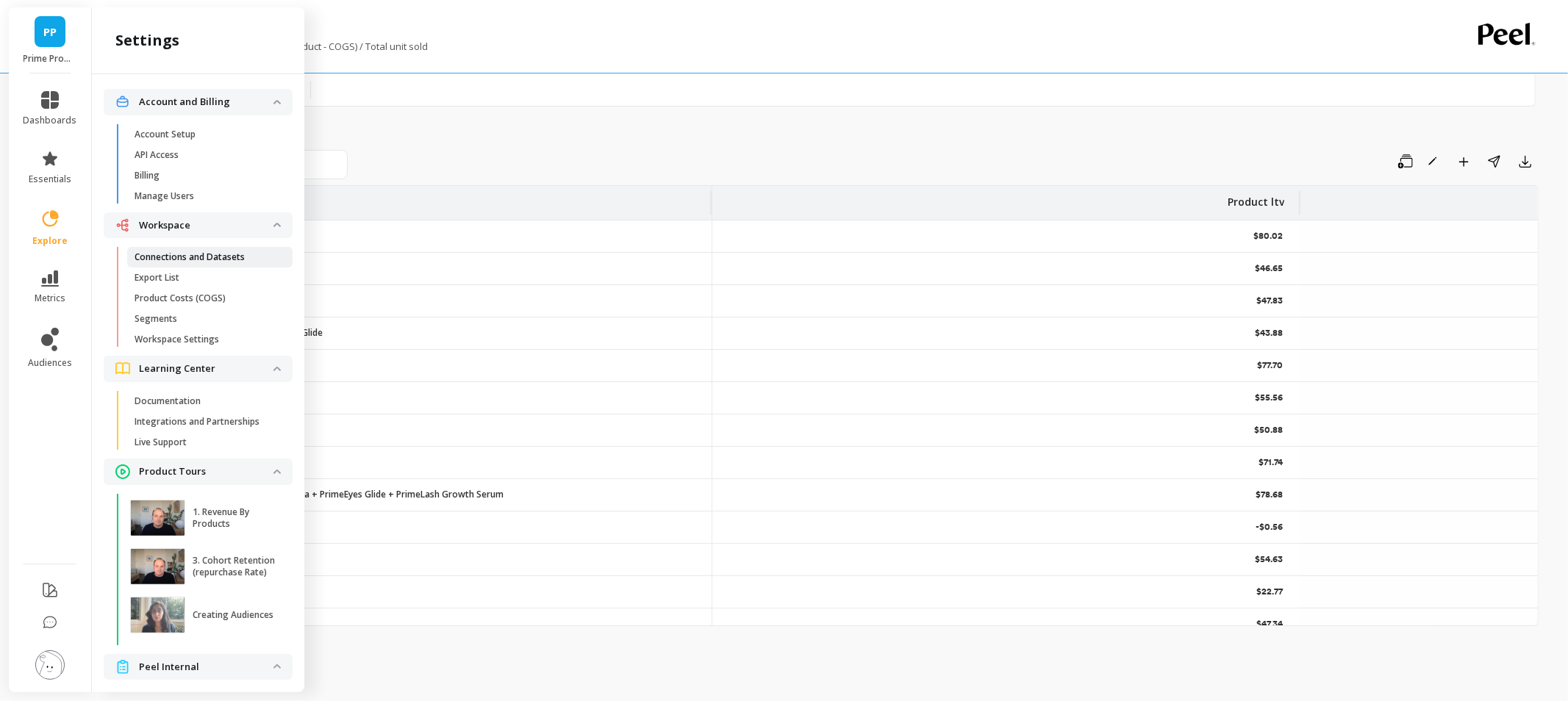
click at [216, 260] on p "Connections and Datasets" at bounding box center [190, 257] width 110 height 12
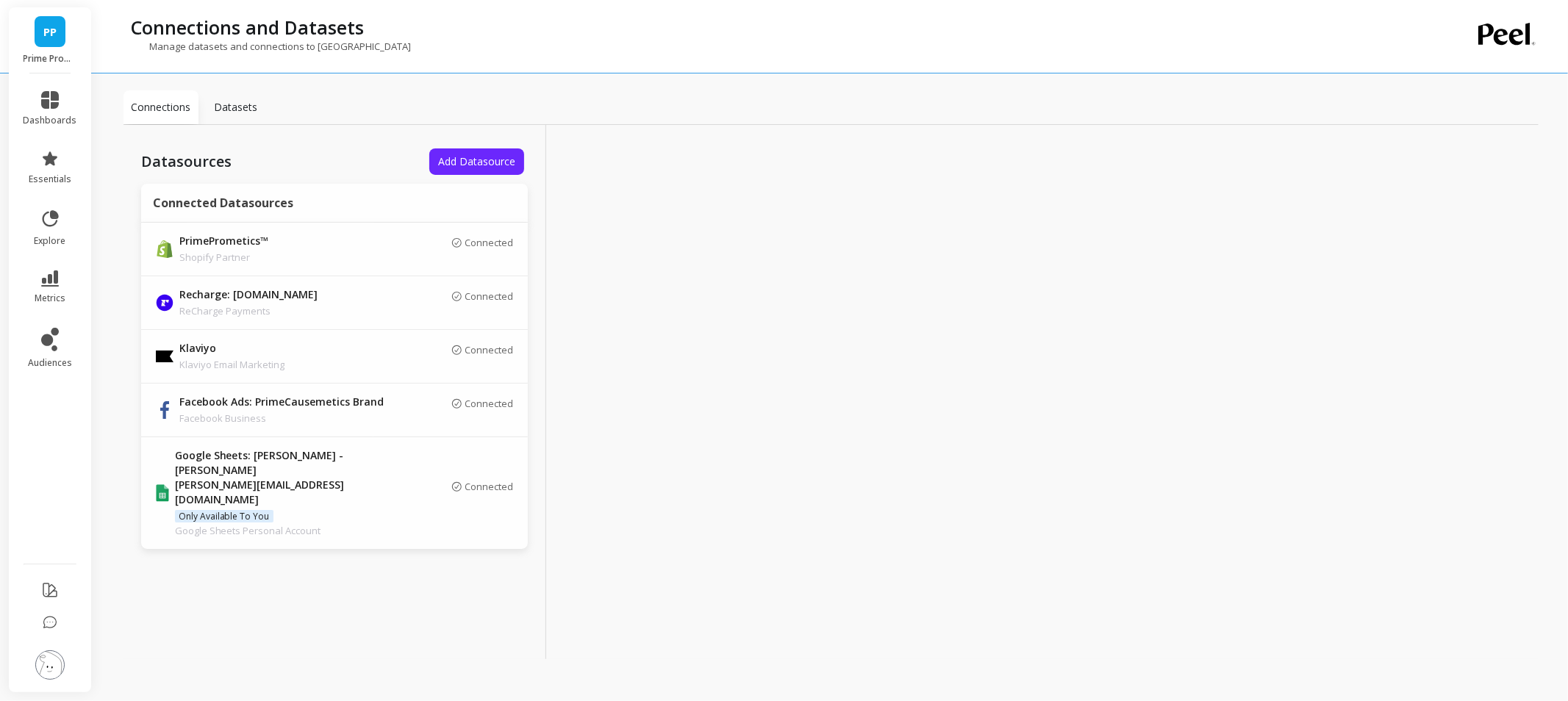
click at [235, 100] on p "Datasets" at bounding box center [236, 106] width 43 height 15
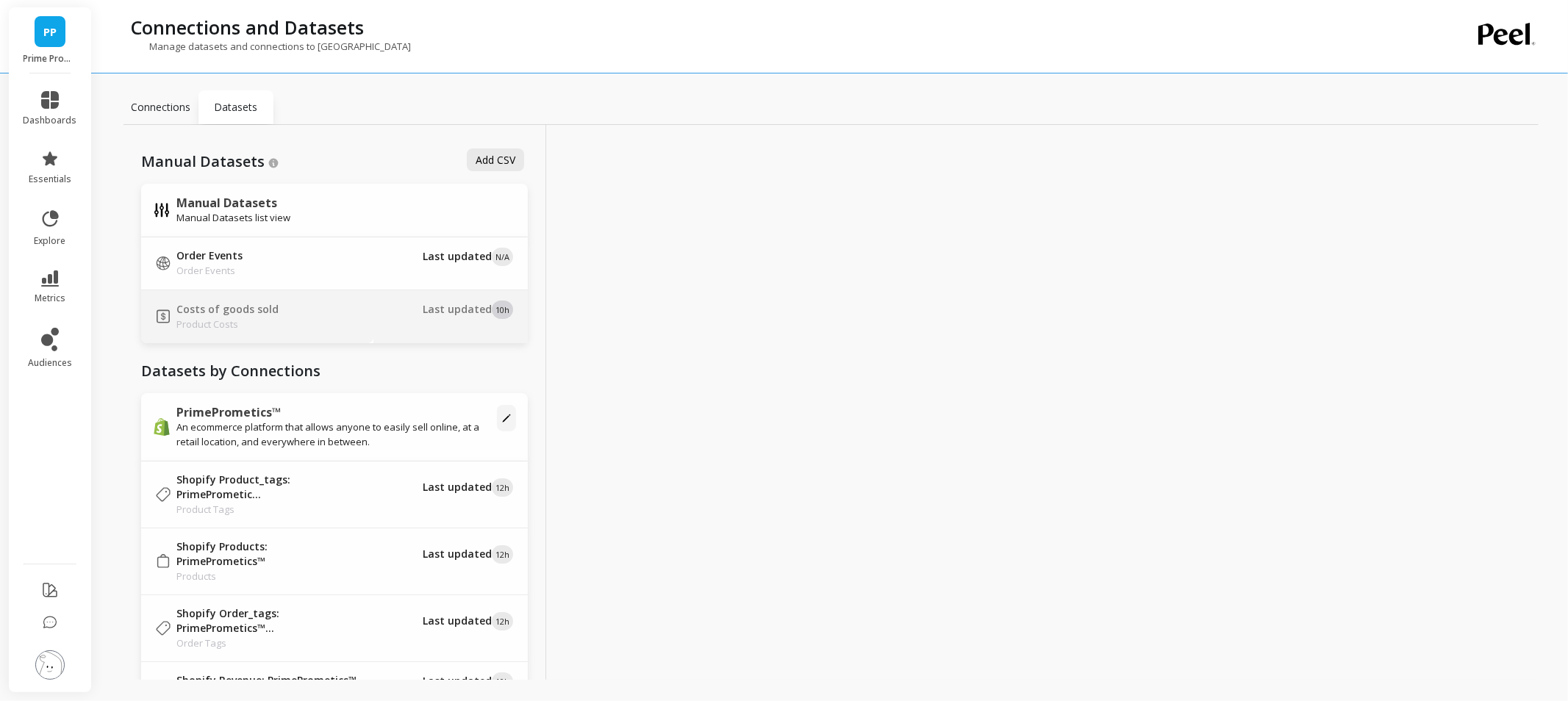
click at [331, 308] on div "Costs of goods sold Product Costs" at bounding box center [258, 316] width 203 height 29
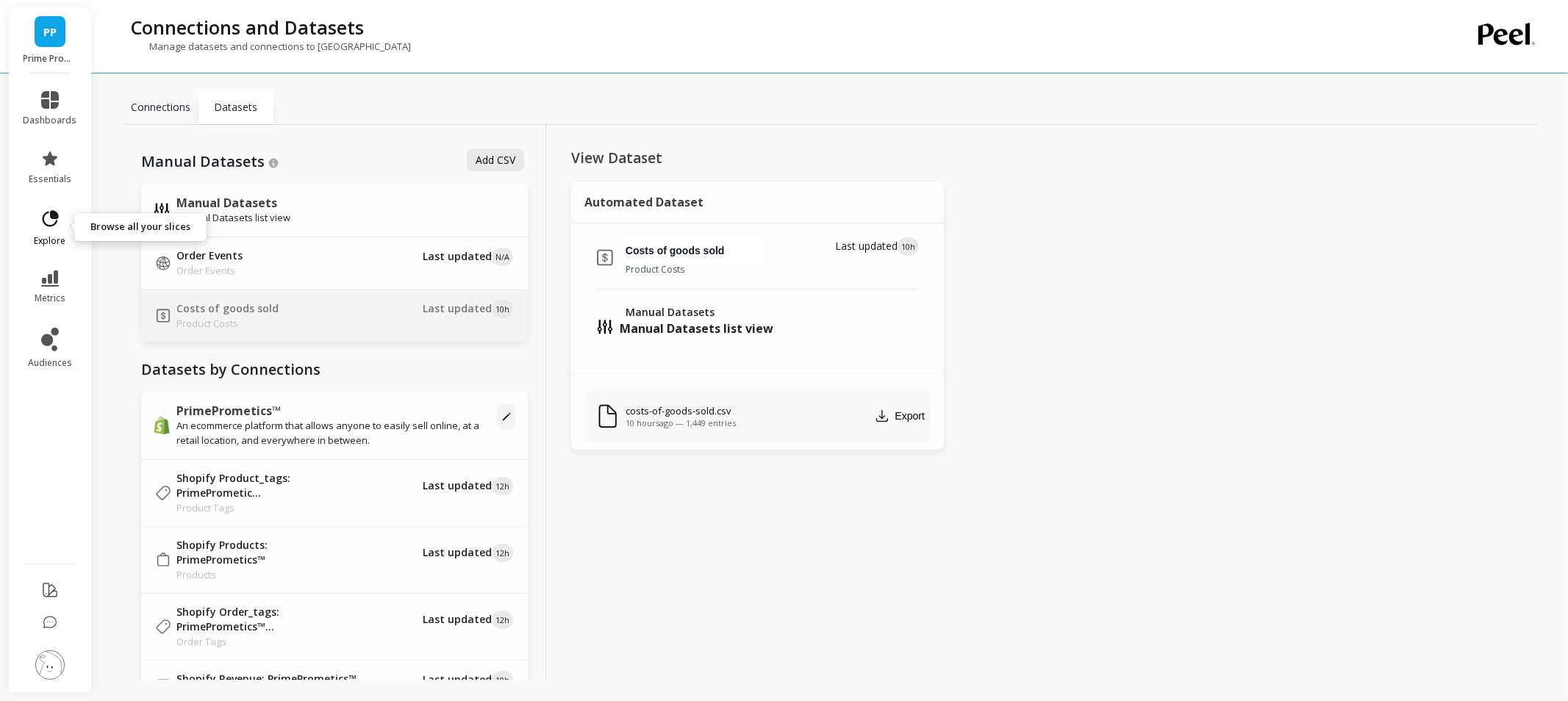
click at [47, 230] on link "explore" at bounding box center [50, 227] width 54 height 38
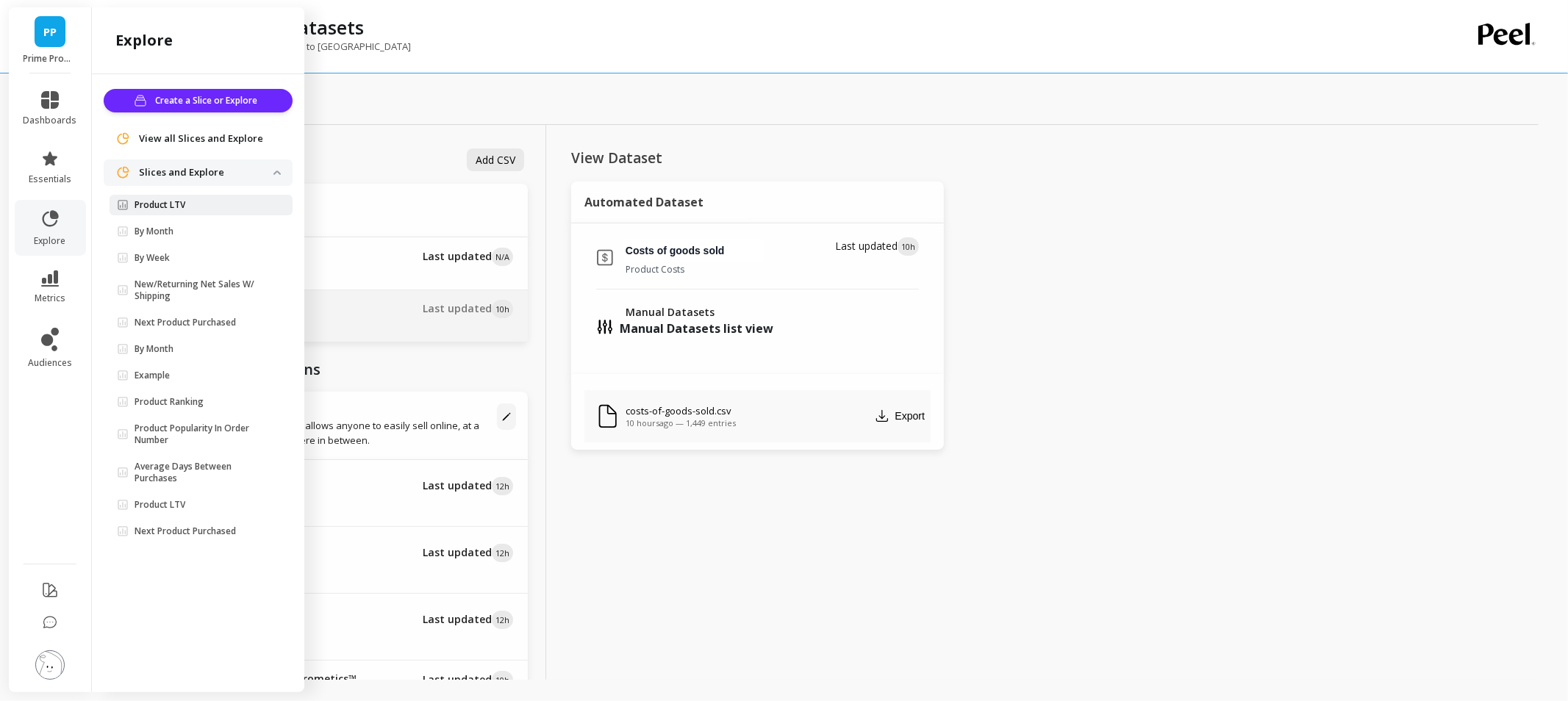
click at [142, 200] on p "Product LTV" at bounding box center [160, 205] width 51 height 12
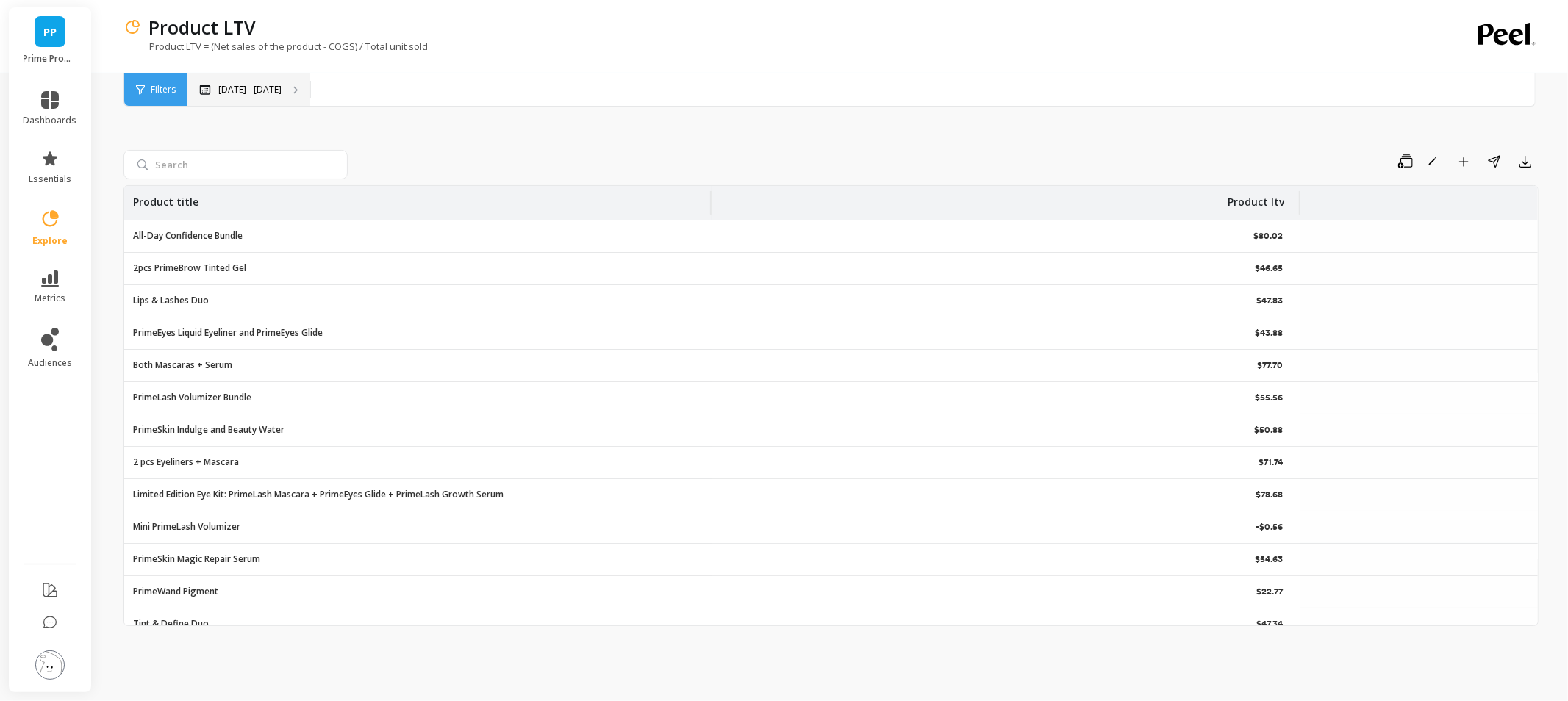
click at [266, 85] on p "[DATE] - [DATE]" at bounding box center [249, 90] width 64 height 12
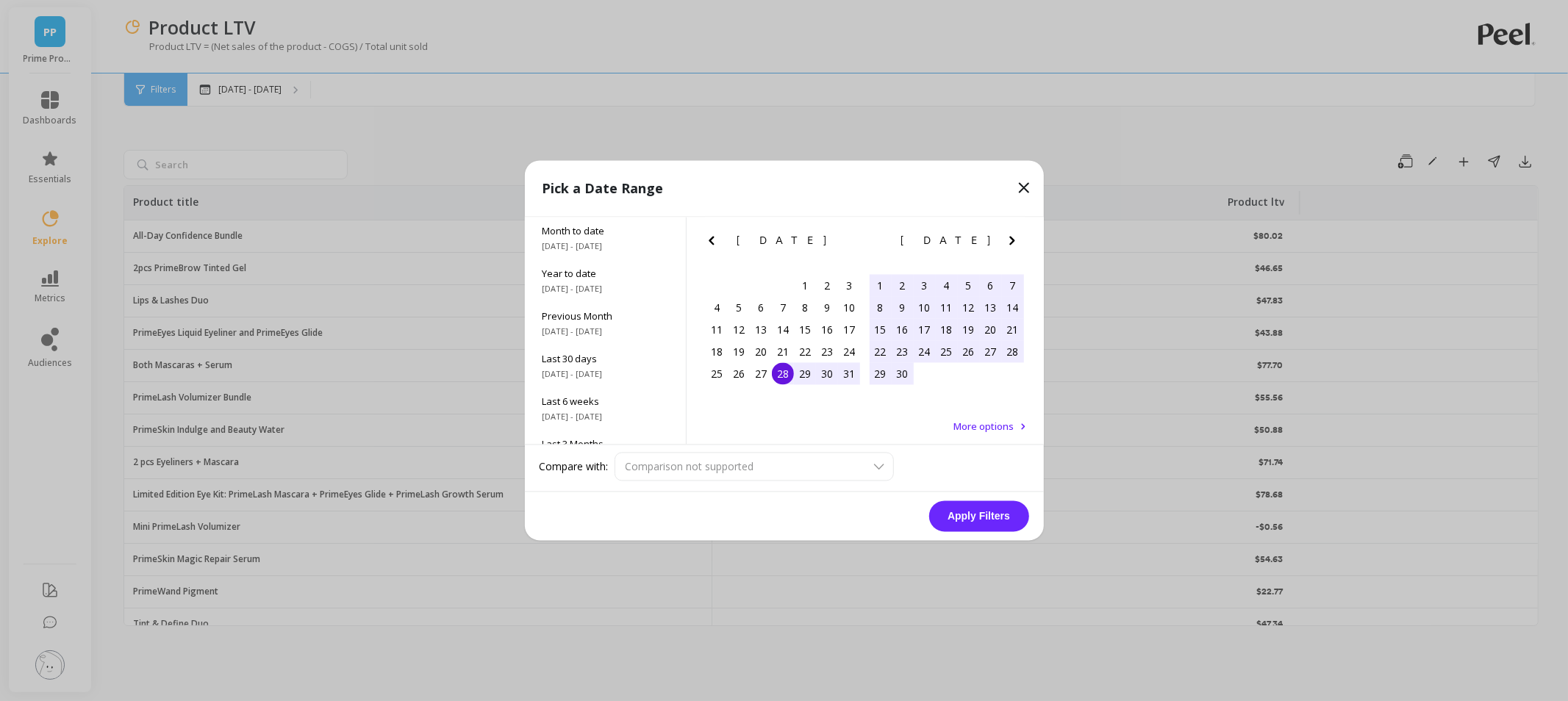
click at [1024, 184] on icon at bounding box center [1024, 188] width 18 height 18
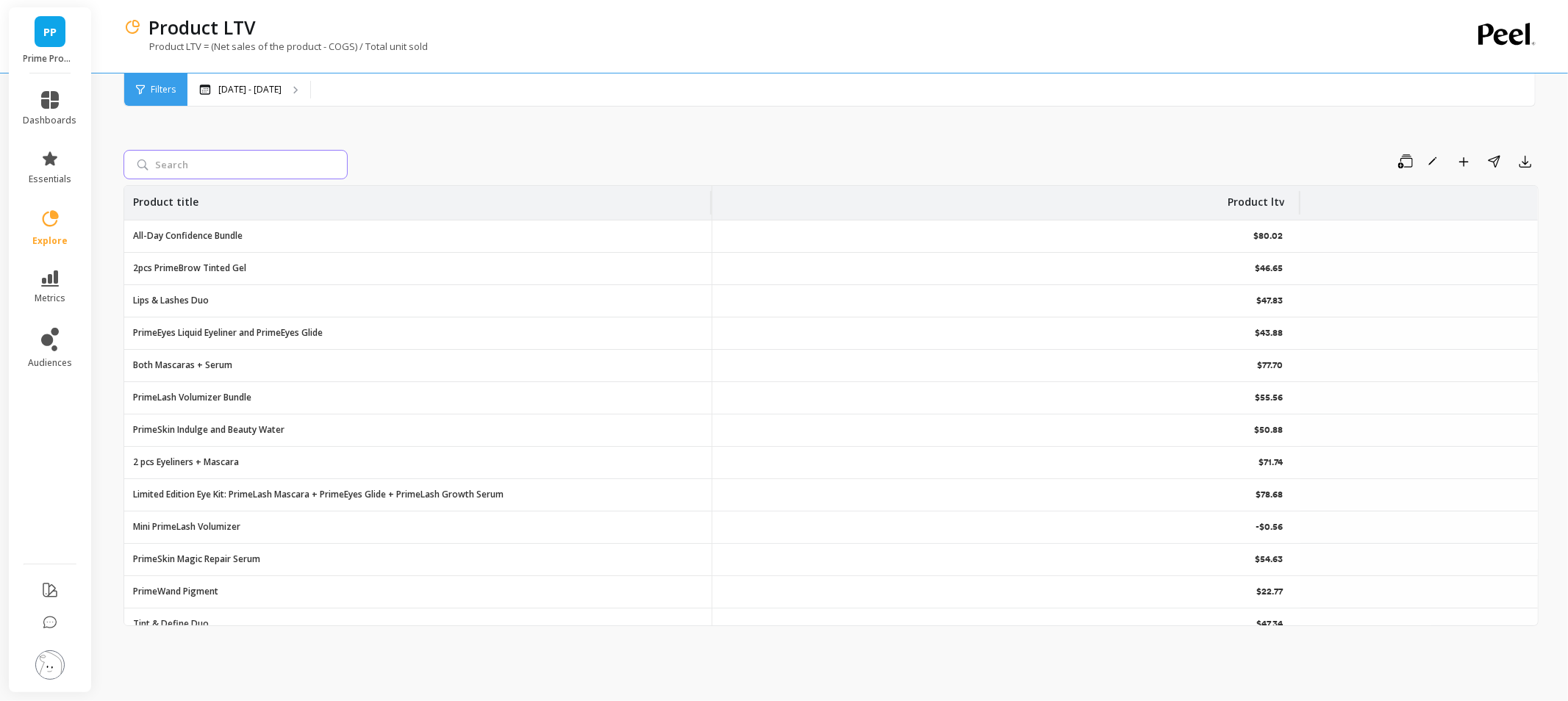
drag, startPoint x: 171, startPoint y: 168, endPoint x: 148, endPoint y: 154, distance: 26.9
click at [171, 168] on input "search" at bounding box center [235, 165] width 225 height 29
click at [526, 130] on div "Save Rename Add to Dashboard Share Export Product title Product ltv All-Day Con…" at bounding box center [830, 380] width 1416 height 605
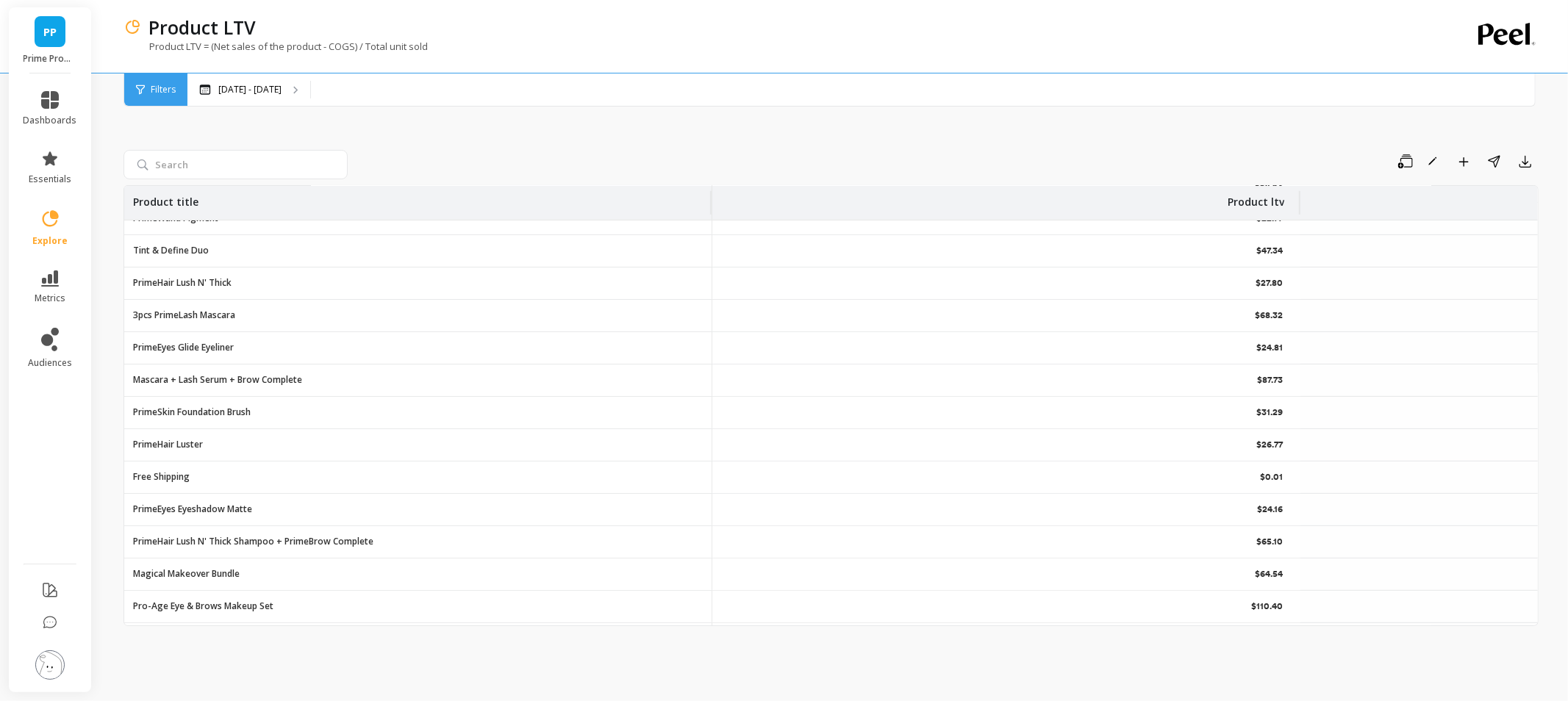
scroll to position [408, 0]
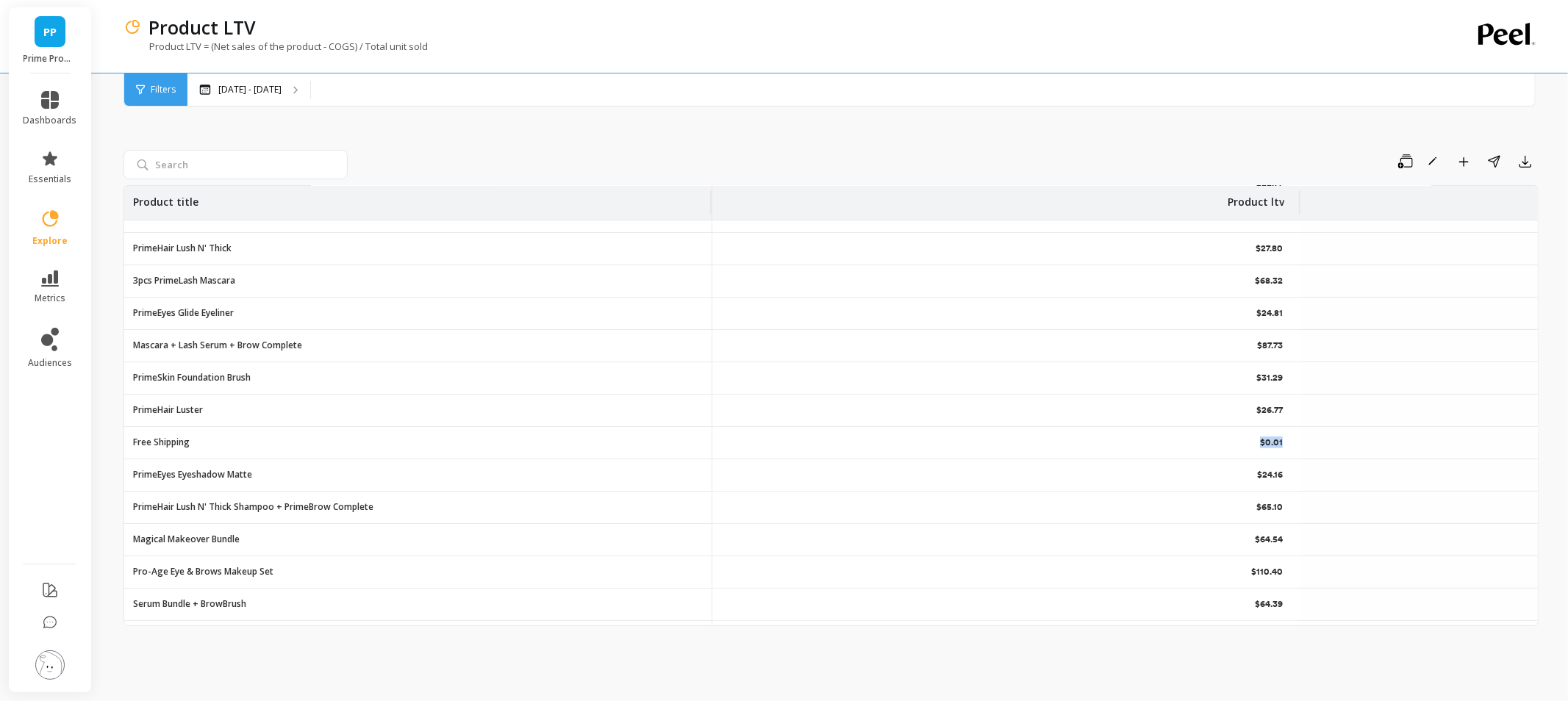
drag, startPoint x: 1289, startPoint y: 443, endPoint x: 1250, endPoint y: 443, distance: 39.0
click at [1250, 443] on div "$0.01" at bounding box center [1006, 442] width 588 height 31
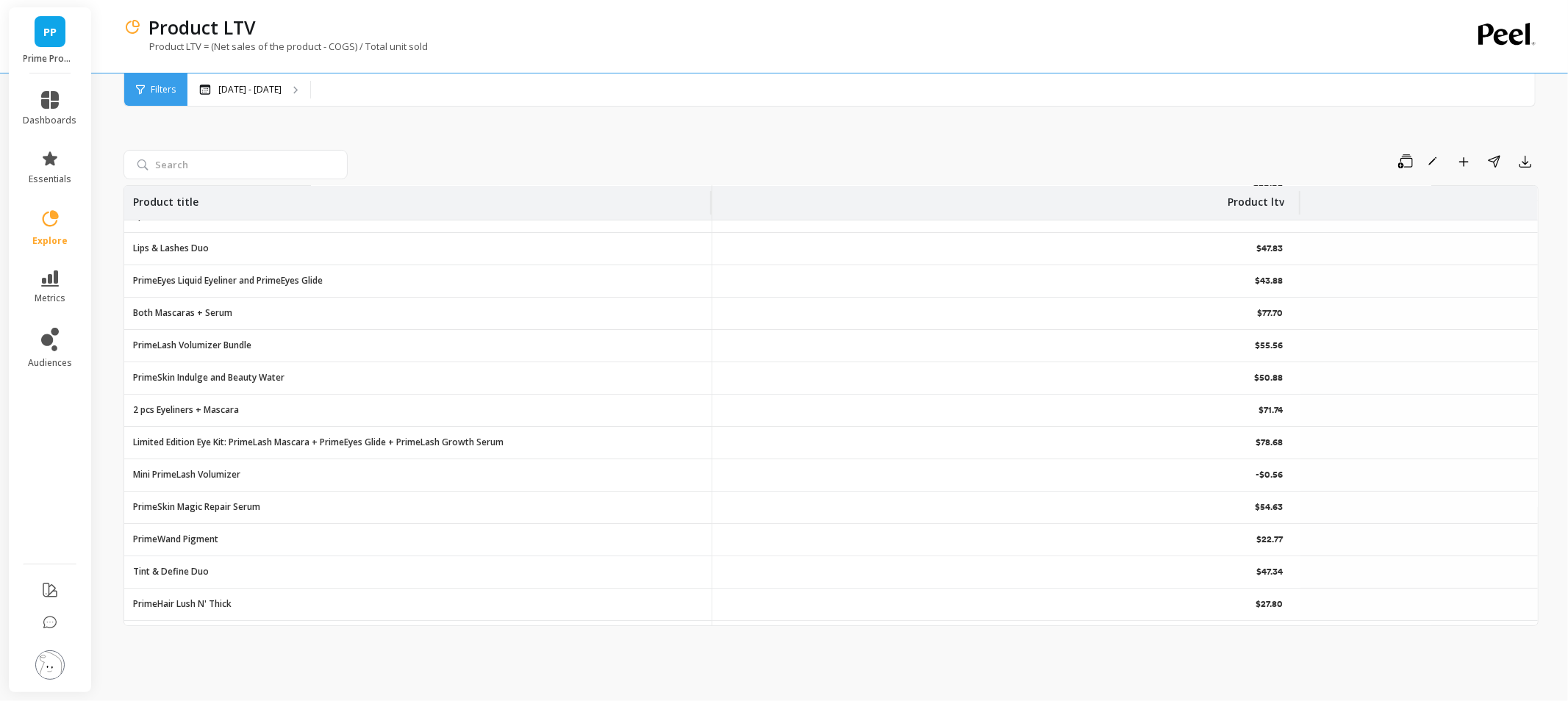
scroll to position [0, 0]
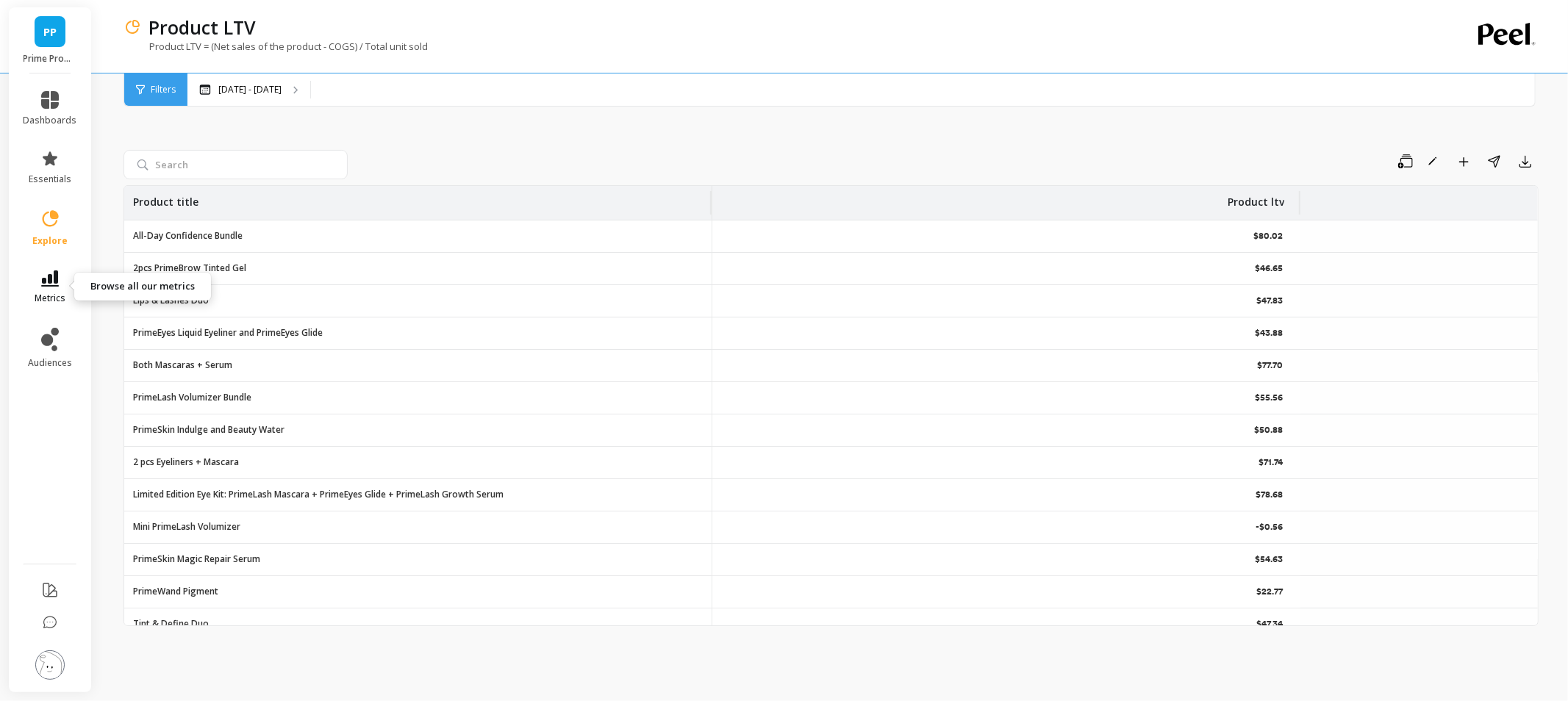
click at [43, 281] on icon at bounding box center [50, 278] width 18 height 17
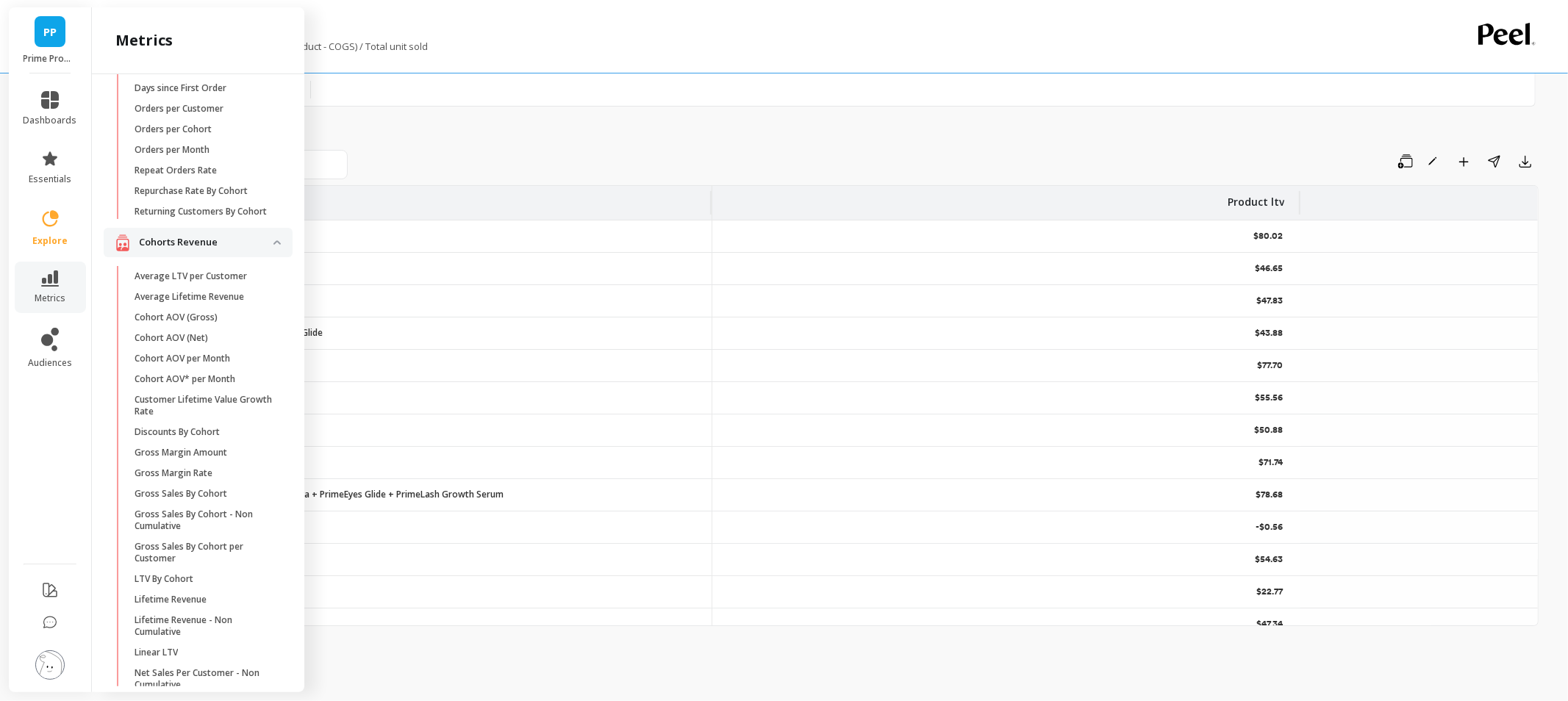
scroll to position [224, 0]
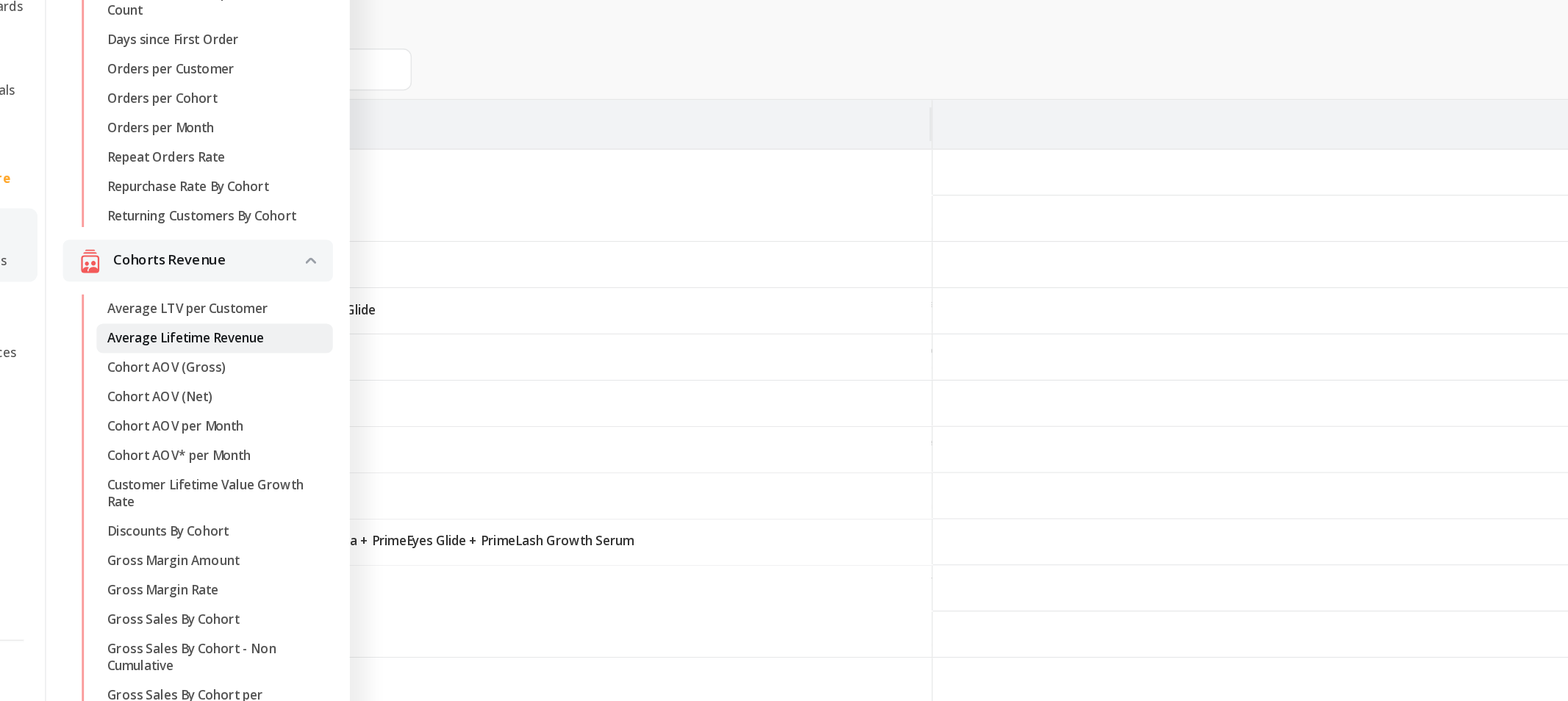
click at [190, 358] on p "Average Lifetime Revenue" at bounding box center [190, 352] width 109 height 12
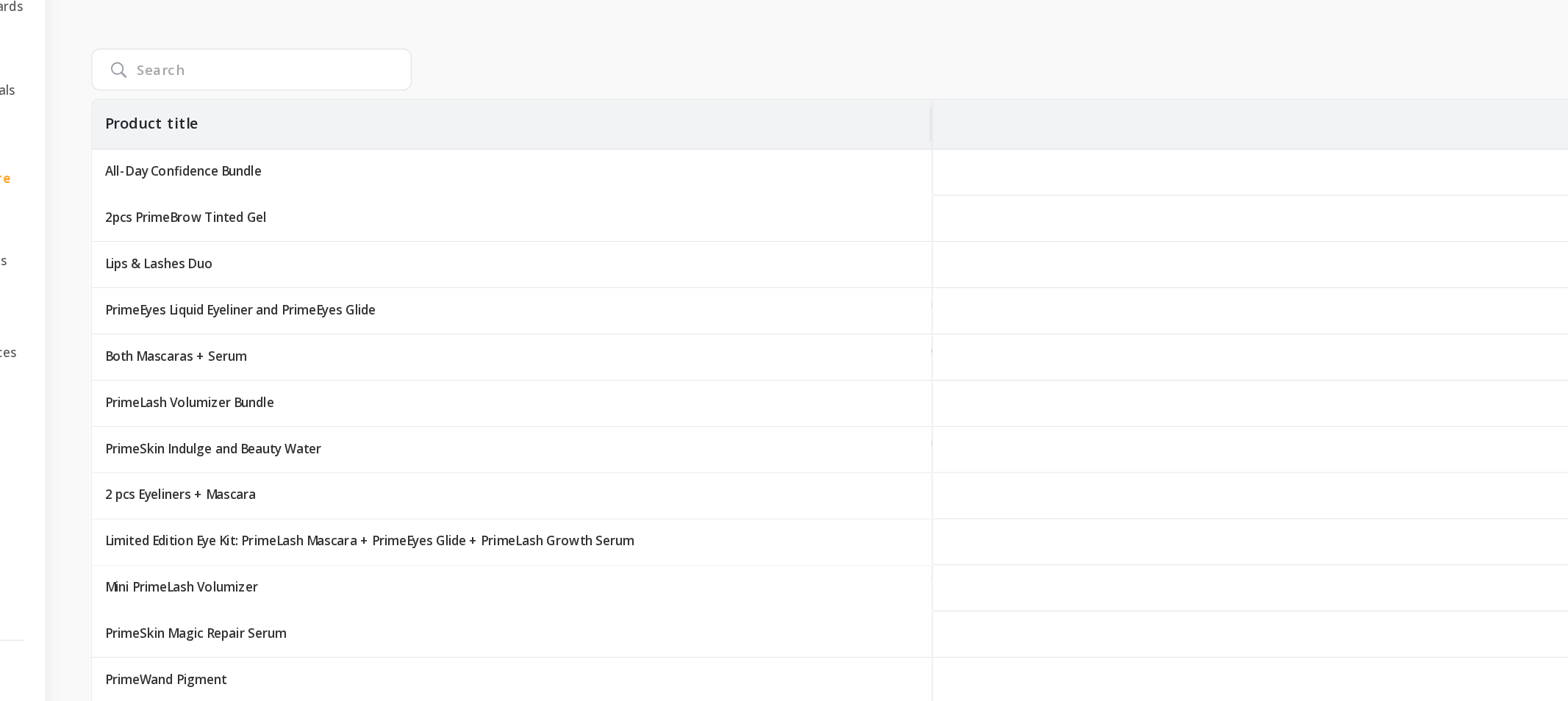
scroll to position [0, 0]
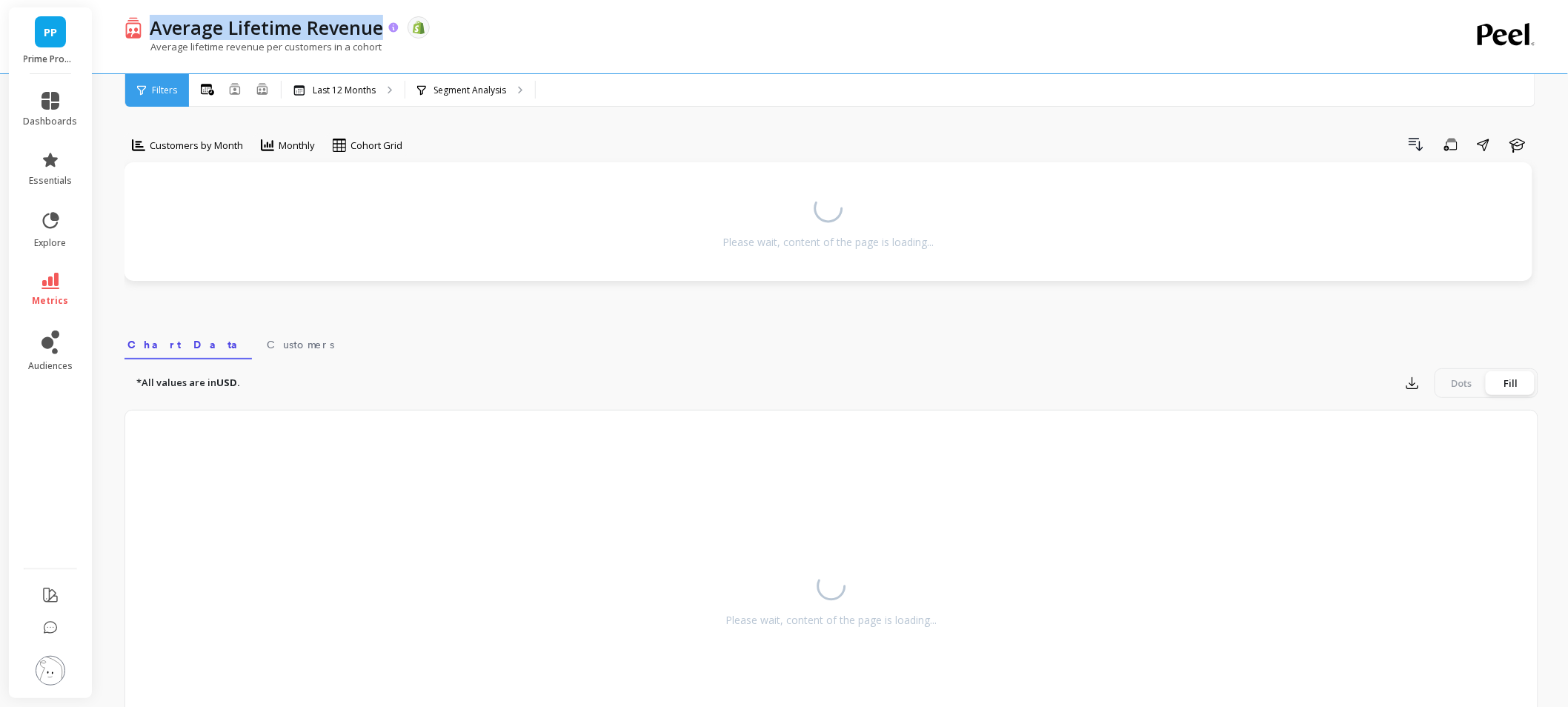
drag, startPoint x: 145, startPoint y: 26, endPoint x: 380, endPoint y: 30, distance: 235.0
click at [380, 30] on div "Average Lifetime Revenue" at bounding box center [271, 28] width 258 height 26
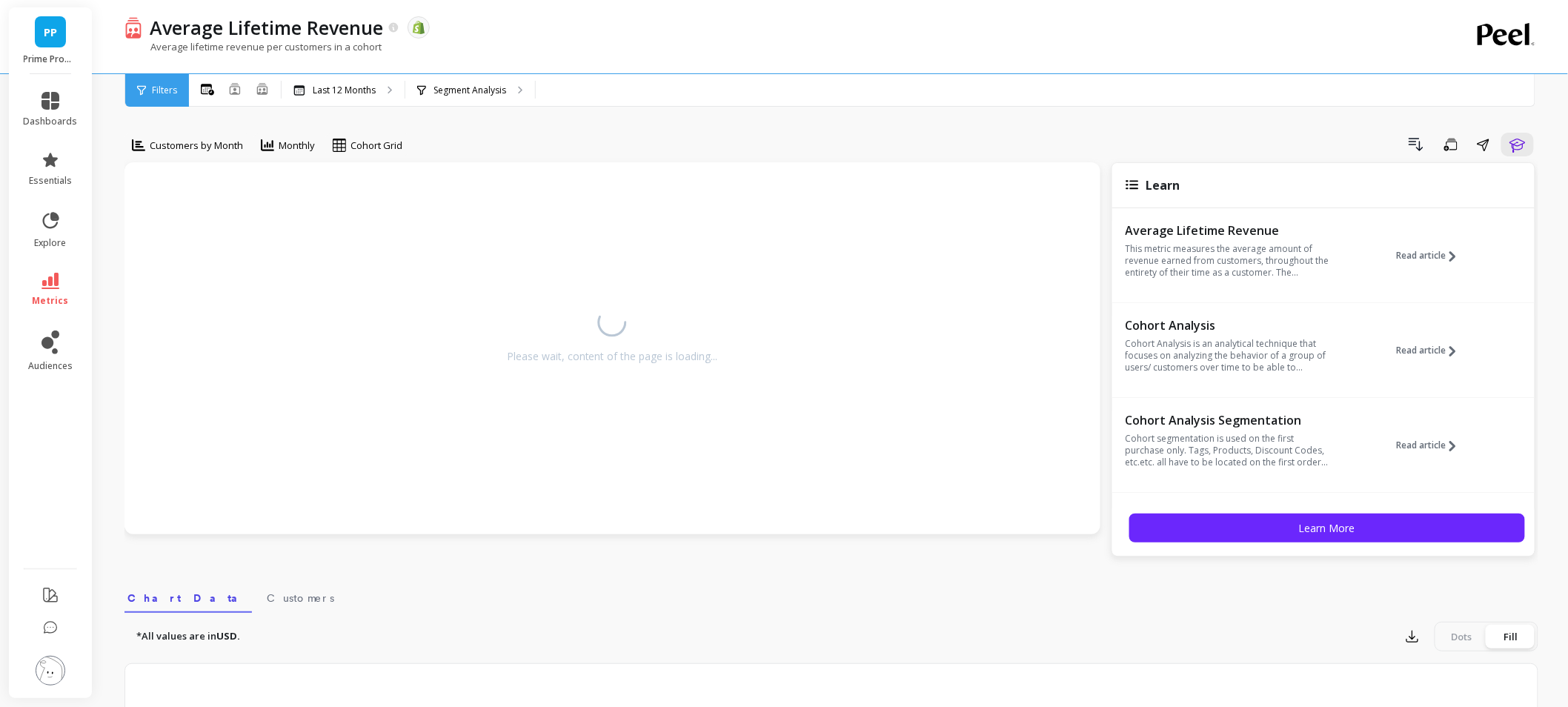
click at [1357, 268] on div "Average Lifetime Revenue This metric measures the average amount of revenue ear…" at bounding box center [1324, 262] width 423 height 82
click at [1427, 264] on button "Read article" at bounding box center [1432, 255] width 71 height 68
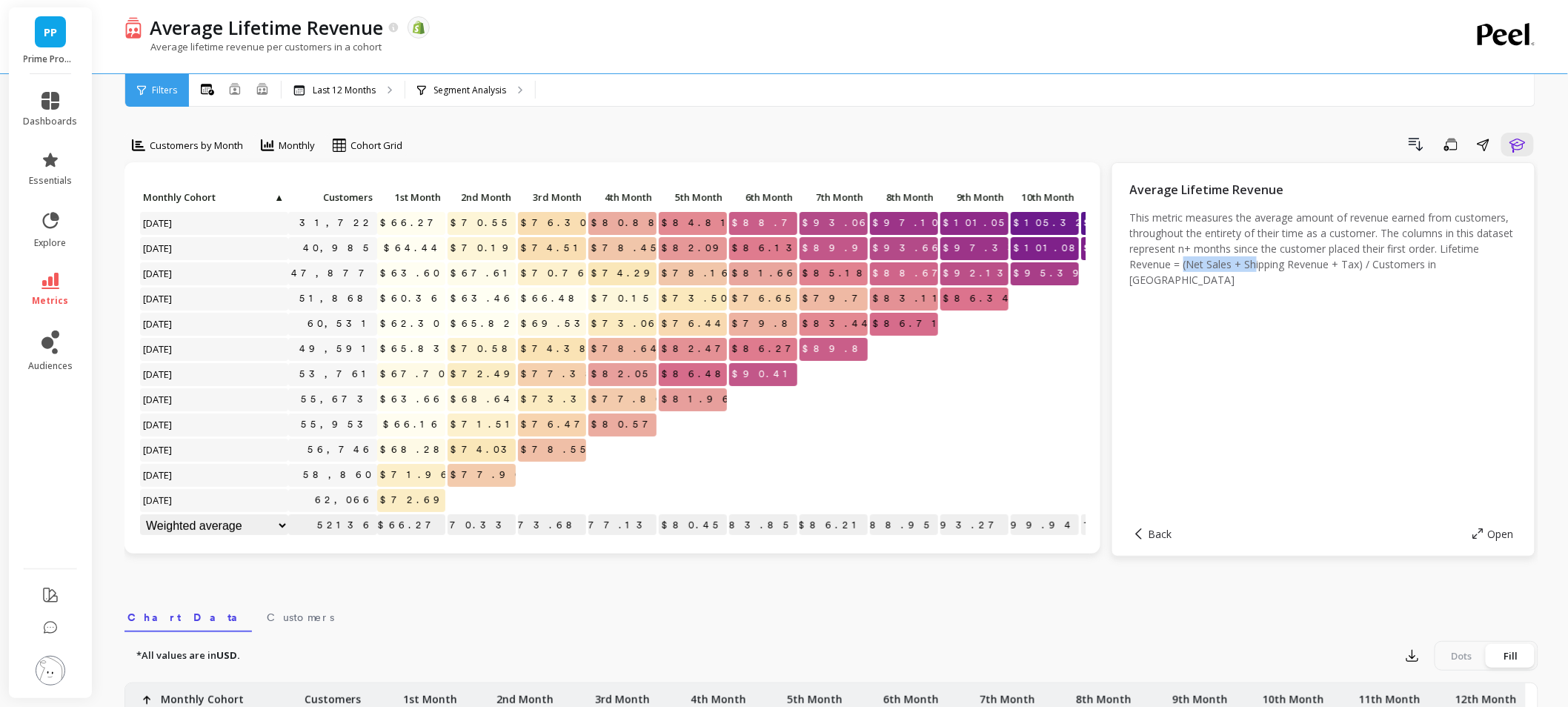
drag, startPoint x: 1258, startPoint y: 263, endPoint x: 1433, endPoint y: 261, distance: 175.0
click at [1433, 261] on p "This metric measures the average amount of revenue earned from customers, throu…" at bounding box center [1324, 248] width 387 height 78
click at [1515, 146] on icon "button" at bounding box center [1518, 145] width 18 height 18
